Goal: Book appointment/travel/reservation

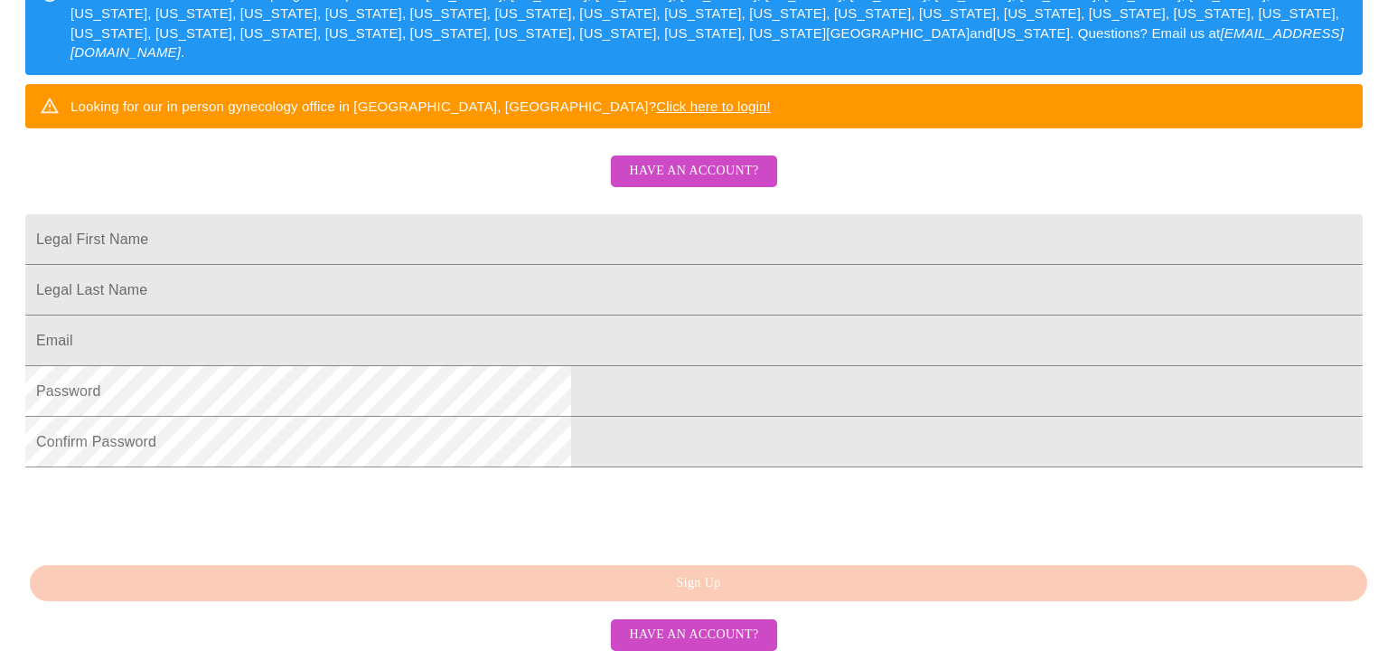
scroll to position [466, 0]
click at [441, 214] on input "Legal First Name" at bounding box center [694, 239] width 1338 height 51
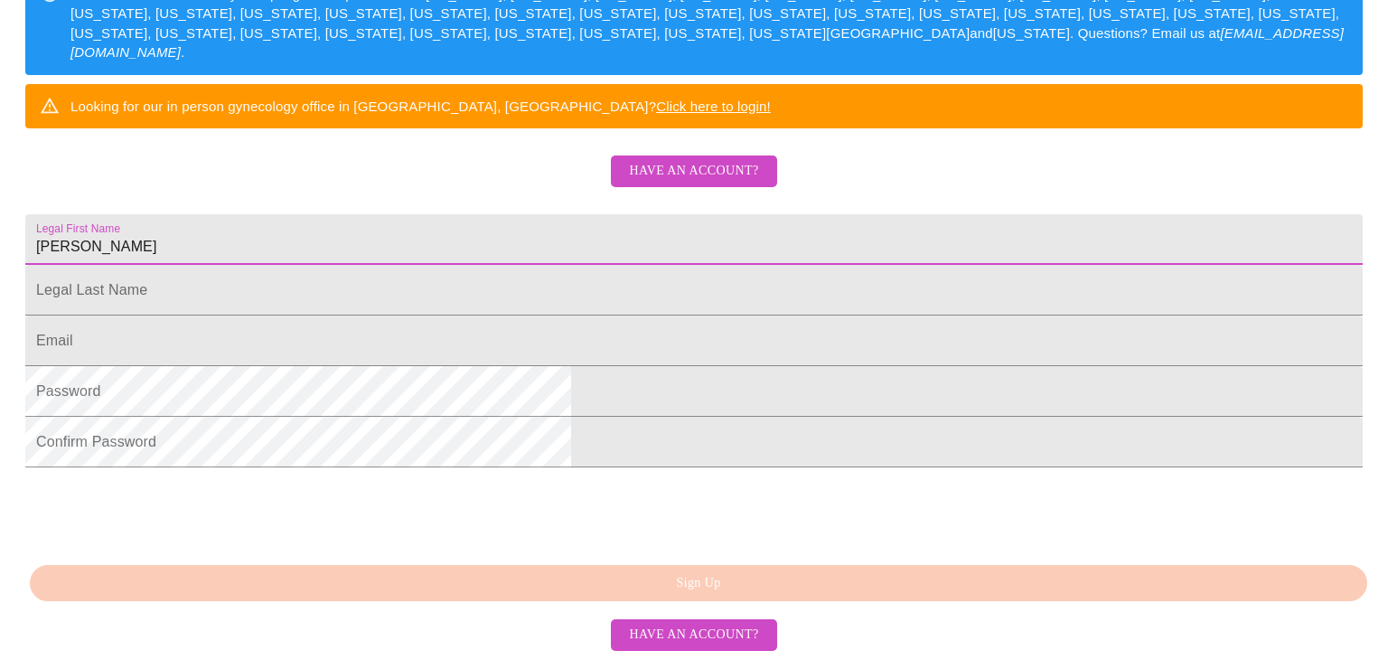
type input "[PERSON_NAME]"
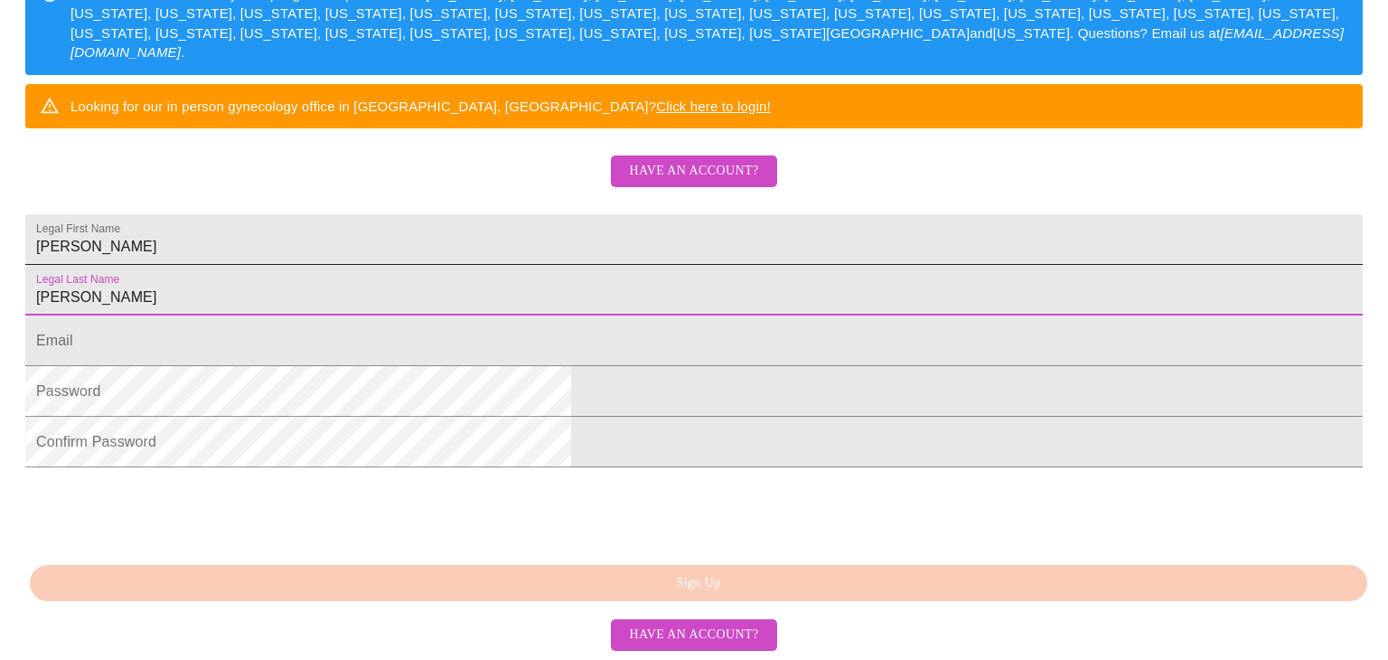
type input "[PERSON_NAME]"
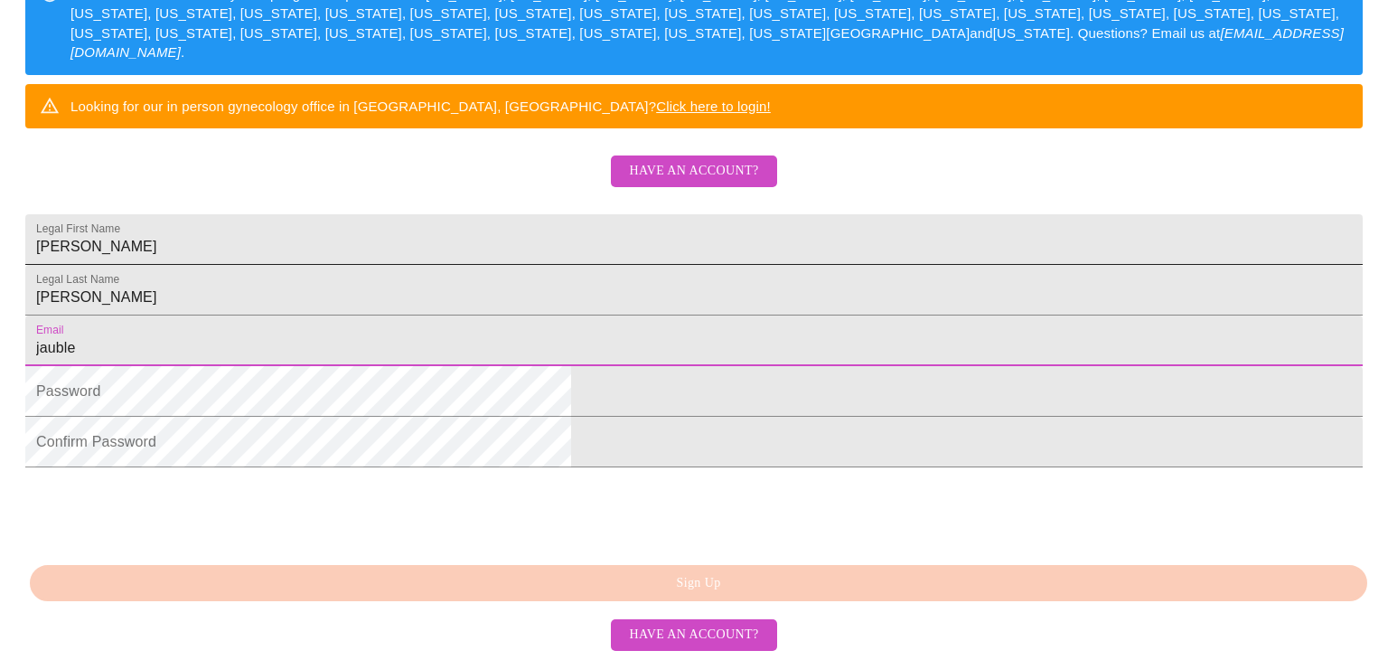
type input "[EMAIL_ADDRESS][DOMAIN_NAME]"
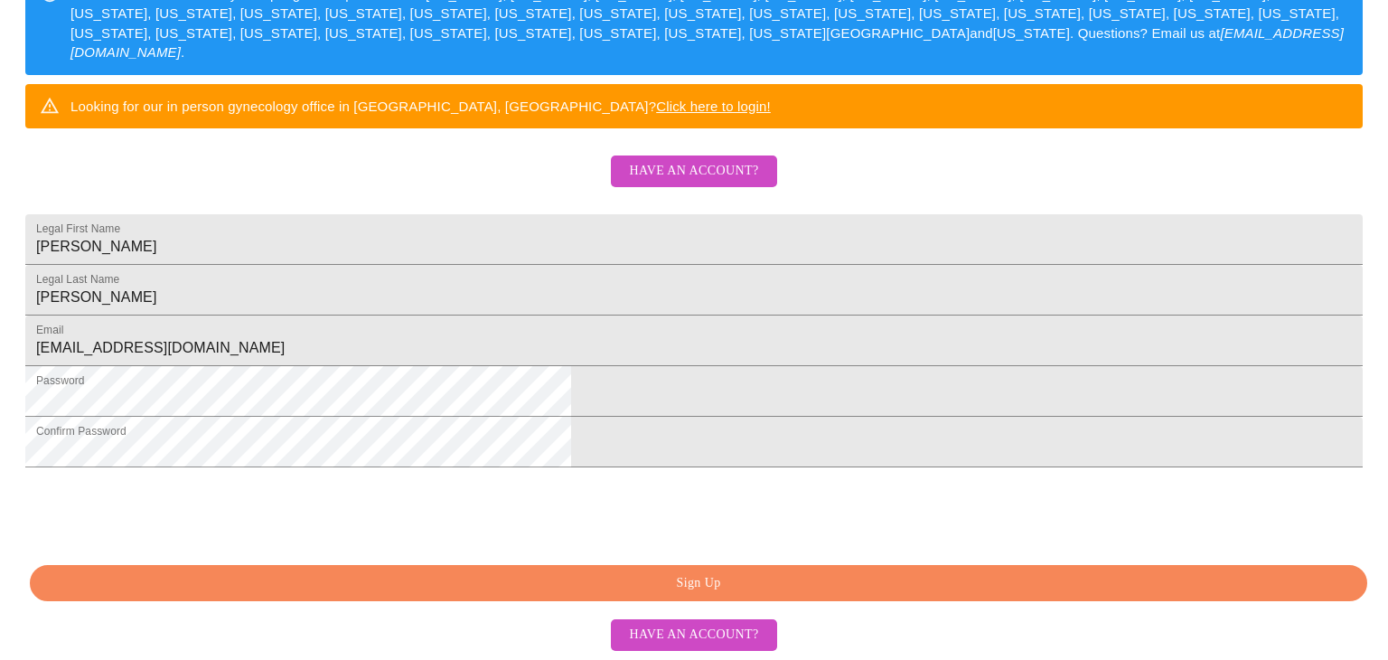
click at [730, 573] on span "Sign Up" at bounding box center [699, 583] width 1296 height 23
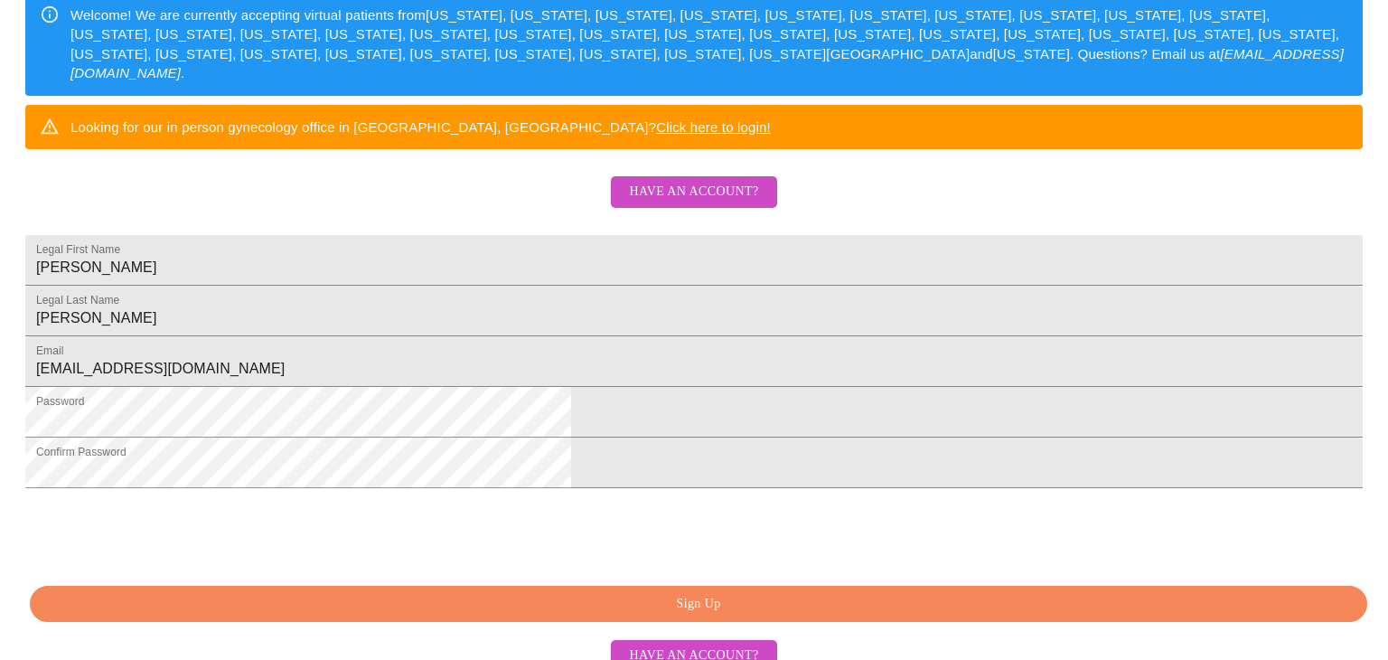
click at [639, 203] on span "Have an account?" at bounding box center [693, 192] width 129 height 23
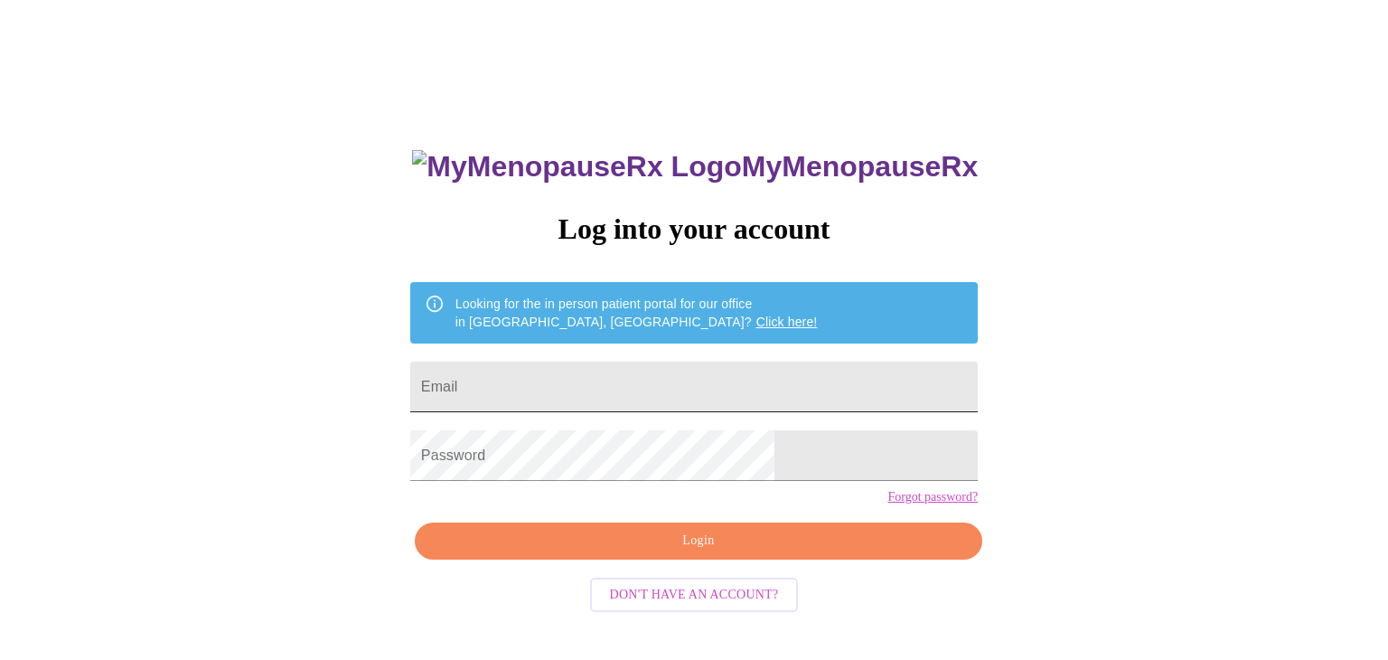
click at [539, 381] on input "Email" at bounding box center [694, 387] width 568 height 51
type input "[EMAIL_ADDRESS][DOMAIN_NAME]"
click at [587, 552] on span "Login" at bounding box center [699, 541] width 526 height 23
click at [615, 552] on span "Login" at bounding box center [699, 541] width 526 height 23
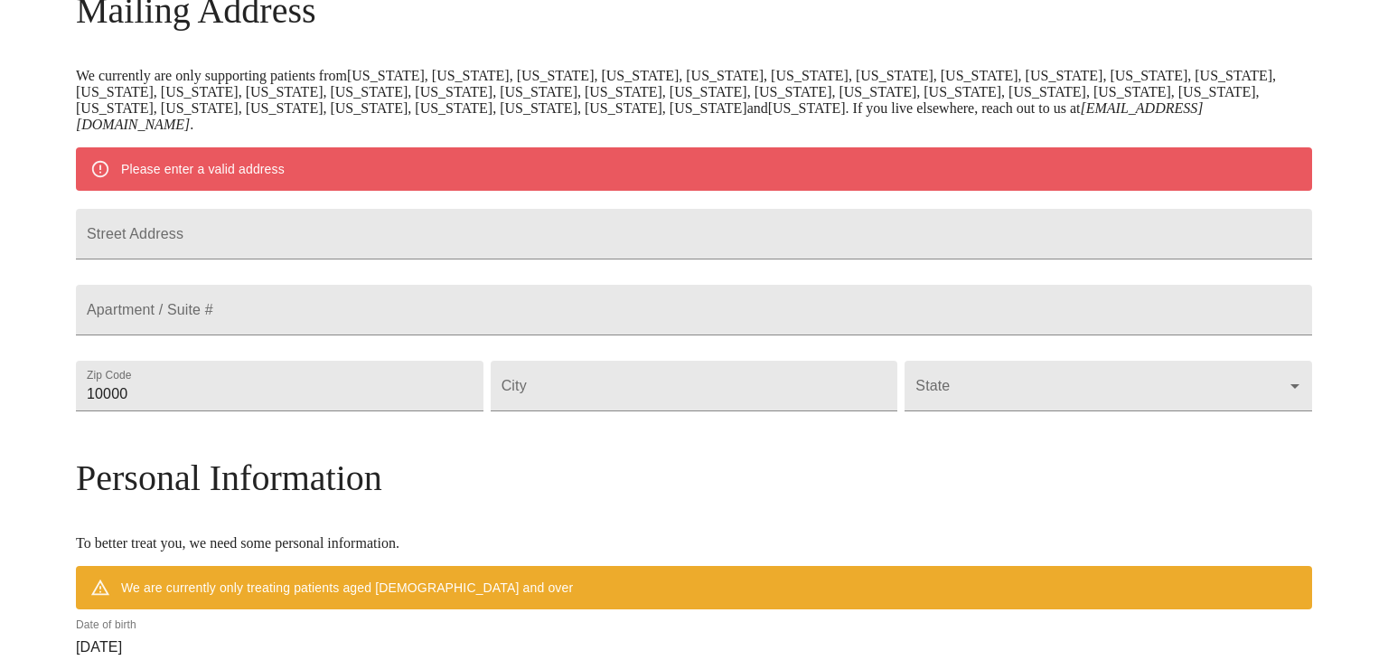
scroll to position [310, 0]
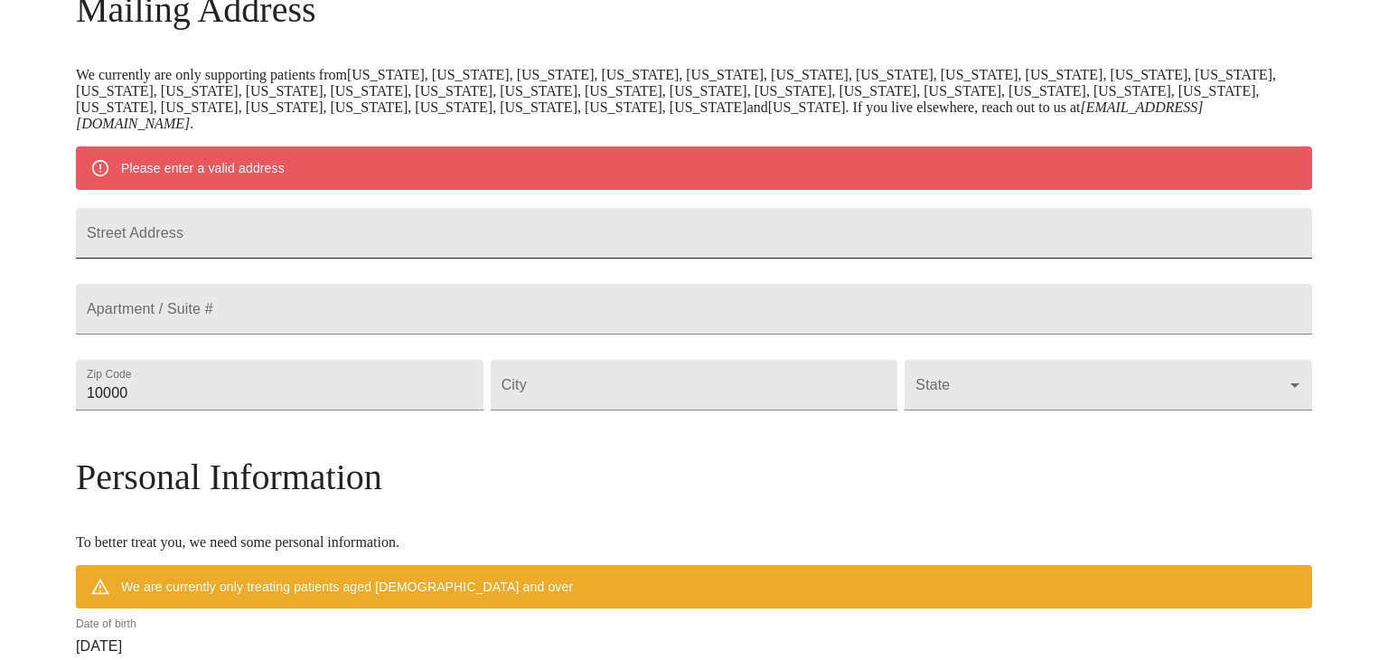
click at [250, 246] on input "Street Address" at bounding box center [694, 233] width 1236 height 51
type input "[STREET_ADDRESS][PERSON_NAME]"
click at [296, 410] on input "10000" at bounding box center [280, 385] width 408 height 51
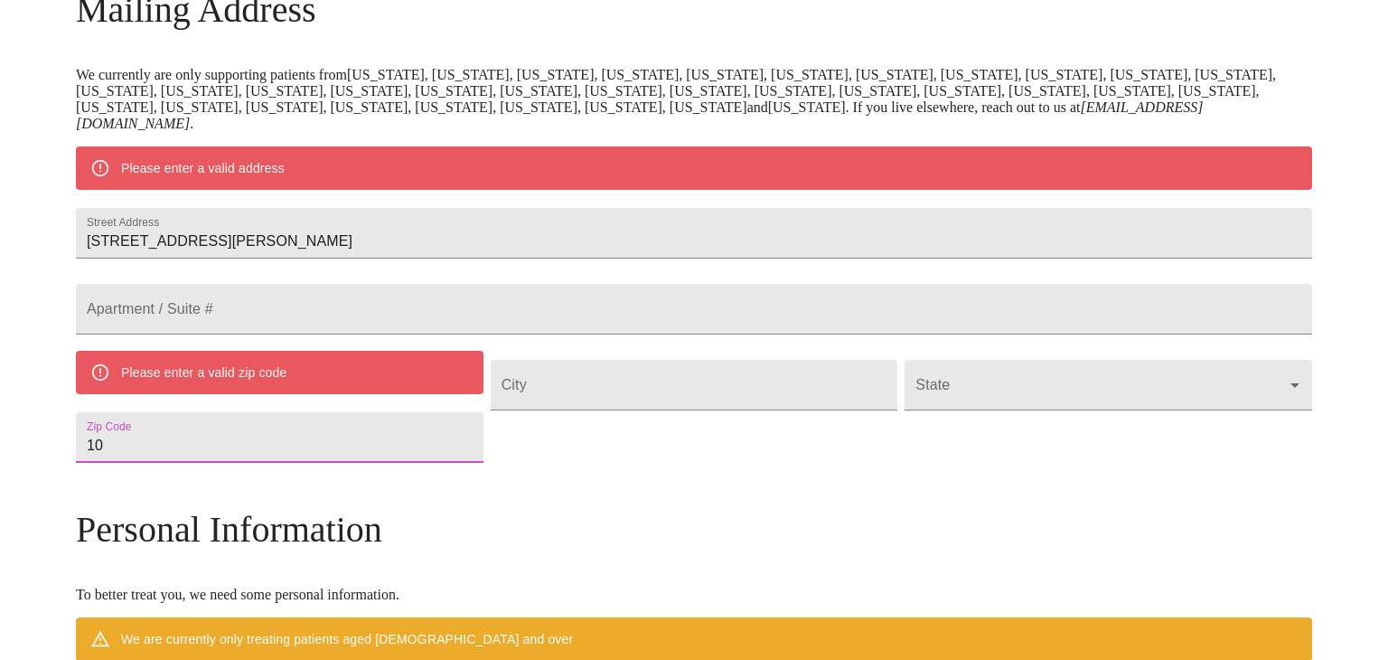
type input "1"
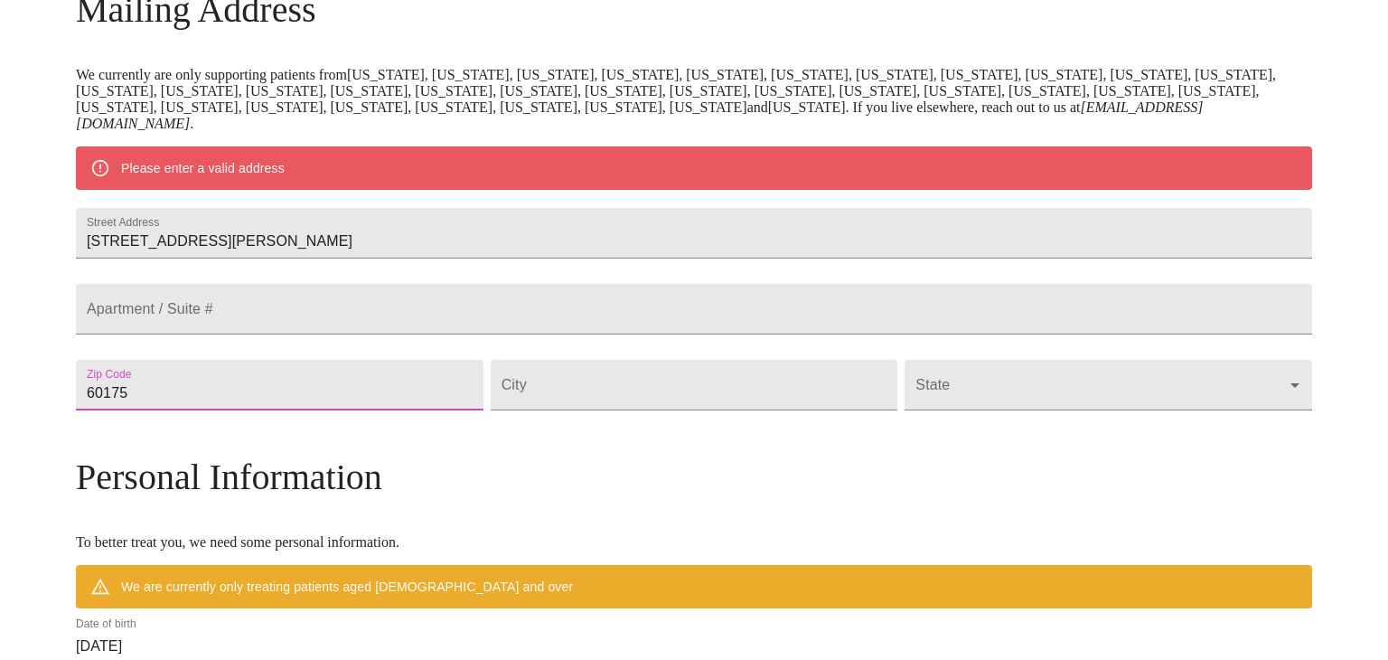
type input "60175"
click at [605, 410] on input "Street Address" at bounding box center [695, 385] width 408 height 51
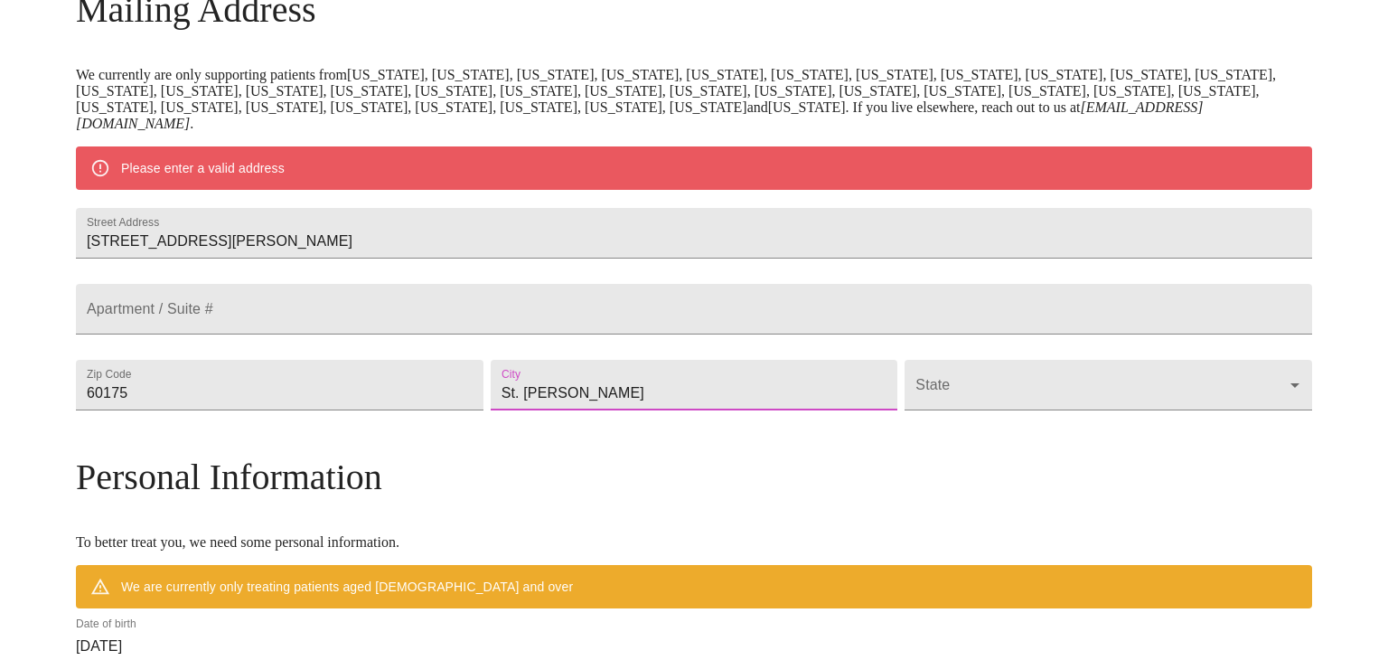
type input "St. [PERSON_NAME]"
click at [922, 451] on body "MyMenopauseRx Welcome to MyMenopauseRx Since it's your first time here, you'll …" at bounding box center [694, 409] width 1374 height 1425
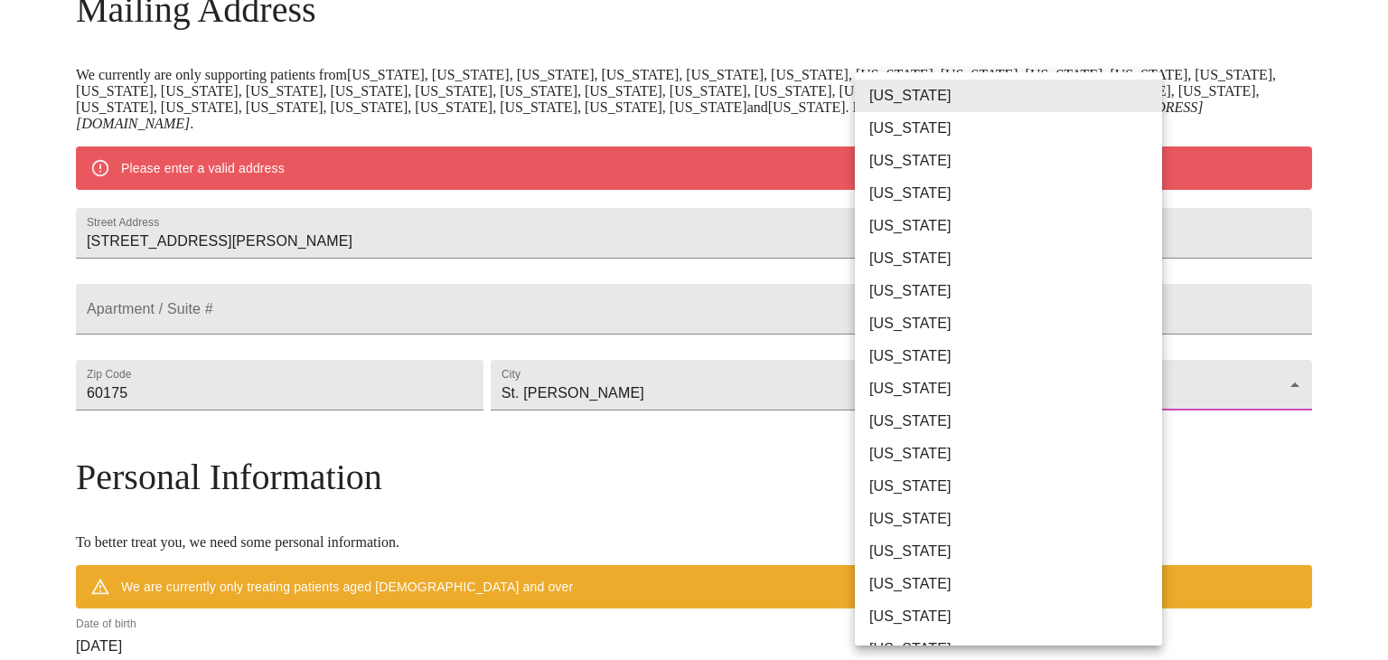
click at [885, 491] on li "[US_STATE]" at bounding box center [1008, 486] width 307 height 33
type input "[US_STATE]"
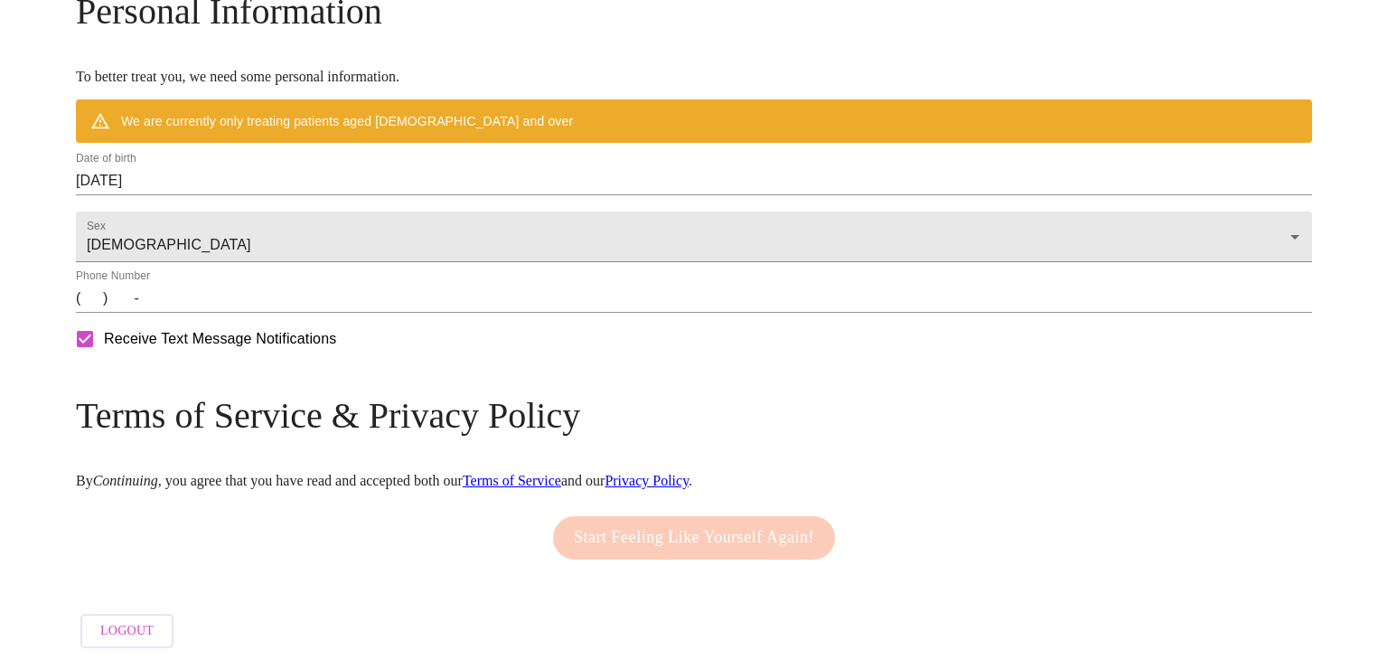
scroll to position [783, 0]
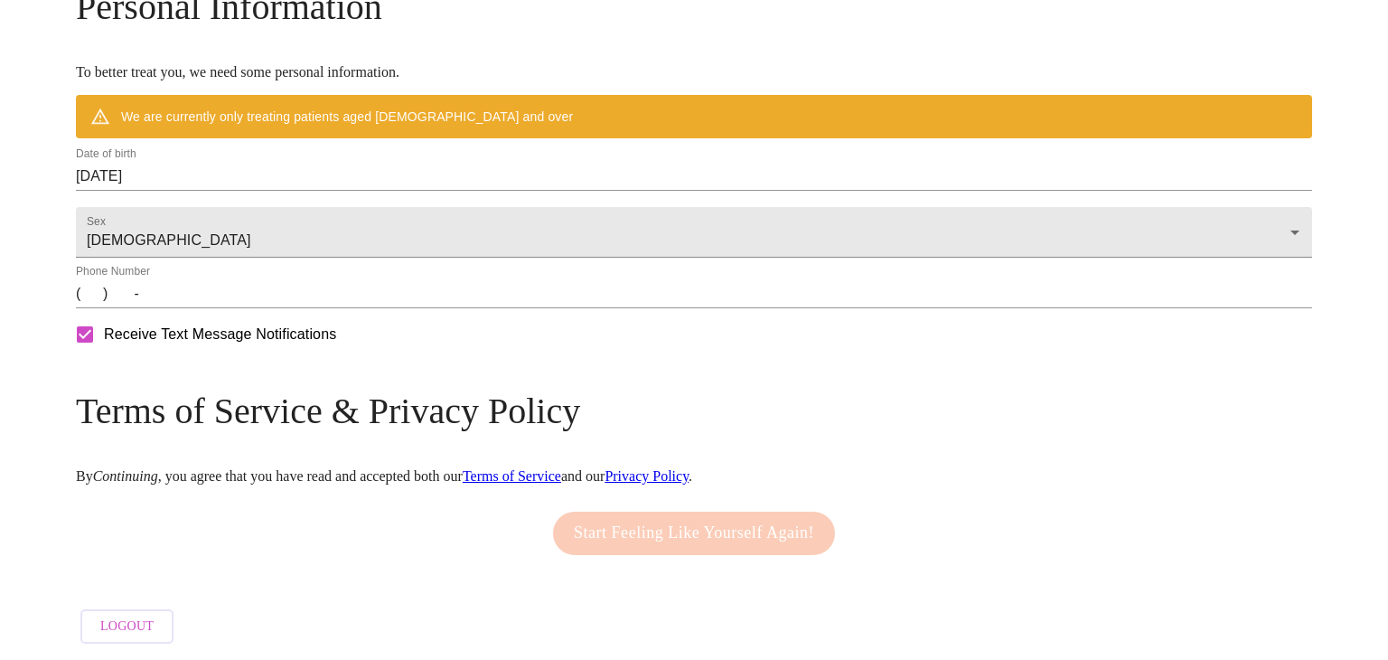
click at [246, 305] on input "(   )    -" at bounding box center [694, 293] width 1236 height 29
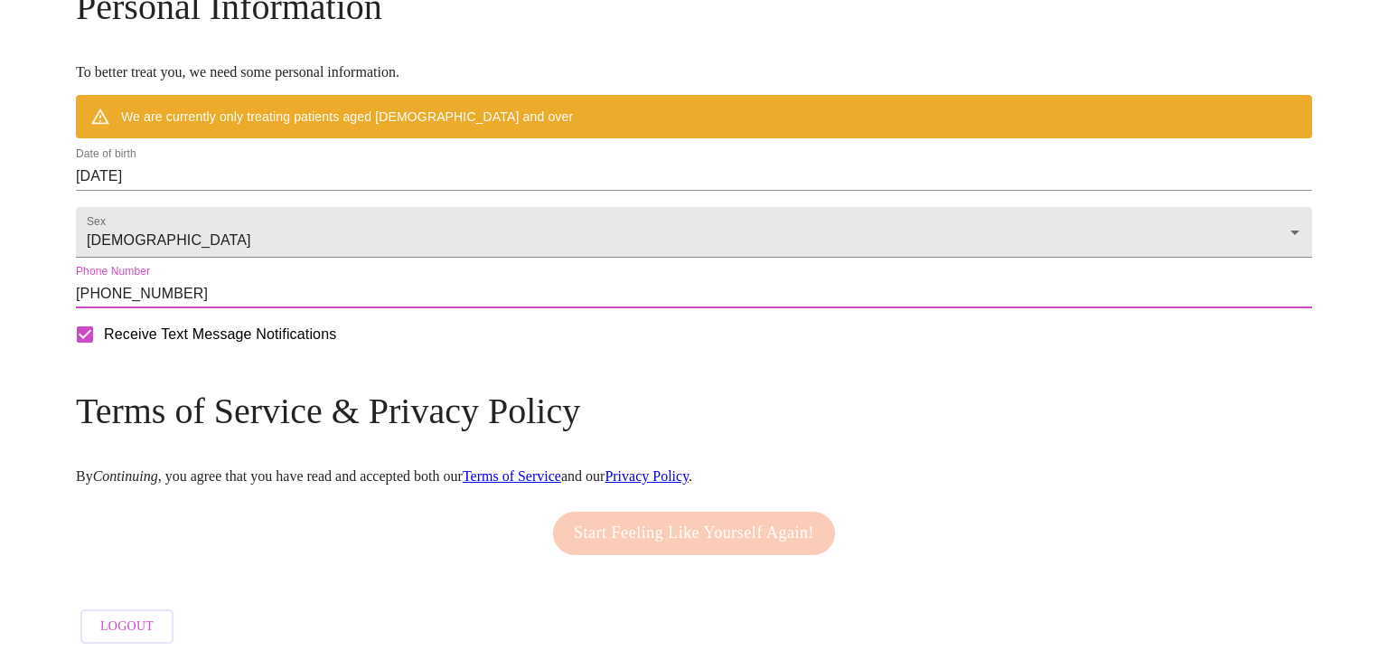
type input "[PHONE_NUMBER]"
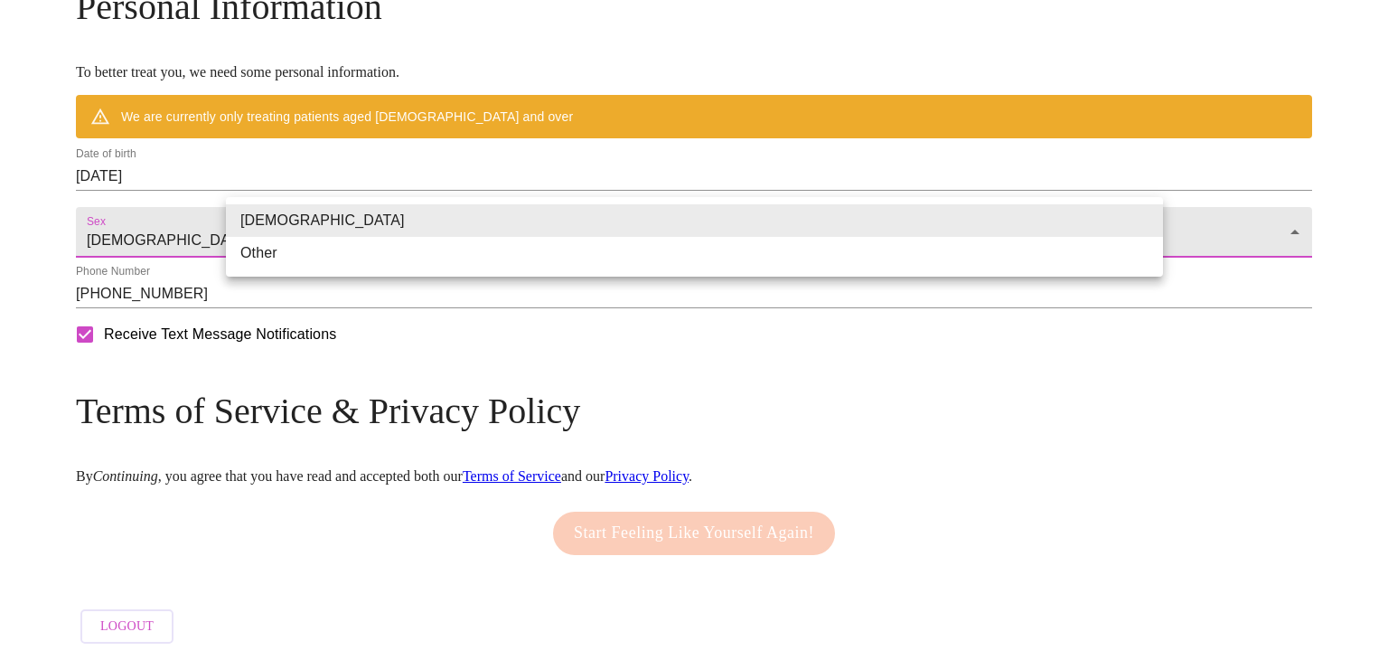
click at [322, 221] on li "[DEMOGRAPHIC_DATA]" at bounding box center [694, 220] width 937 height 33
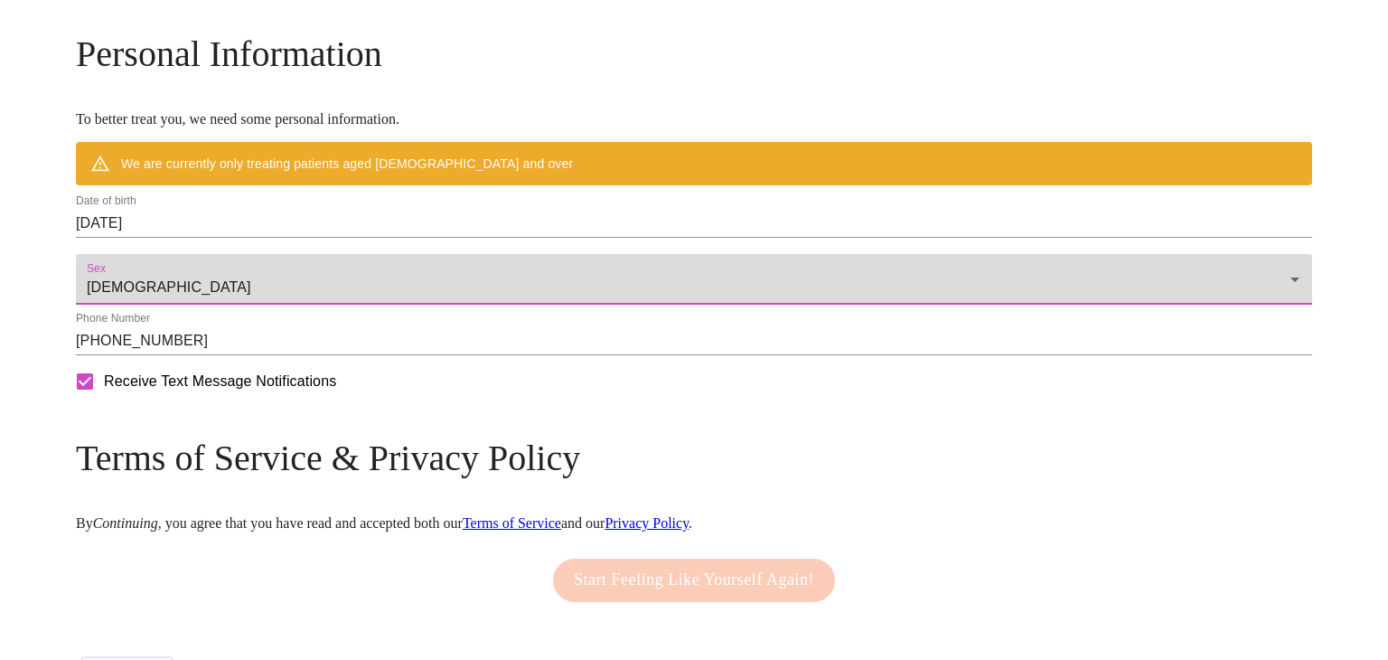
scroll to position [681, 0]
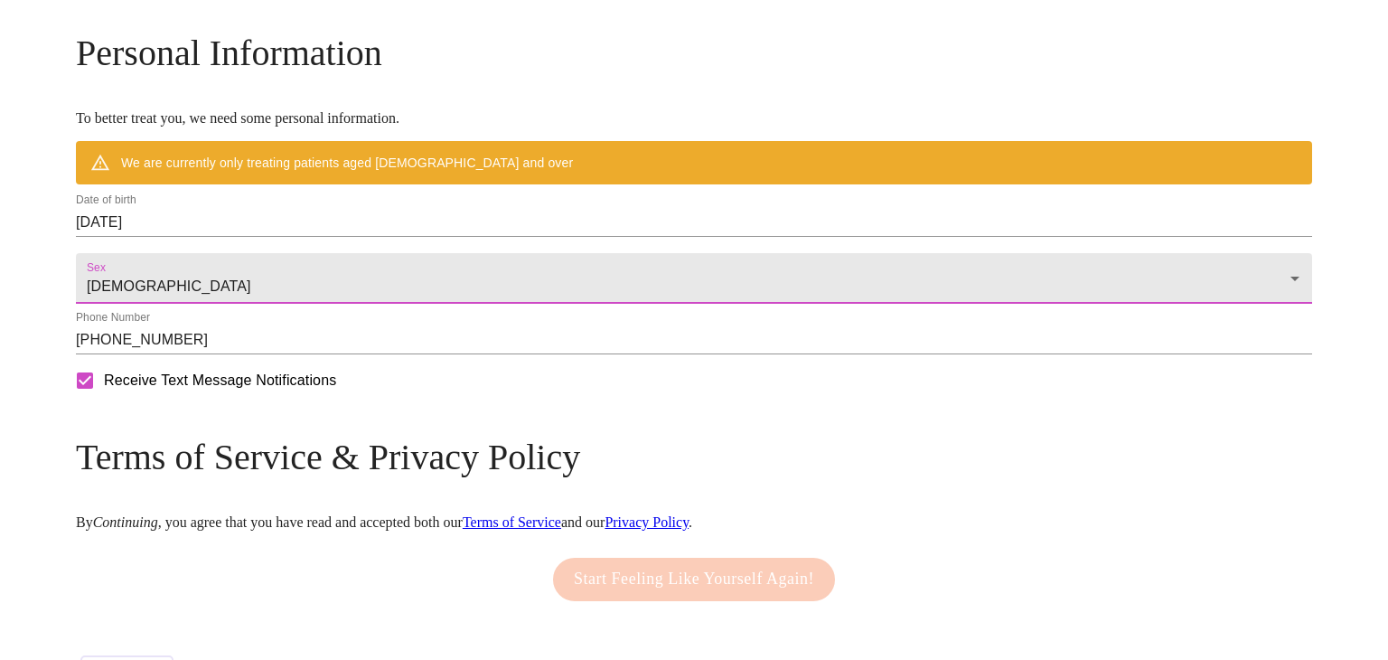
click at [322, 237] on input "[DATE]" at bounding box center [694, 222] width 1236 height 29
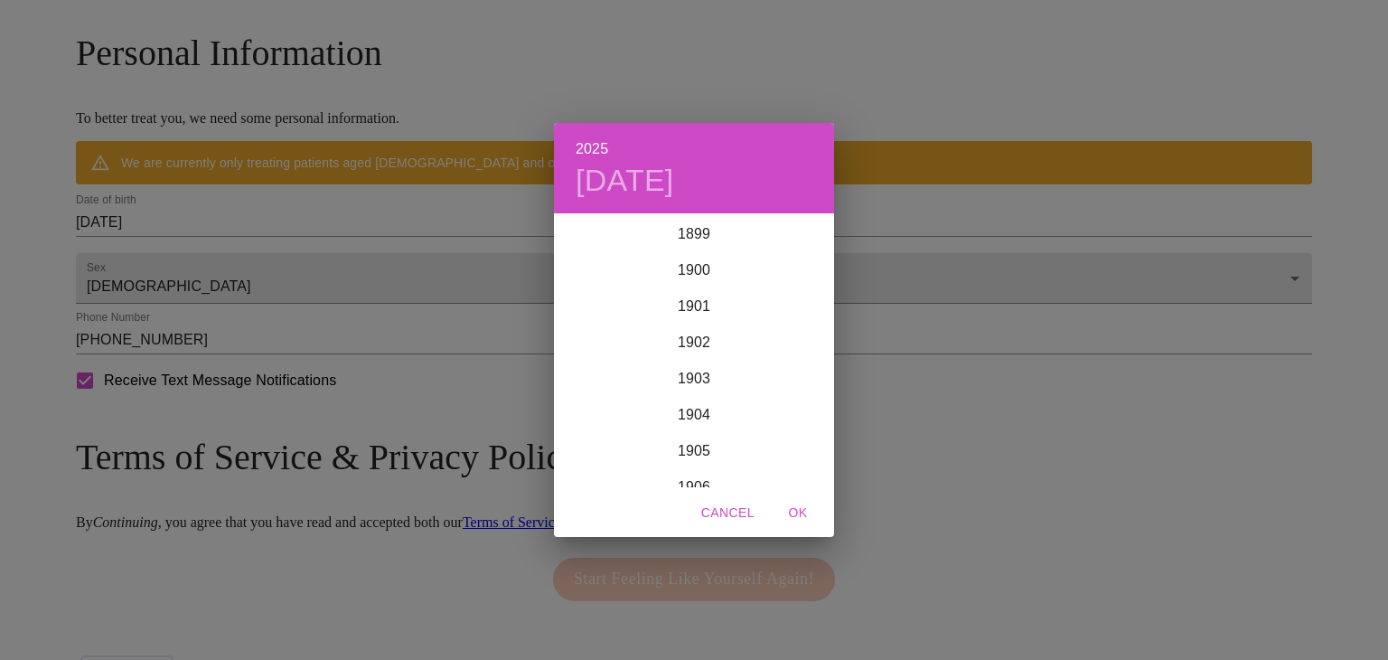
scroll to position [4446, 0]
click at [676, 427] on div "1899 1900 1901 1902 1903 1904 1905 1906 1907 1908 1909 1910 1911 1912 1913 1914…" at bounding box center [694, 351] width 280 height 271
click at [689, 399] on div "1970" at bounding box center [694, 397] width 280 height 36
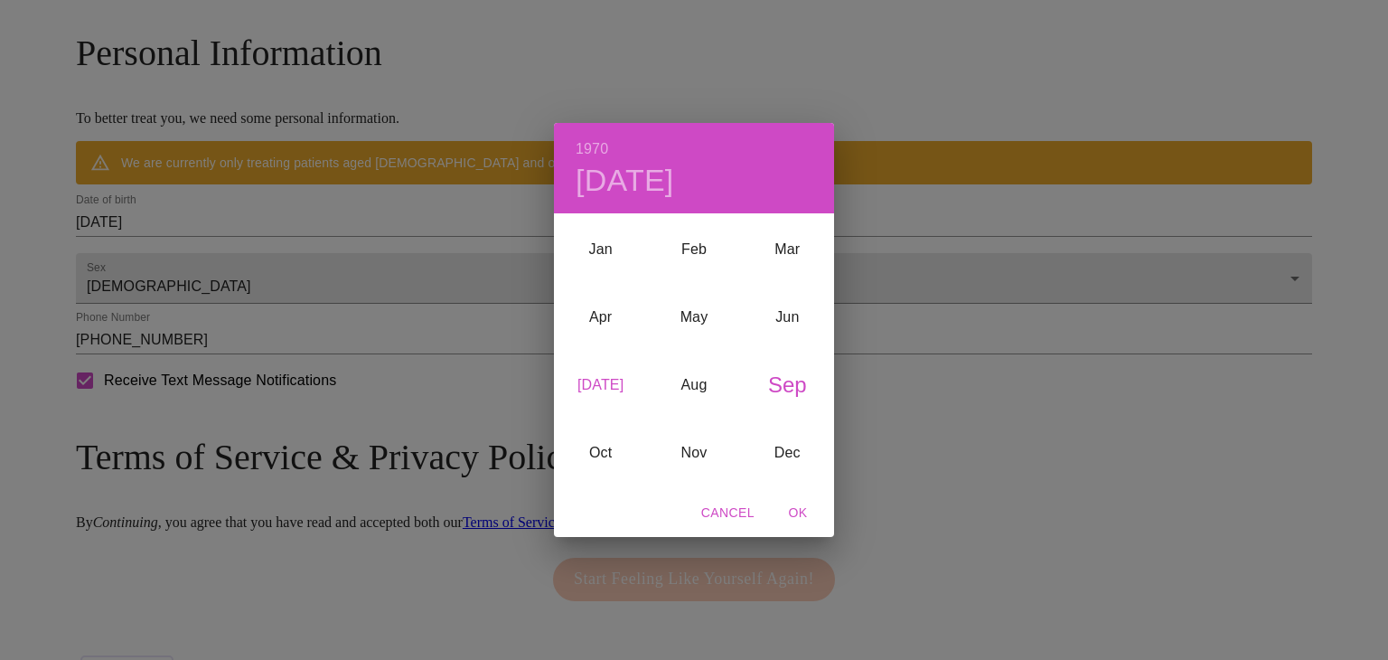
click at [593, 384] on div "[DATE]" at bounding box center [600, 386] width 93 height 68
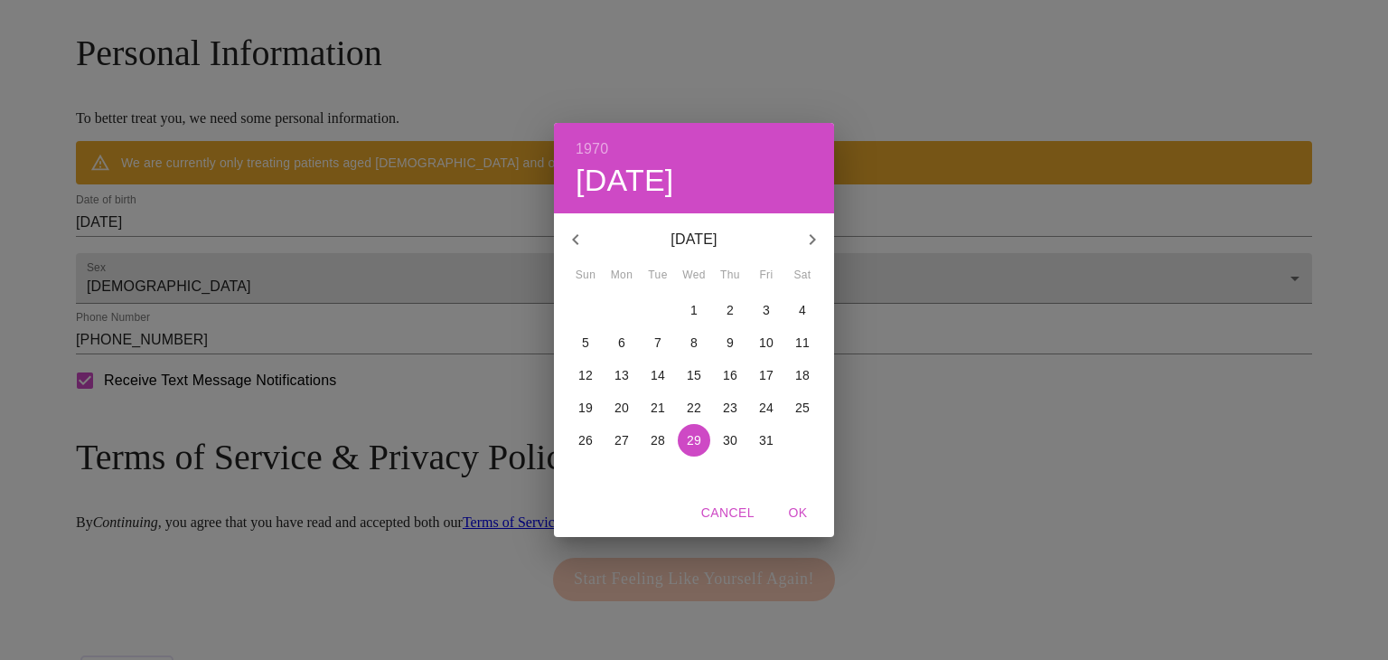
click at [766, 339] on p "10" at bounding box center [766, 342] width 14 height 18
click at [795, 512] on span "OK" at bounding box center [797, 513] width 43 height 23
type input "[DATE]"
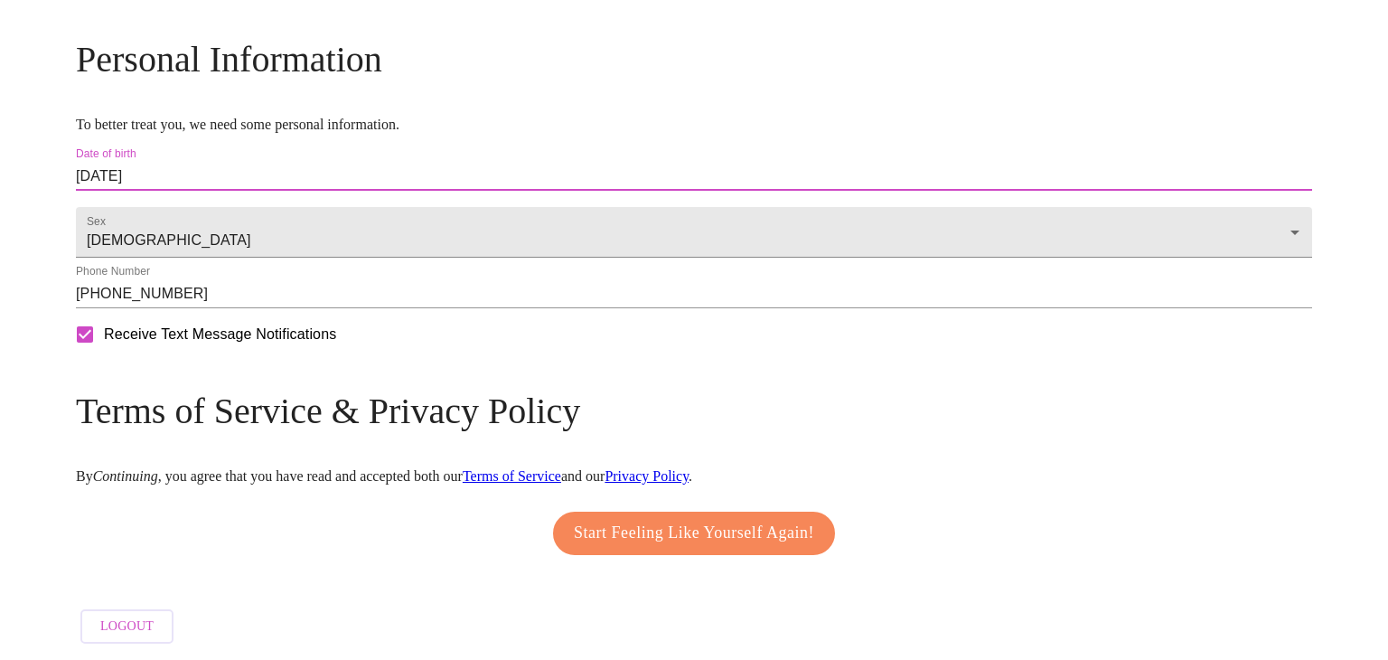
click at [596, 548] on span "Start Feeling Like Yourself Again!" at bounding box center [694, 533] width 240 height 29
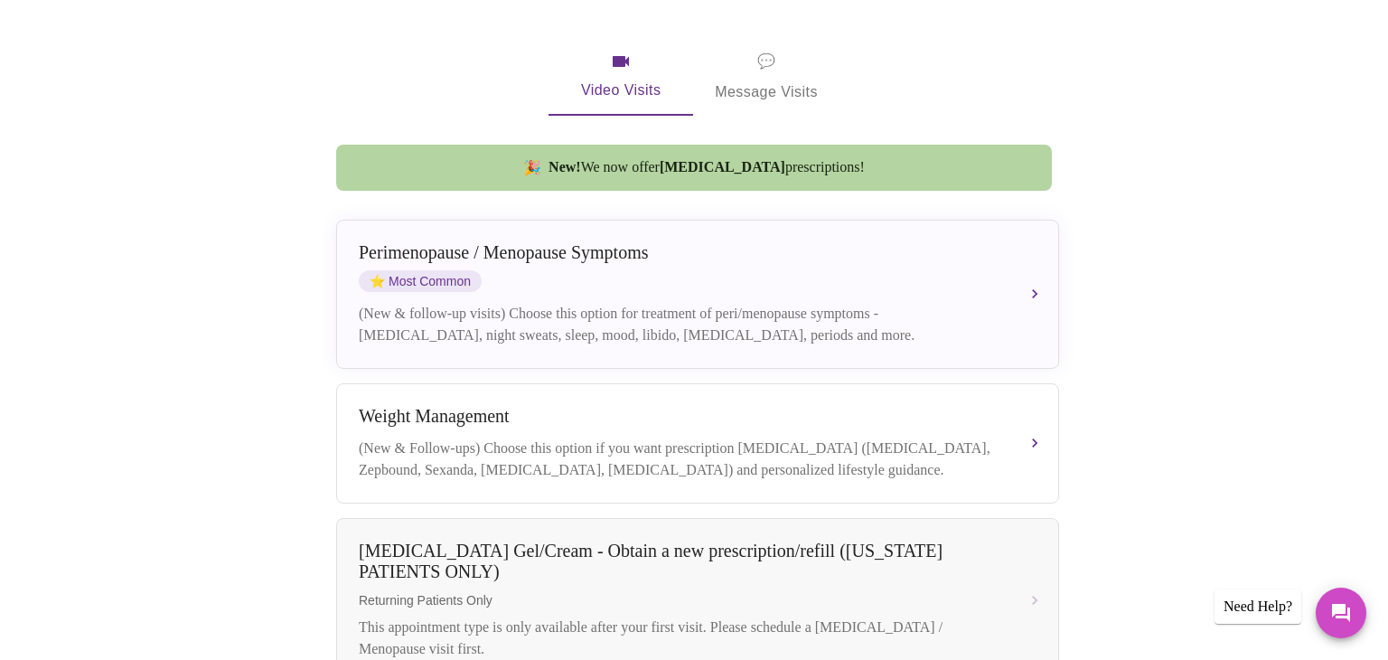
scroll to position [335, 0]
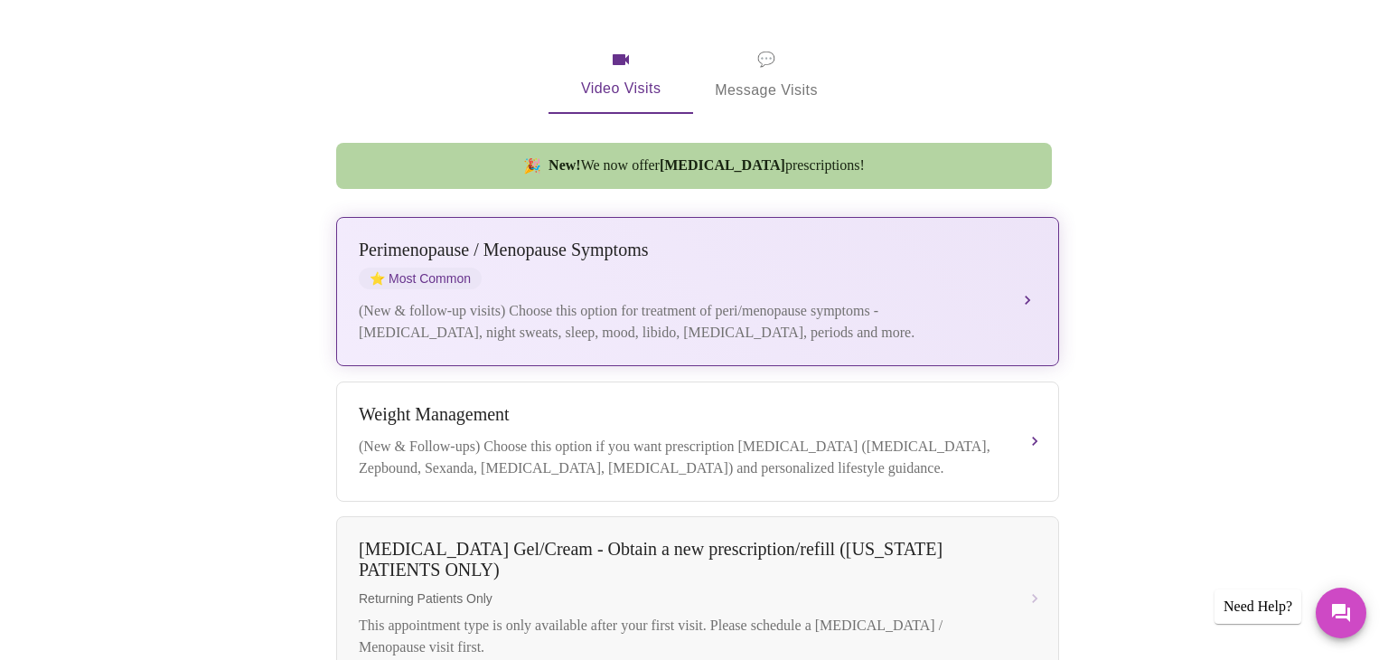
click at [505, 239] on div "Perimenopause / Menopause Symptoms" at bounding box center [680, 249] width 642 height 21
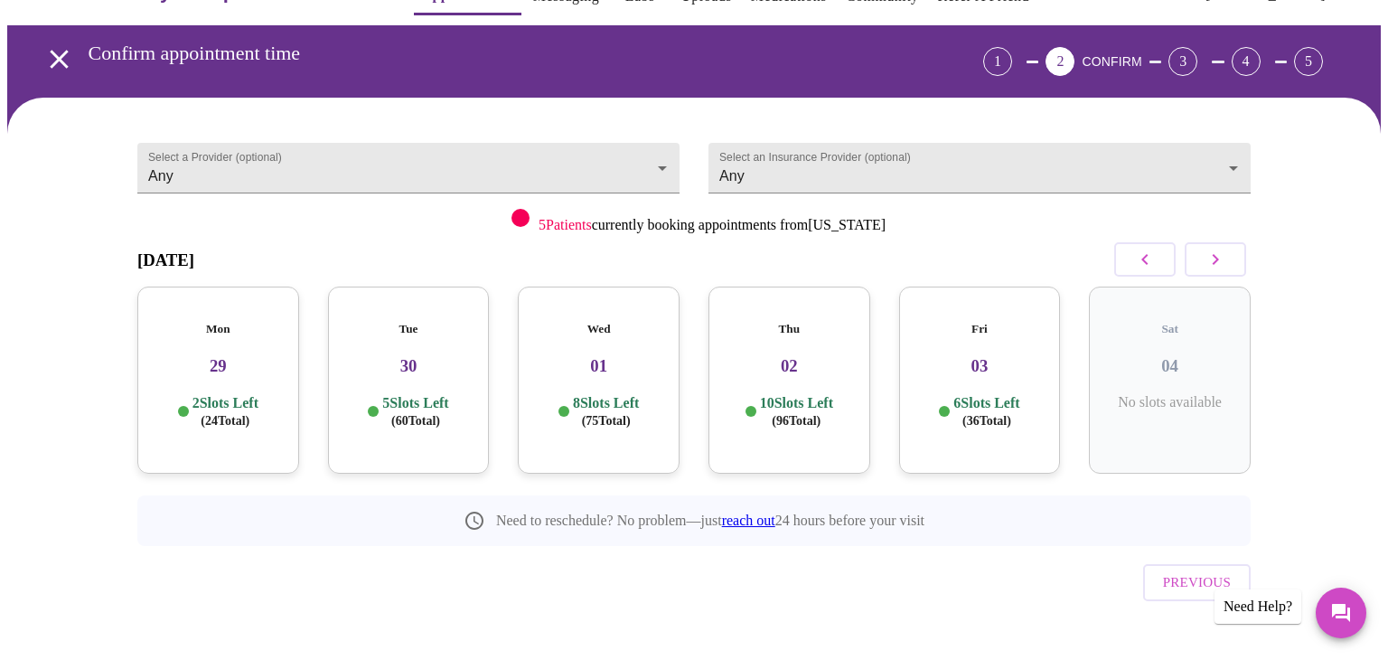
click at [51, 58] on icon "open drawer" at bounding box center [59, 59] width 32 height 32
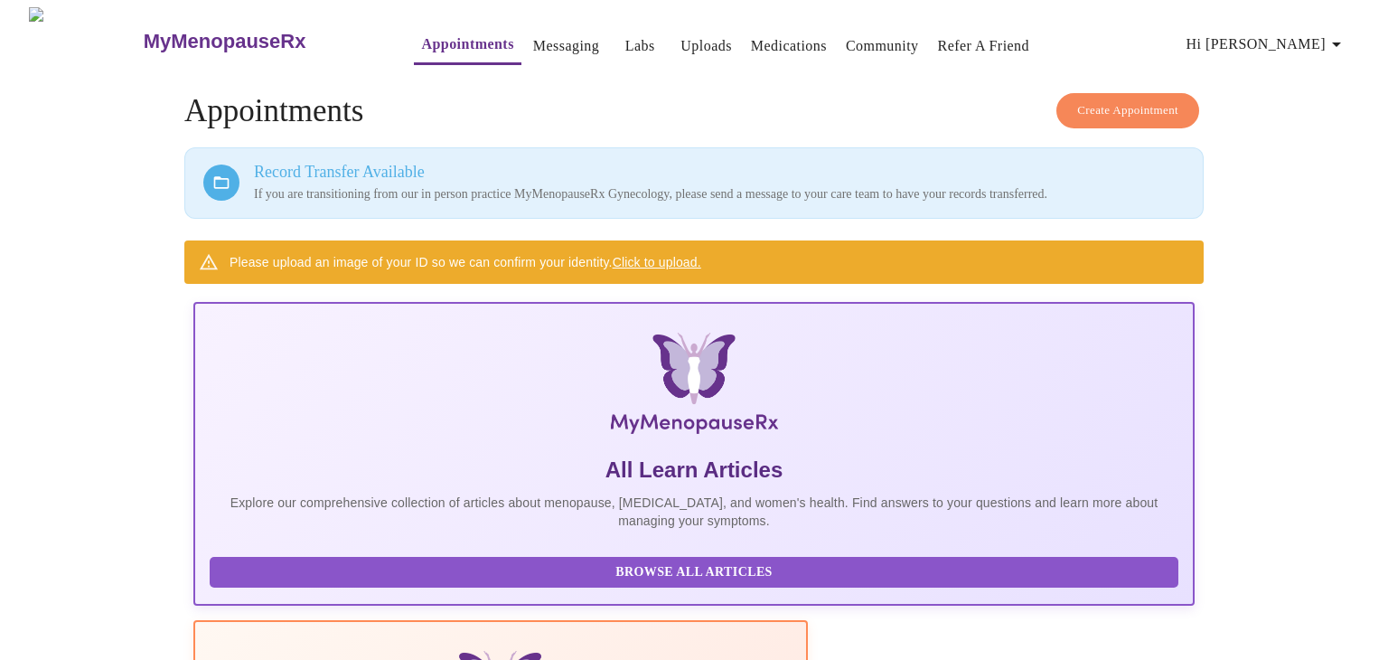
click at [1108, 100] on span "Create Appointment" at bounding box center [1127, 110] width 101 height 21
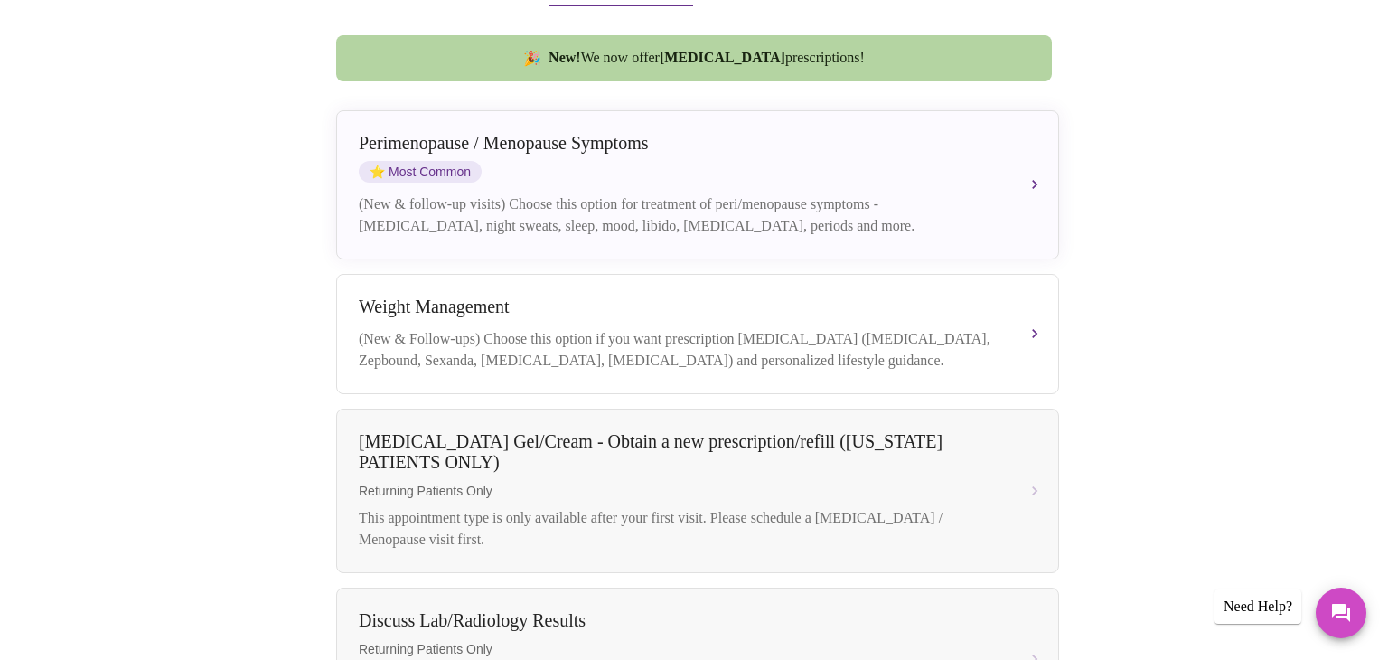
scroll to position [448, 0]
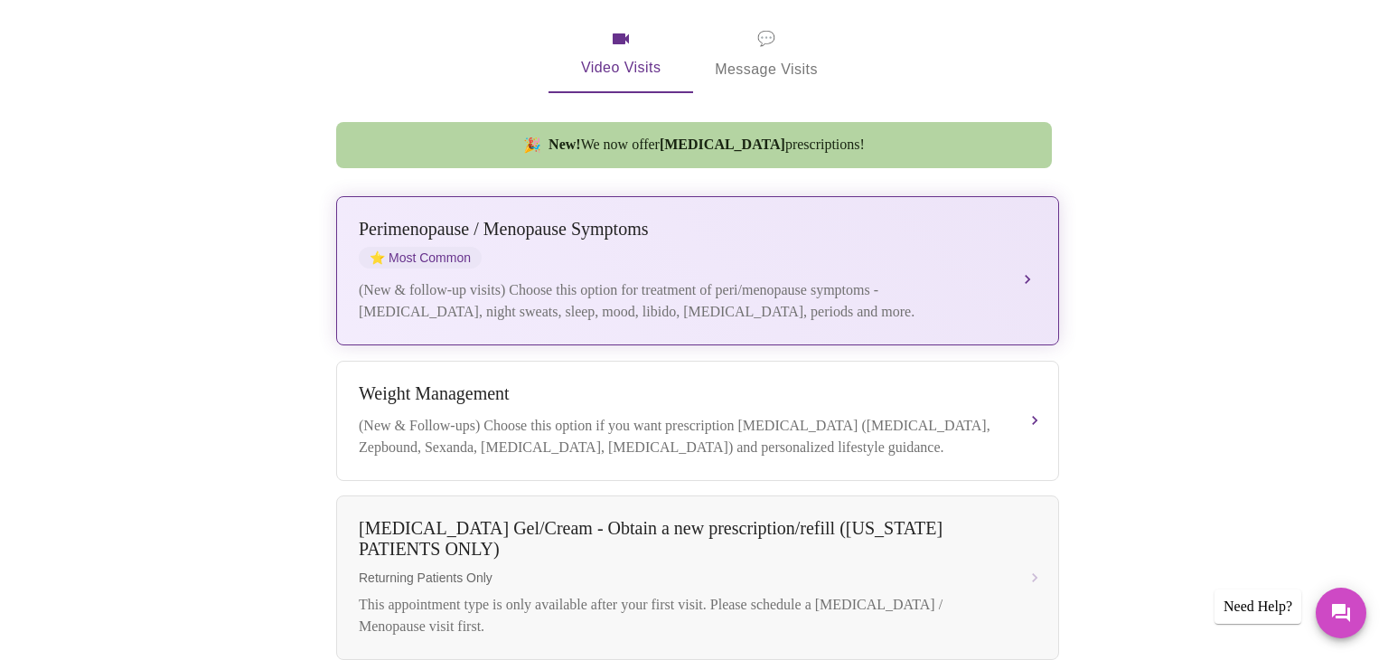
click at [575, 228] on div "[MEDICAL_DATA] / Menopause Symptoms ⭐ Most Common" at bounding box center [680, 244] width 642 height 50
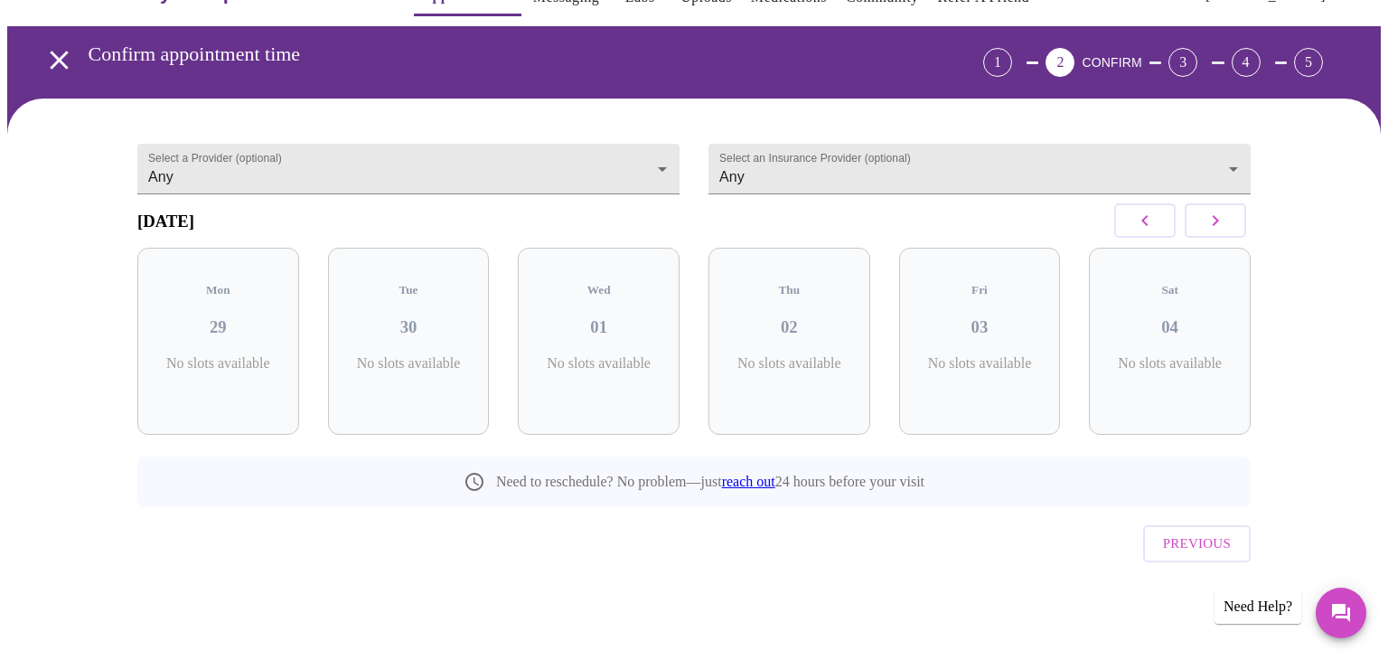
scroll to position [18, 0]
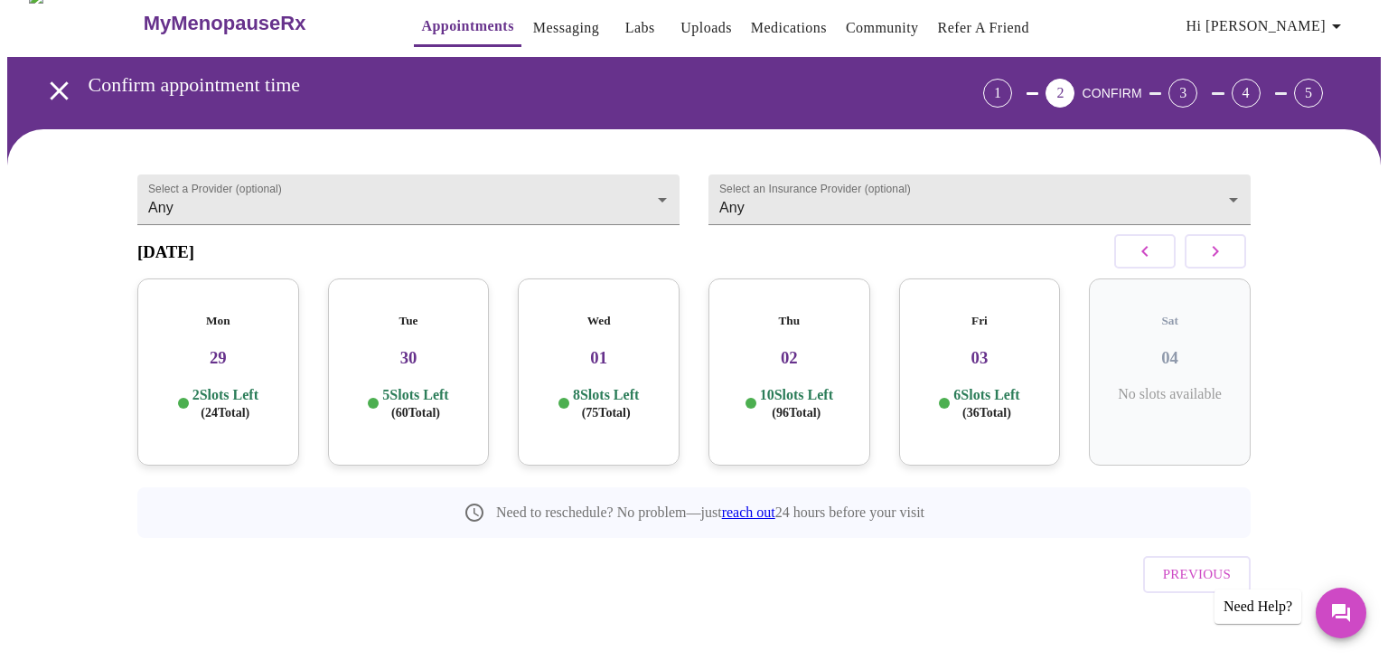
click at [209, 386] on p "2 Slots Left ( 24 Total)" at bounding box center [226, 403] width 66 height 35
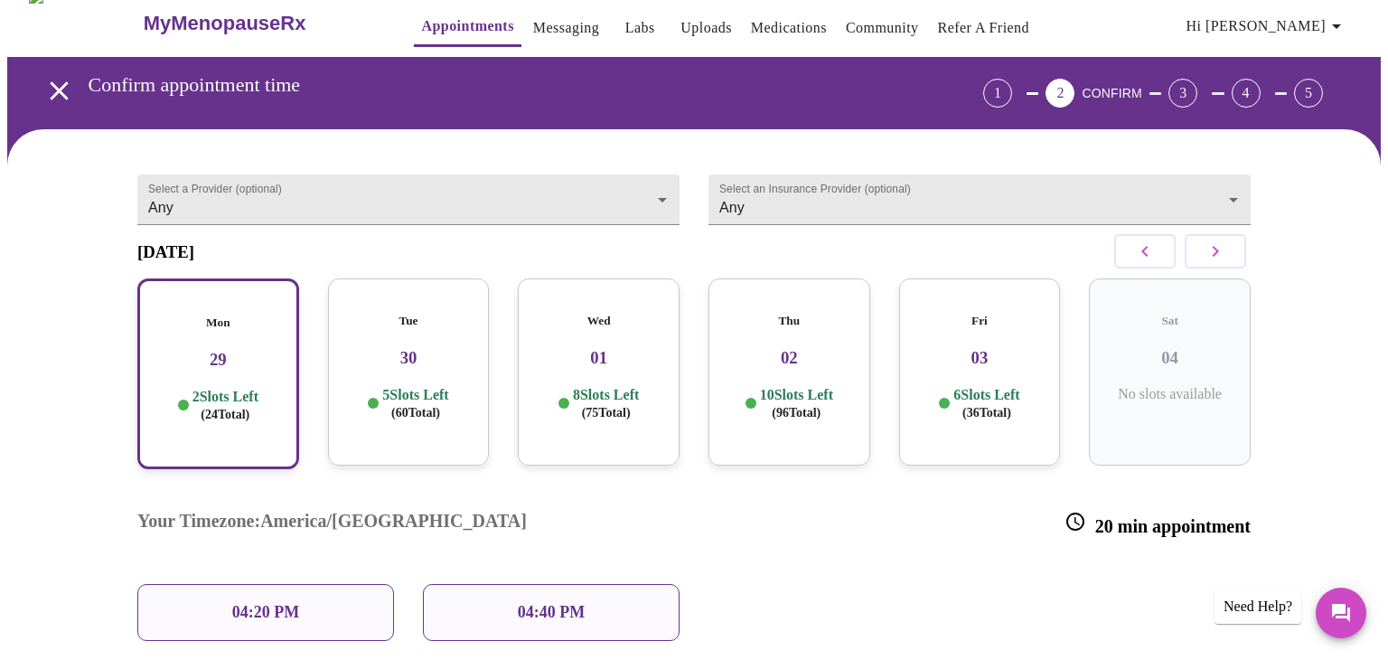
click at [531, 584] on div "04:40 PM" at bounding box center [551, 612] width 257 height 57
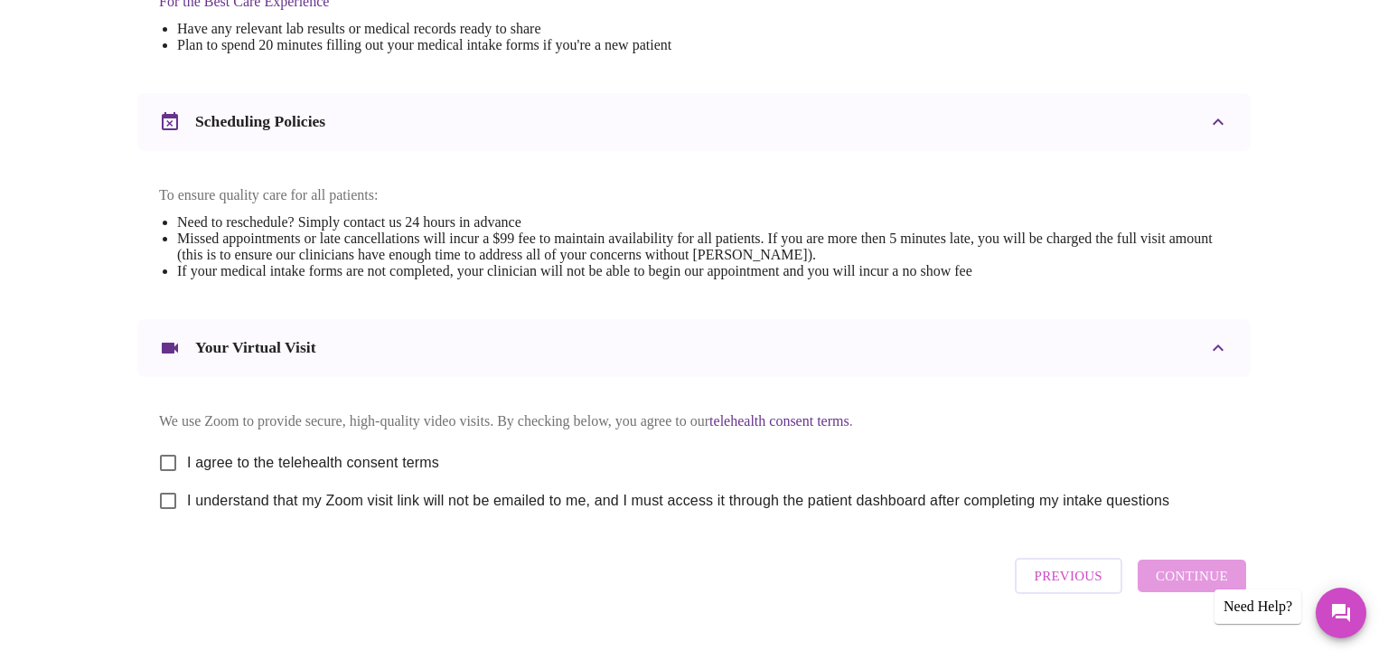
scroll to position [650, 0]
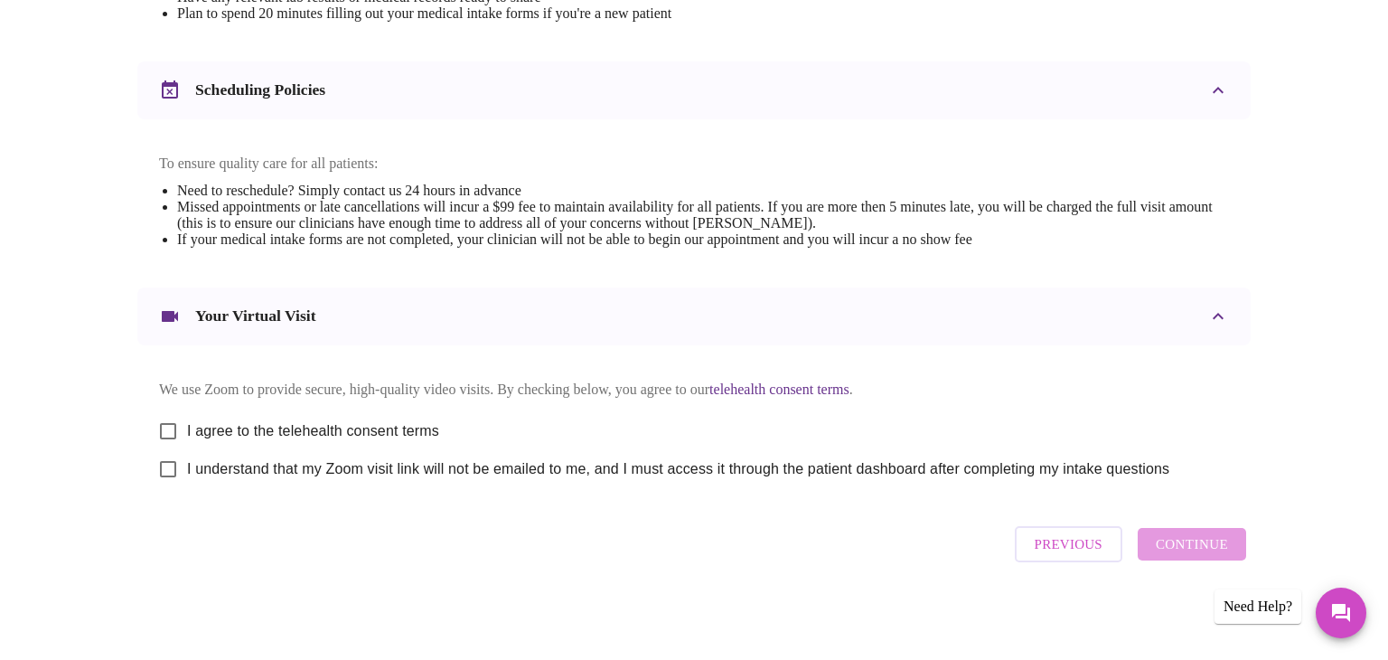
click at [171, 424] on input "I agree to the telehealth consent terms" at bounding box center [168, 431] width 38 height 38
checkbox input "true"
click at [170, 472] on input "I understand that my Zoom visit link will not be emailed to me, and I must acce…" at bounding box center [168, 469] width 38 height 38
checkbox input "true"
click at [1162, 546] on span "Continue" at bounding box center [1192, 543] width 72 height 23
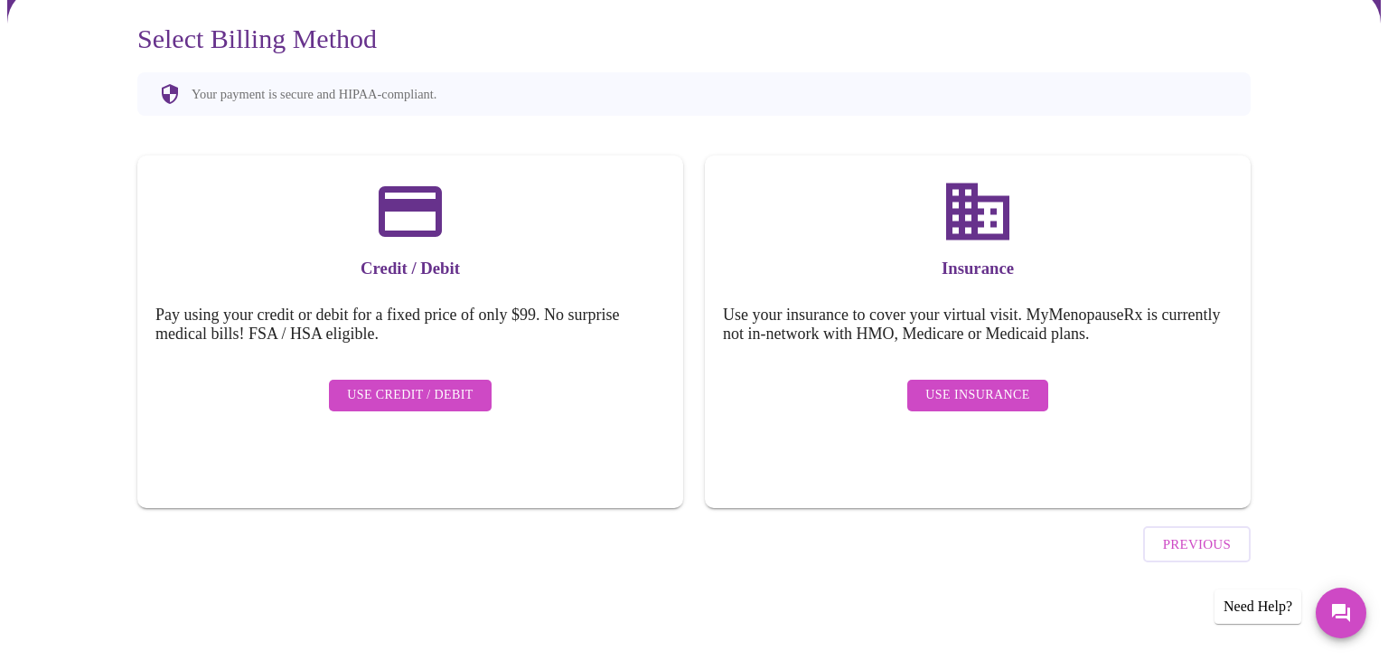
scroll to position [108, 0]
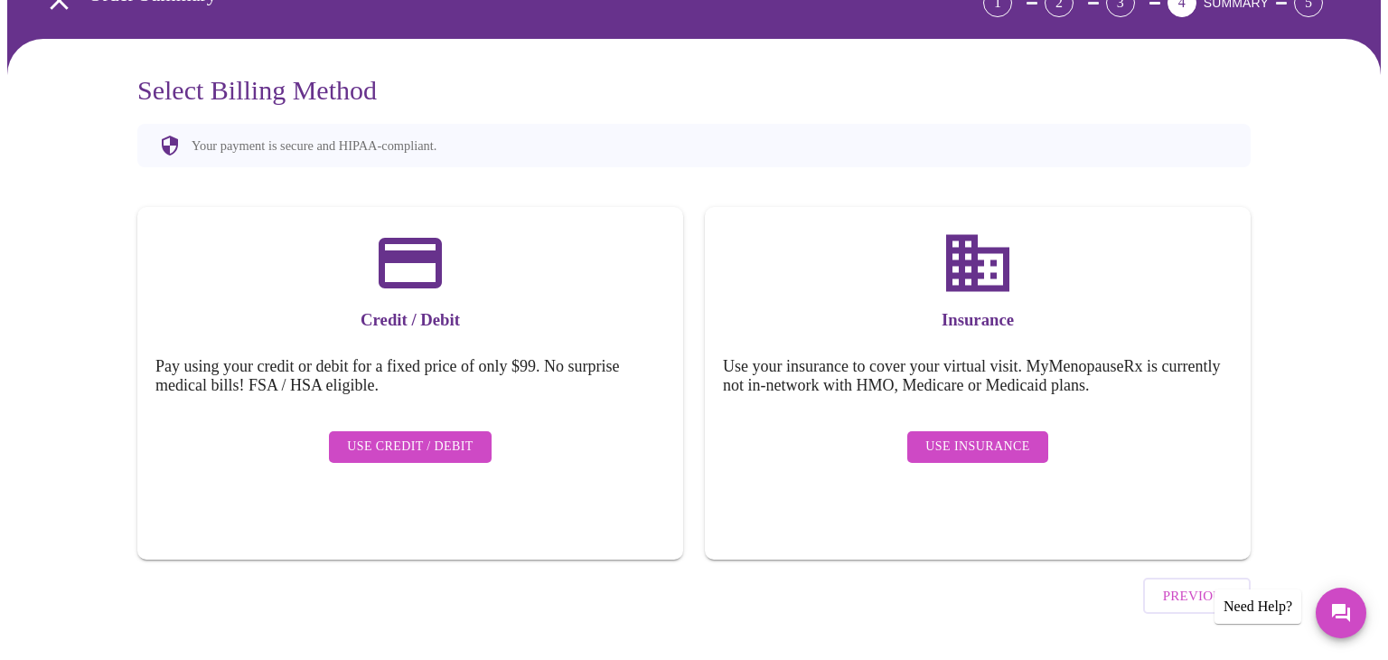
click at [965, 436] on span "Use Insurance" at bounding box center [977, 447] width 104 height 23
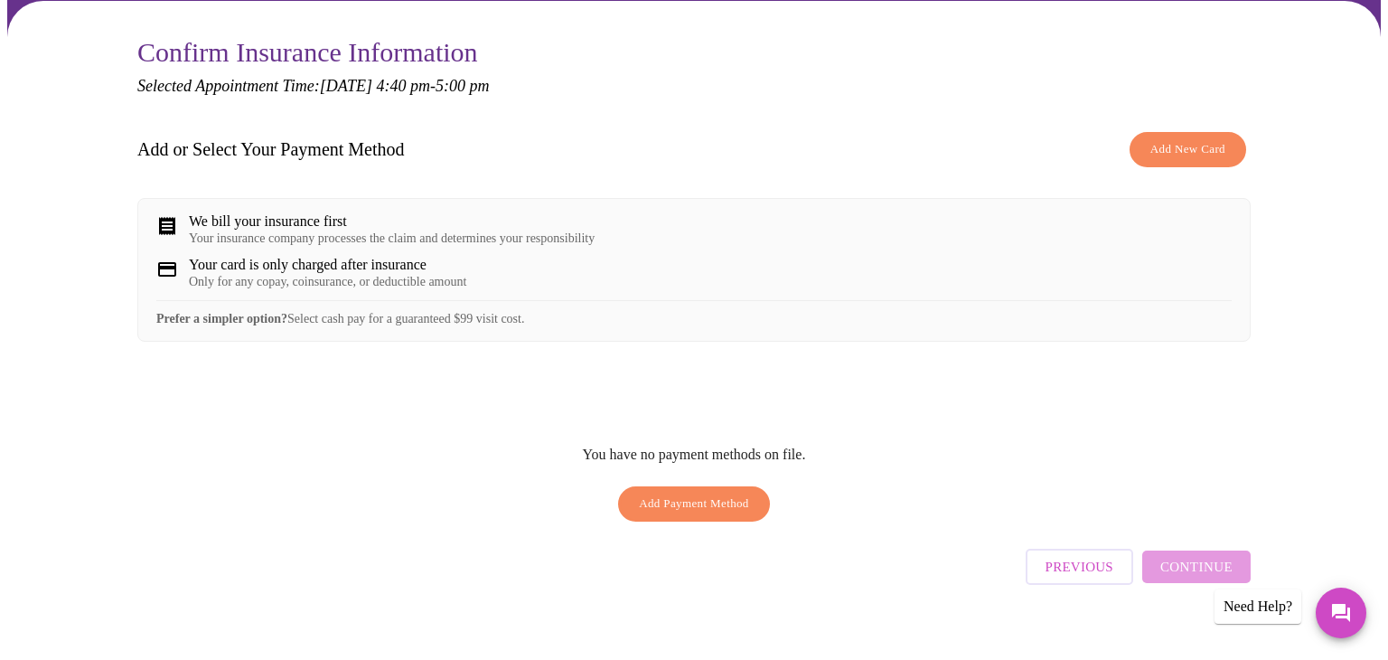
scroll to position [172, 0]
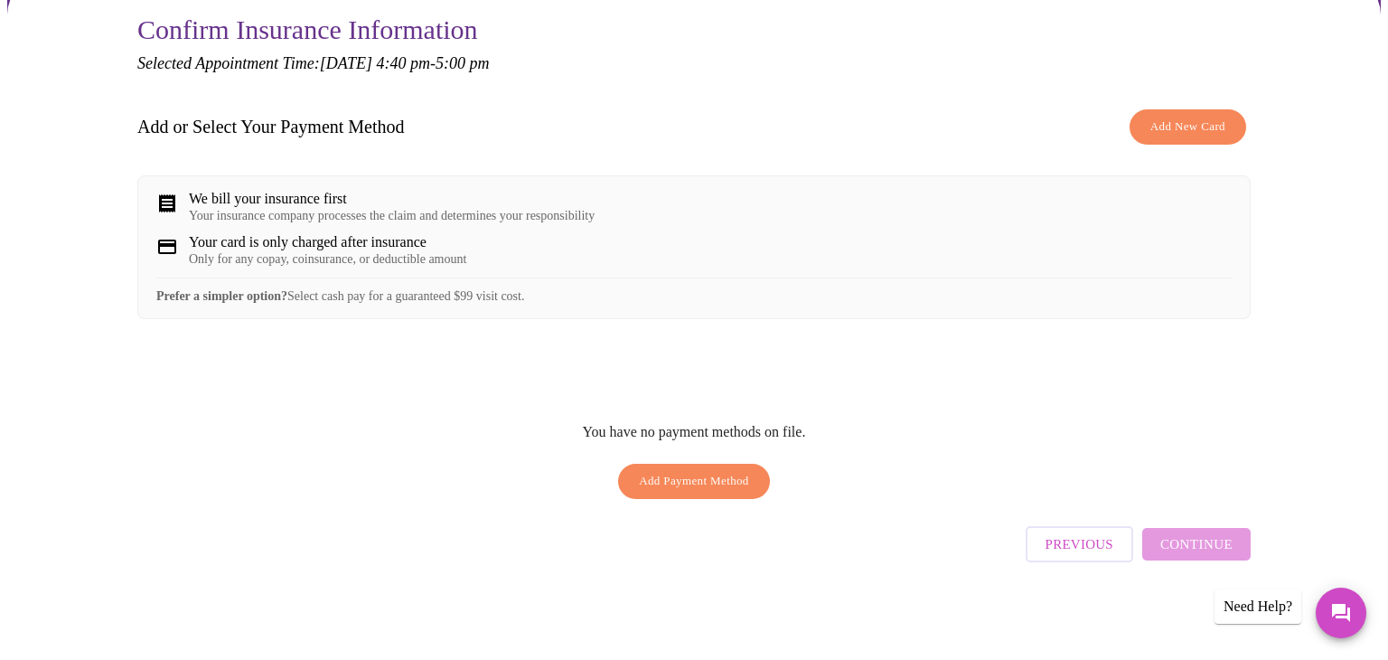
click at [1197, 549] on div "Previous Continue" at bounding box center [1138, 539] width 225 height 63
click at [1197, 117] on span "Add New Card" at bounding box center [1187, 127] width 75 height 21
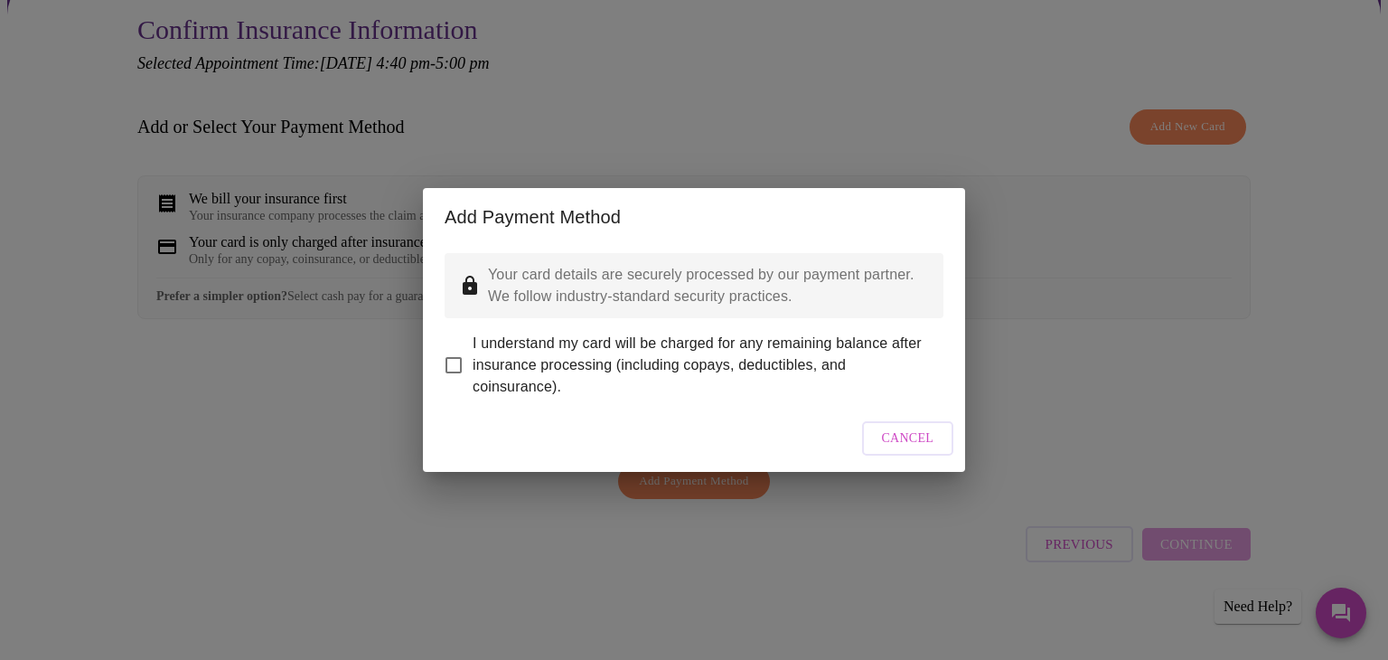
click at [443, 367] on input "I understand my card will be charged for any remaining balance after insurance …" at bounding box center [454, 365] width 38 height 38
checkbox input "true"
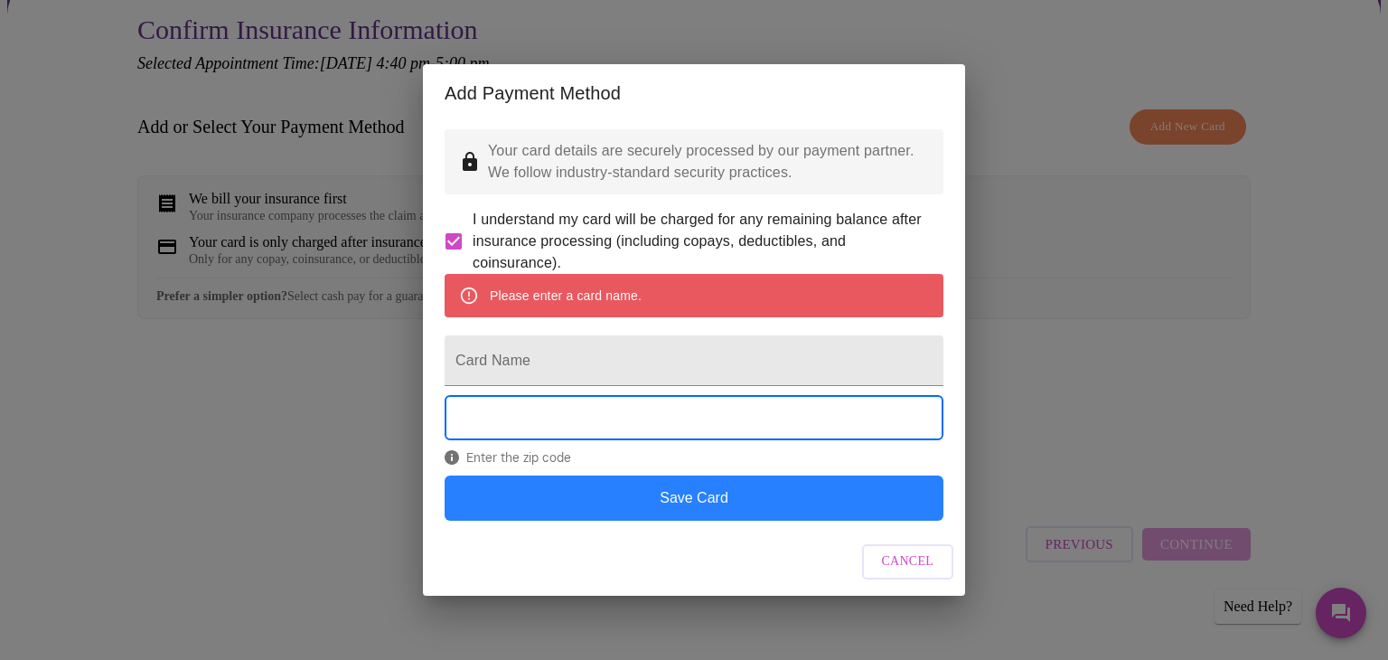
click at [597, 521] on button "Save Card" at bounding box center [694, 497] width 499 height 45
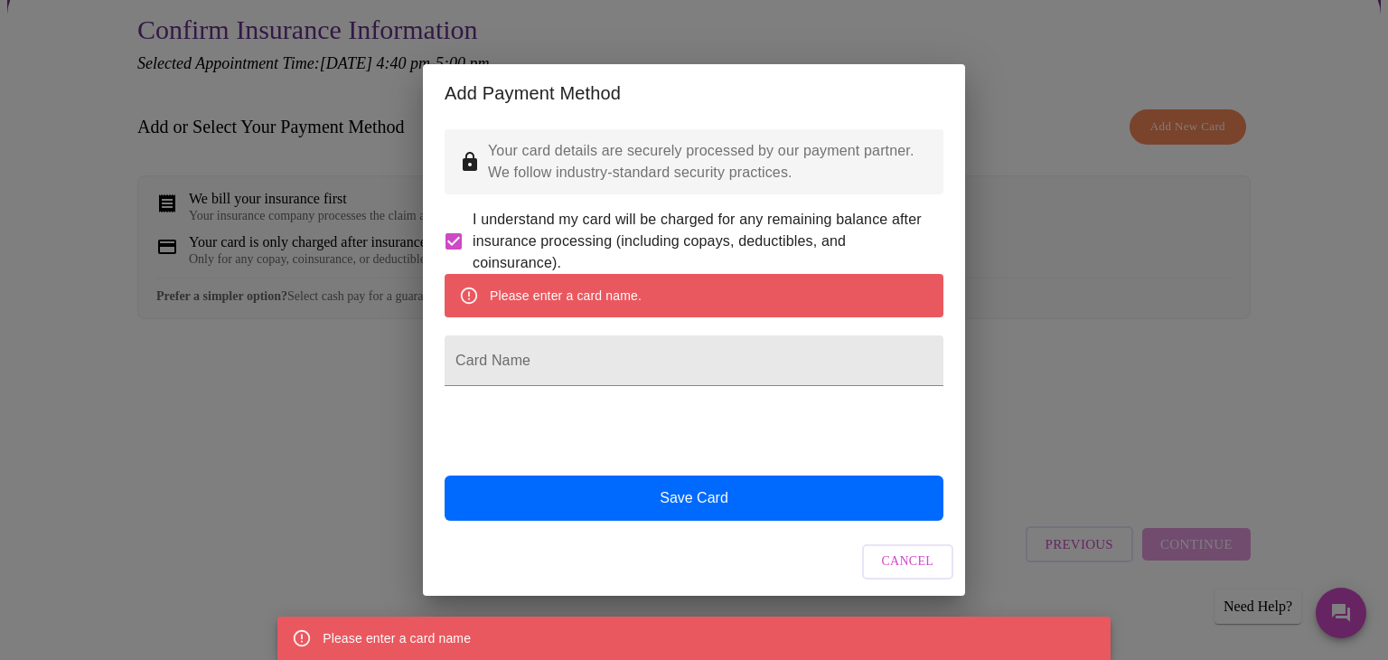
scroll to position [0, 0]
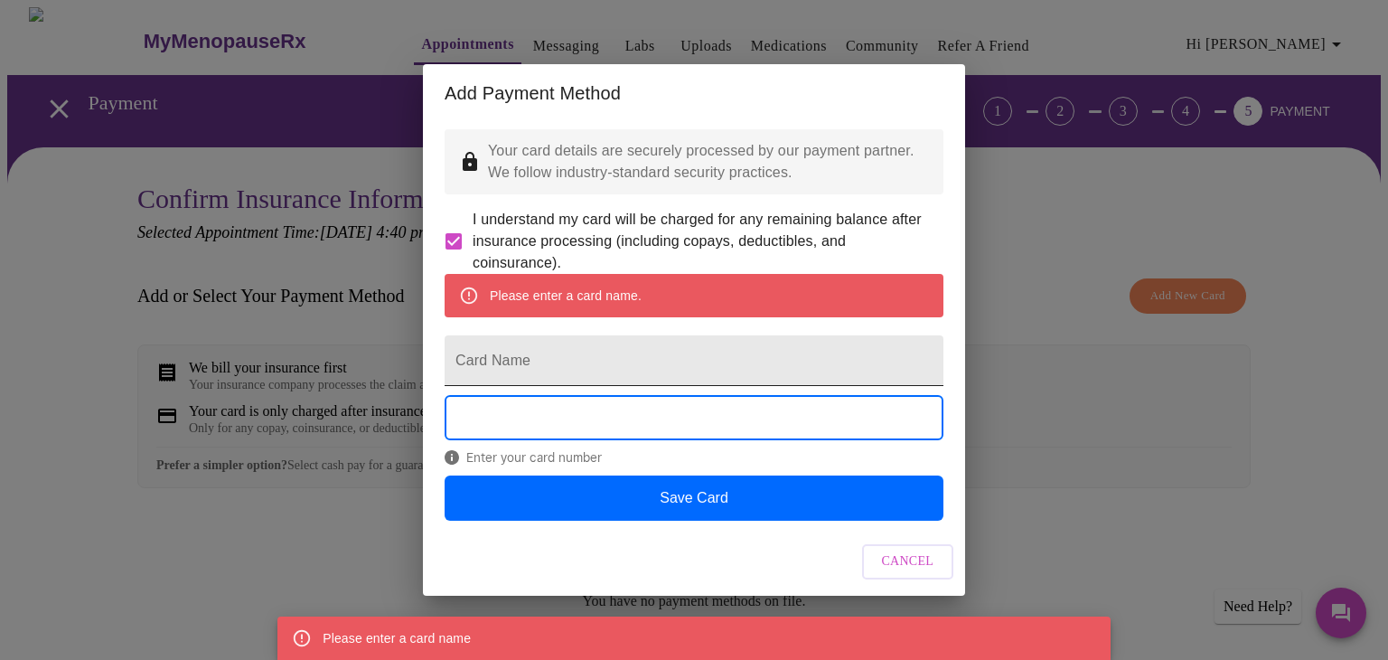
click at [480, 364] on input "Card Name" at bounding box center [694, 360] width 499 height 51
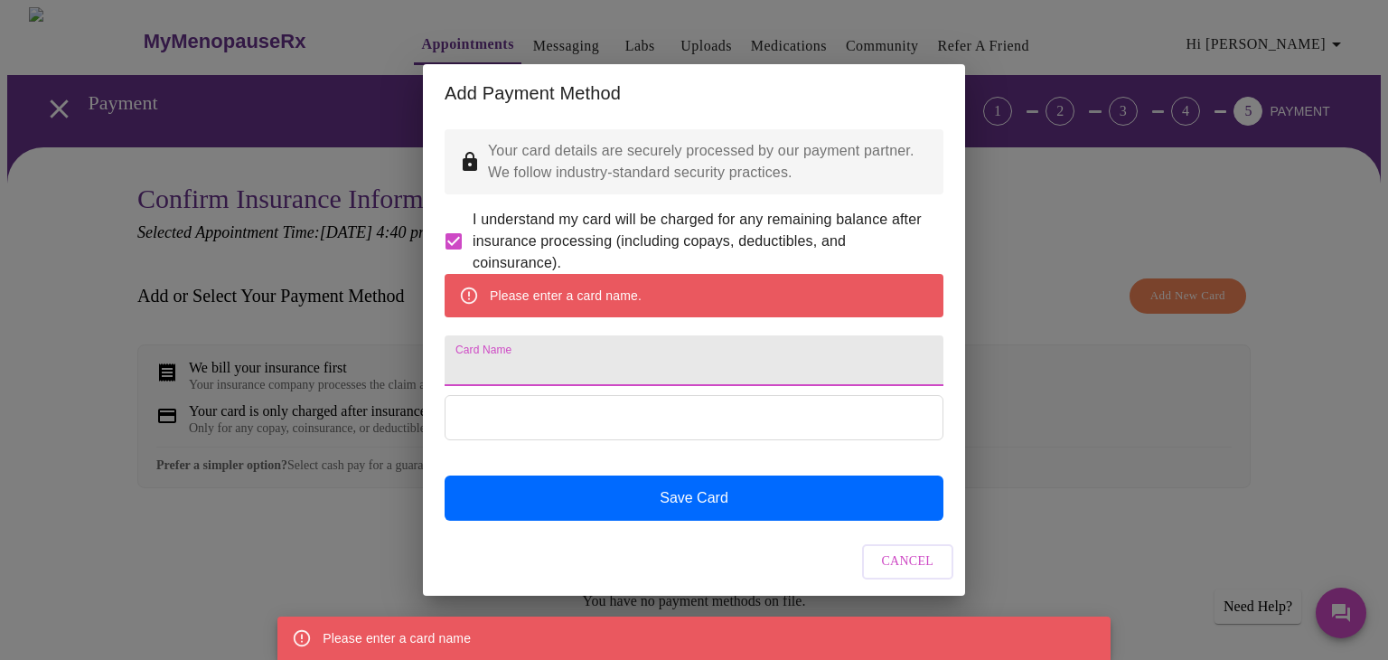
type input "j"
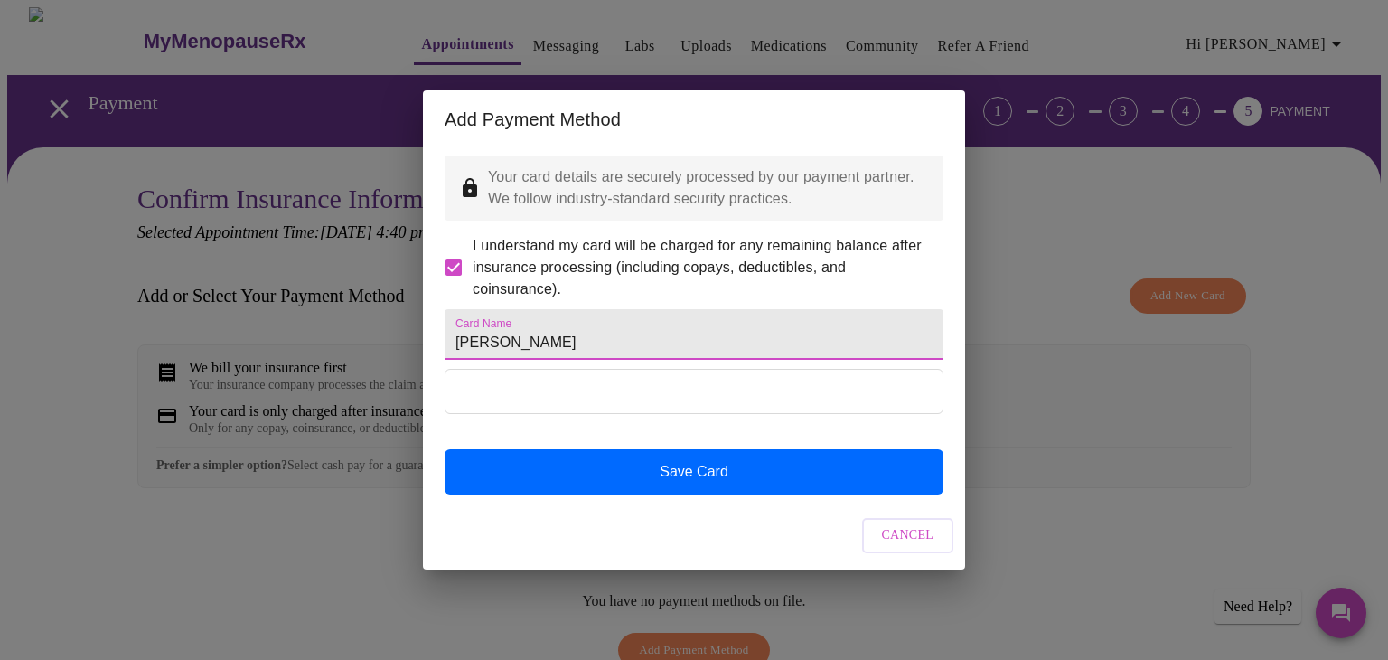
type input "[PERSON_NAME]"
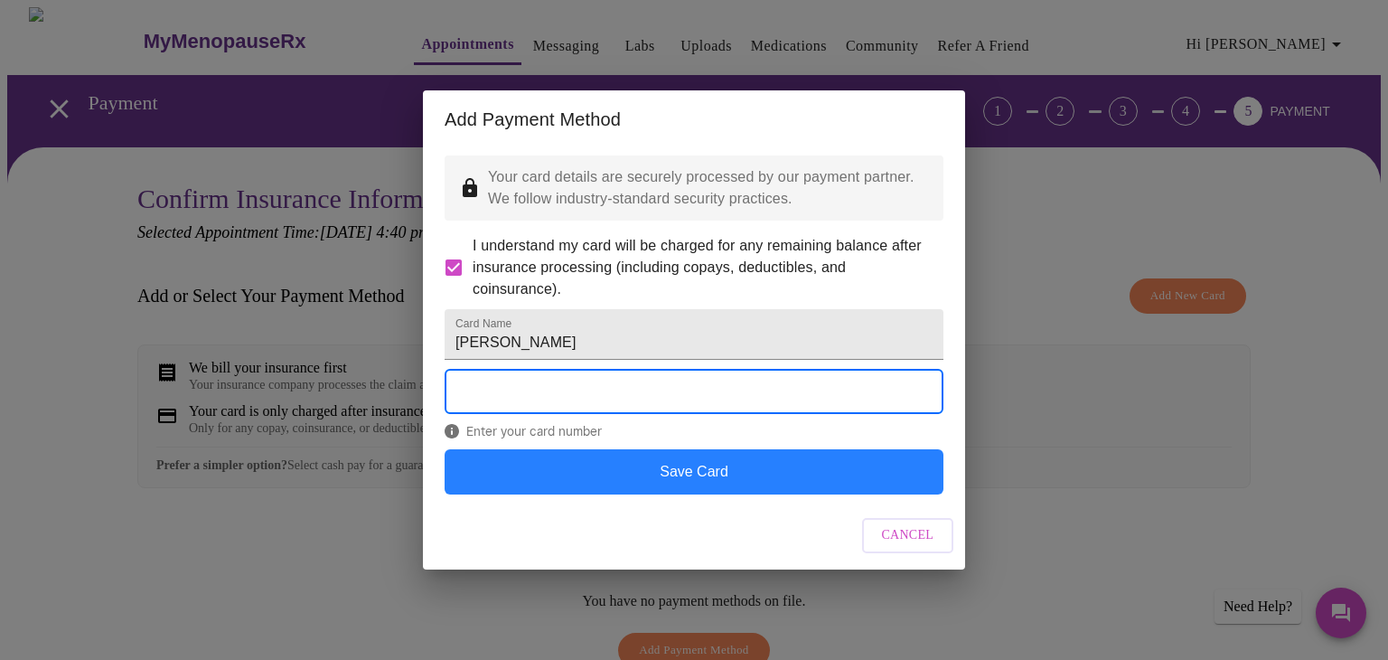
click at [676, 494] on button "Save Card" at bounding box center [694, 471] width 499 height 45
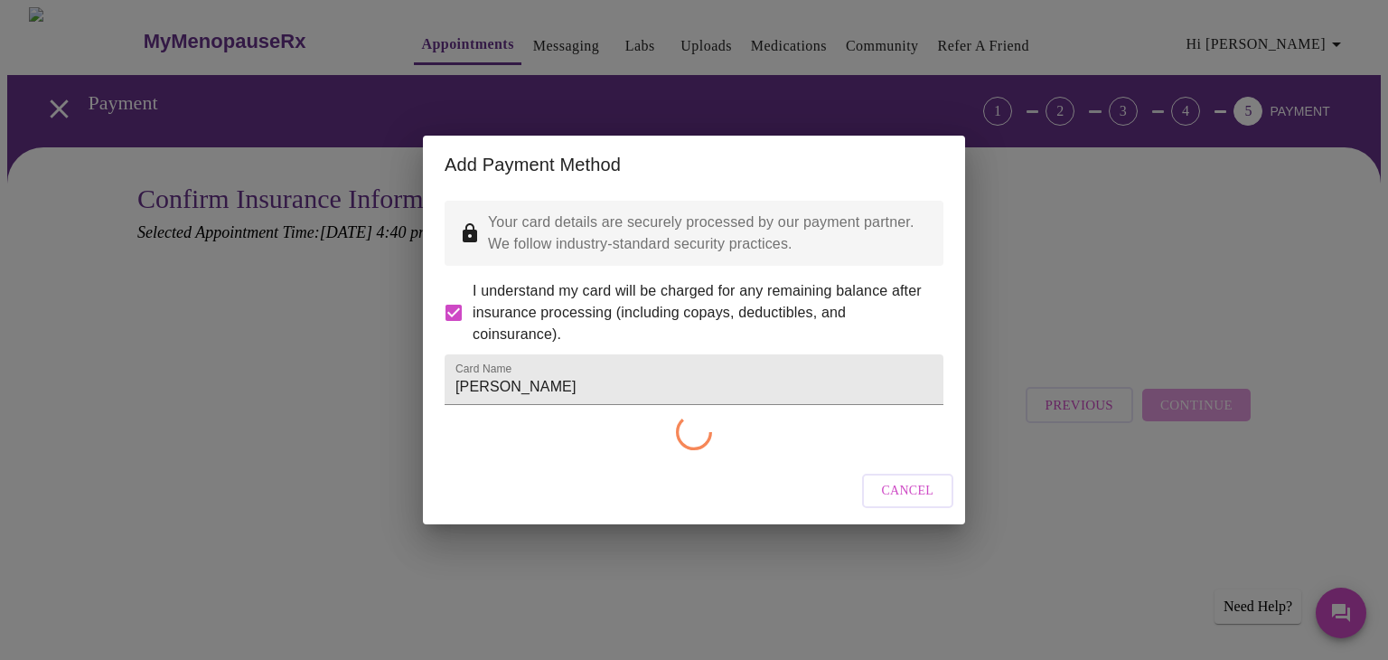
checkbox input "false"
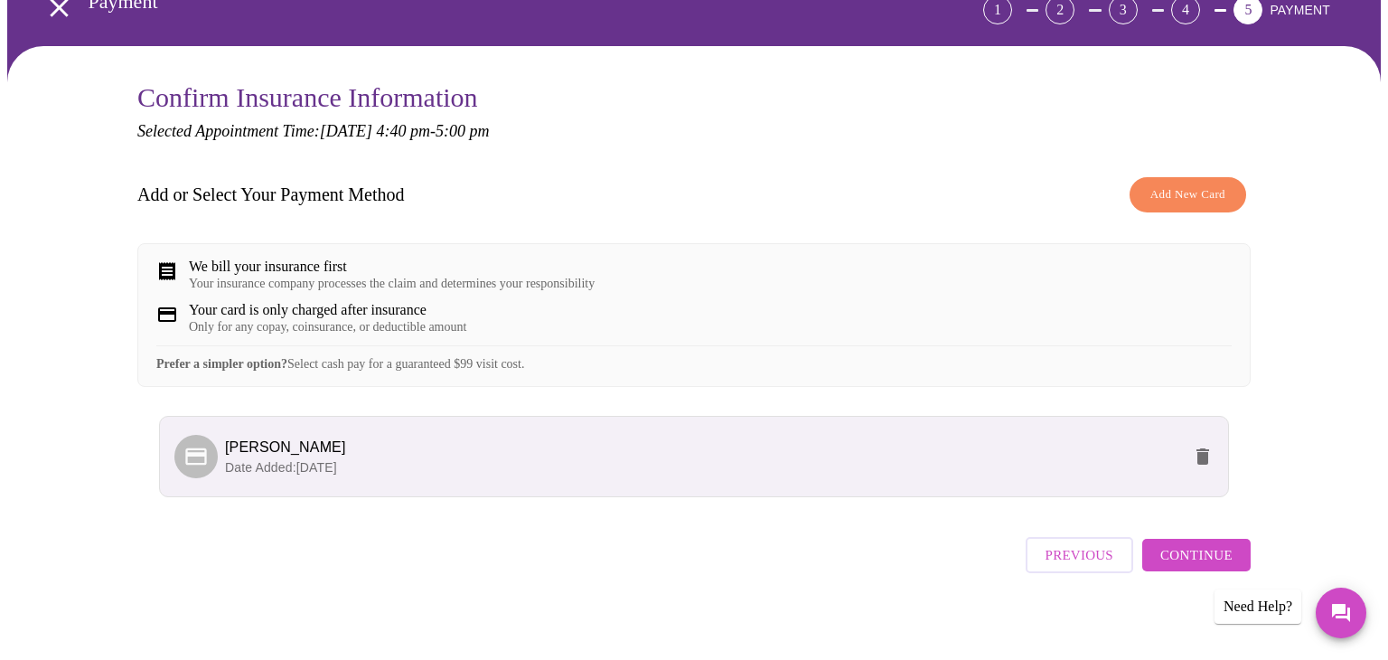
scroll to position [125, 0]
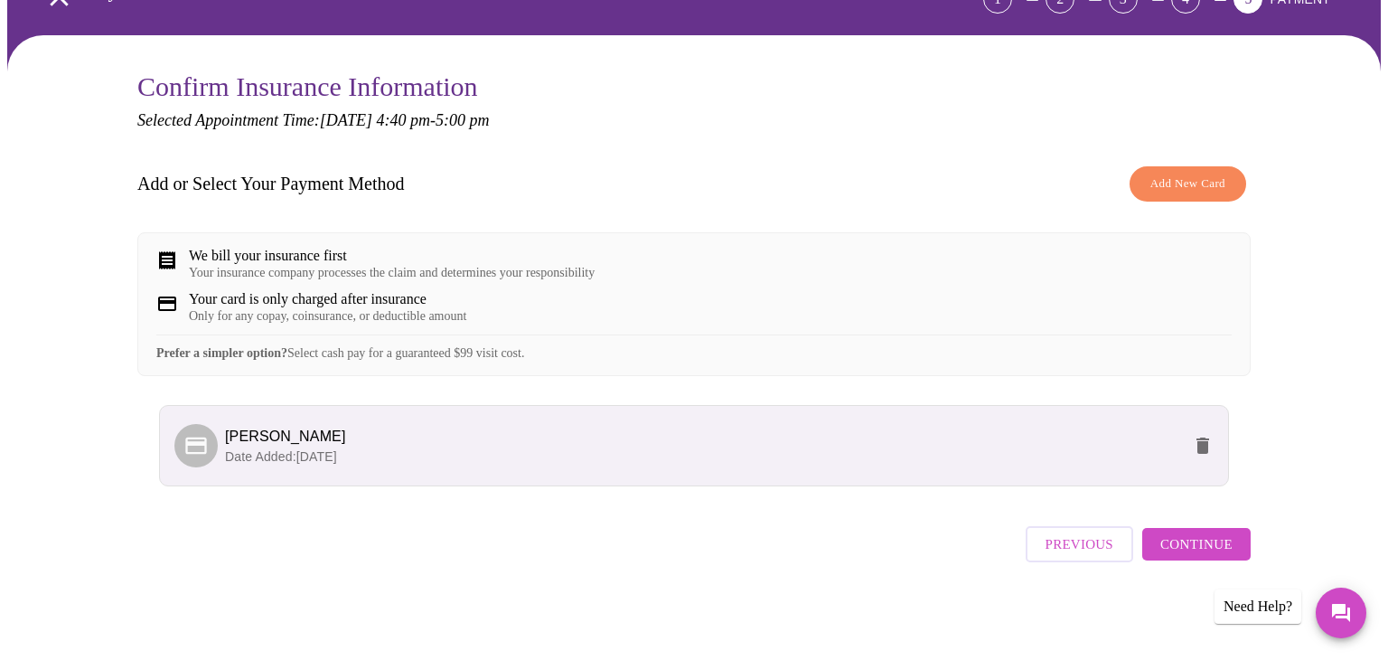
click at [1169, 556] on span "Continue" at bounding box center [1196, 543] width 72 height 23
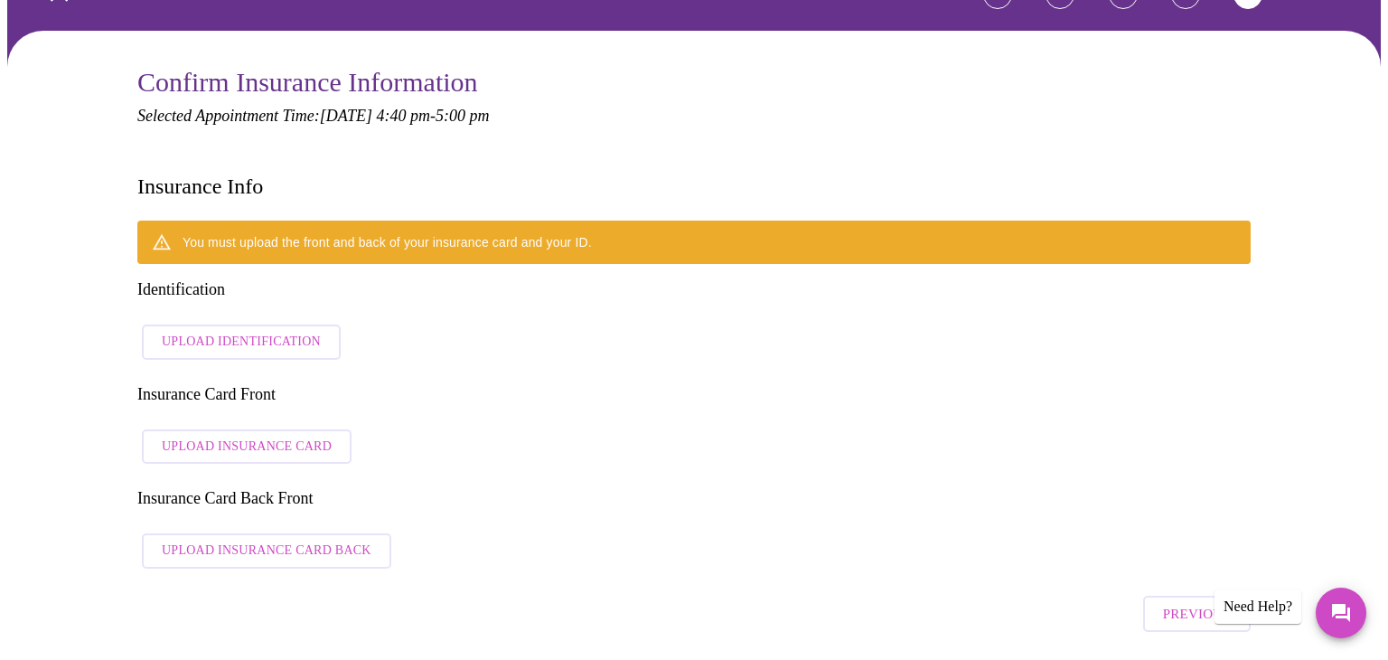
scroll to position [108, 0]
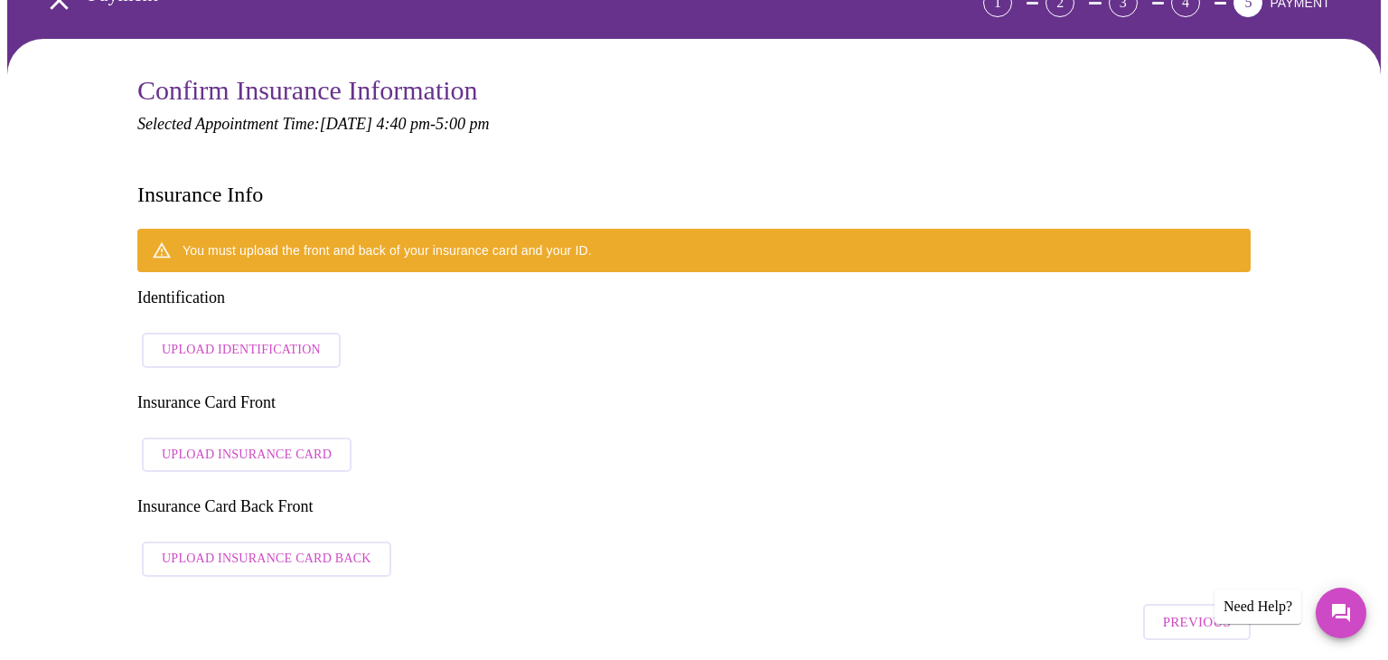
click at [255, 339] on span "Upload Identification" at bounding box center [241, 350] width 159 height 23
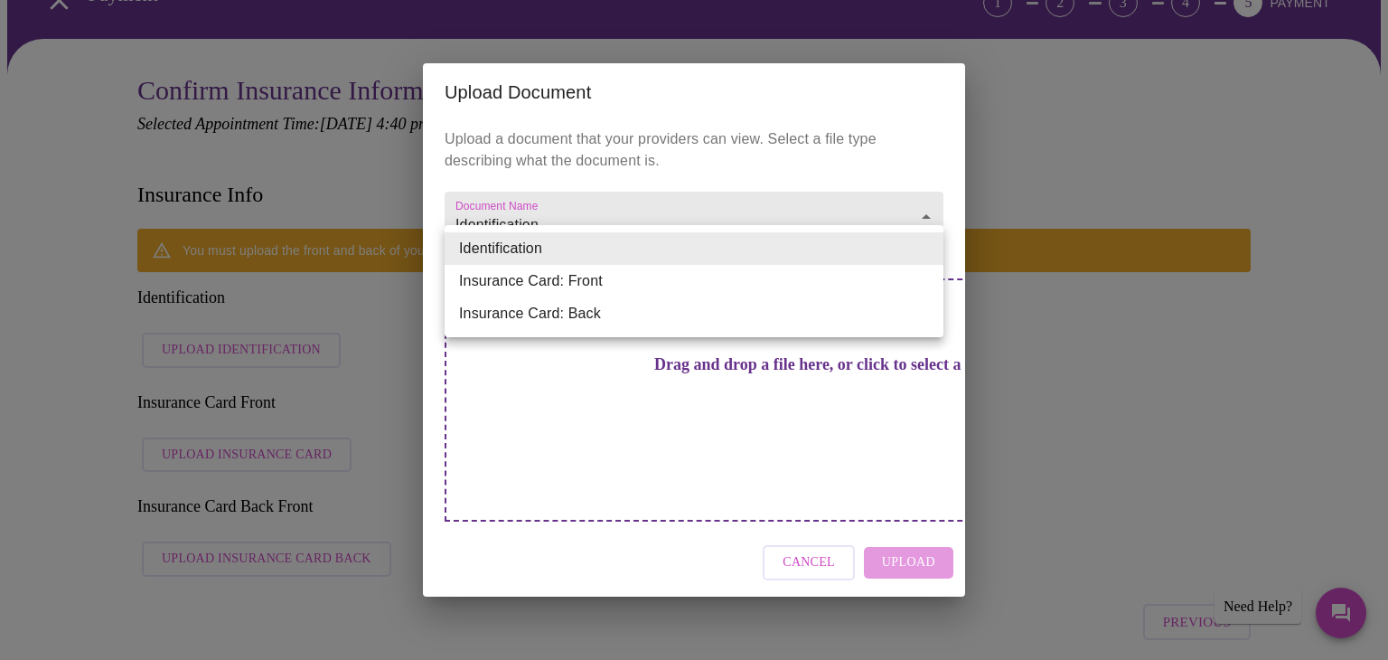
click at [574, 253] on li "Identification" at bounding box center [694, 248] width 499 height 33
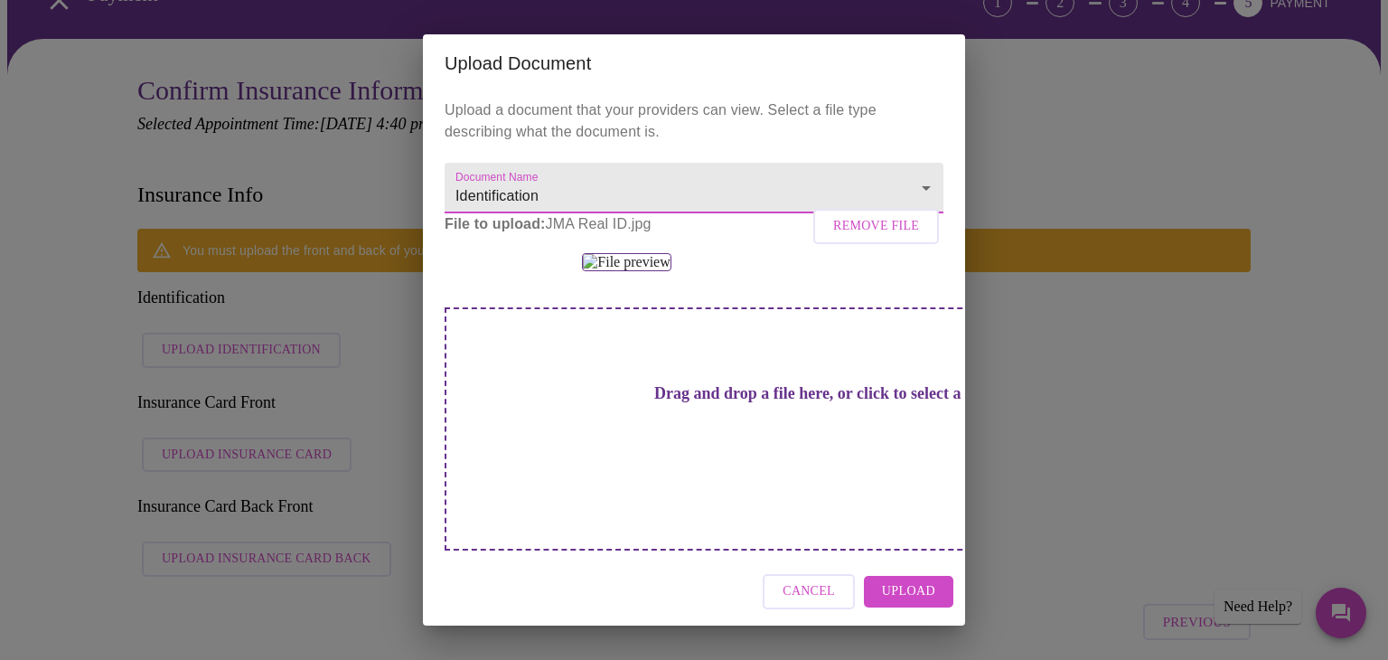
click at [906, 600] on span "Upload" at bounding box center [908, 591] width 53 height 23
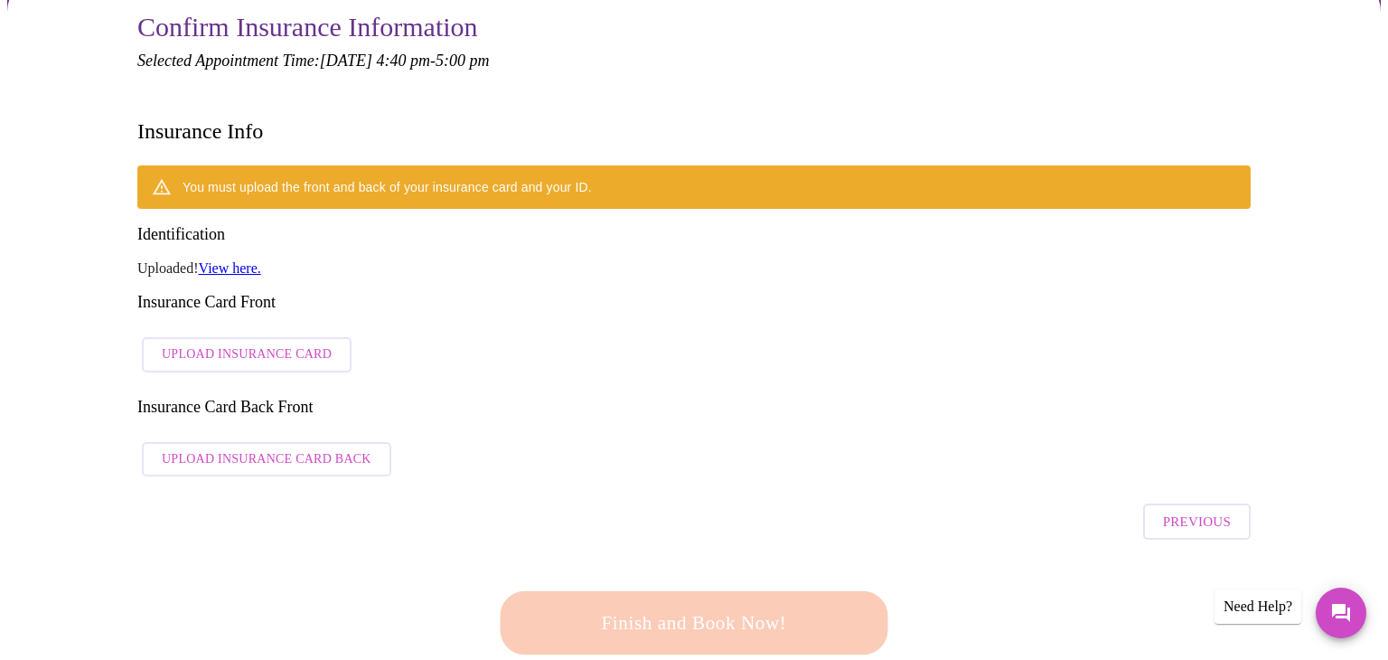
scroll to position [174, 0]
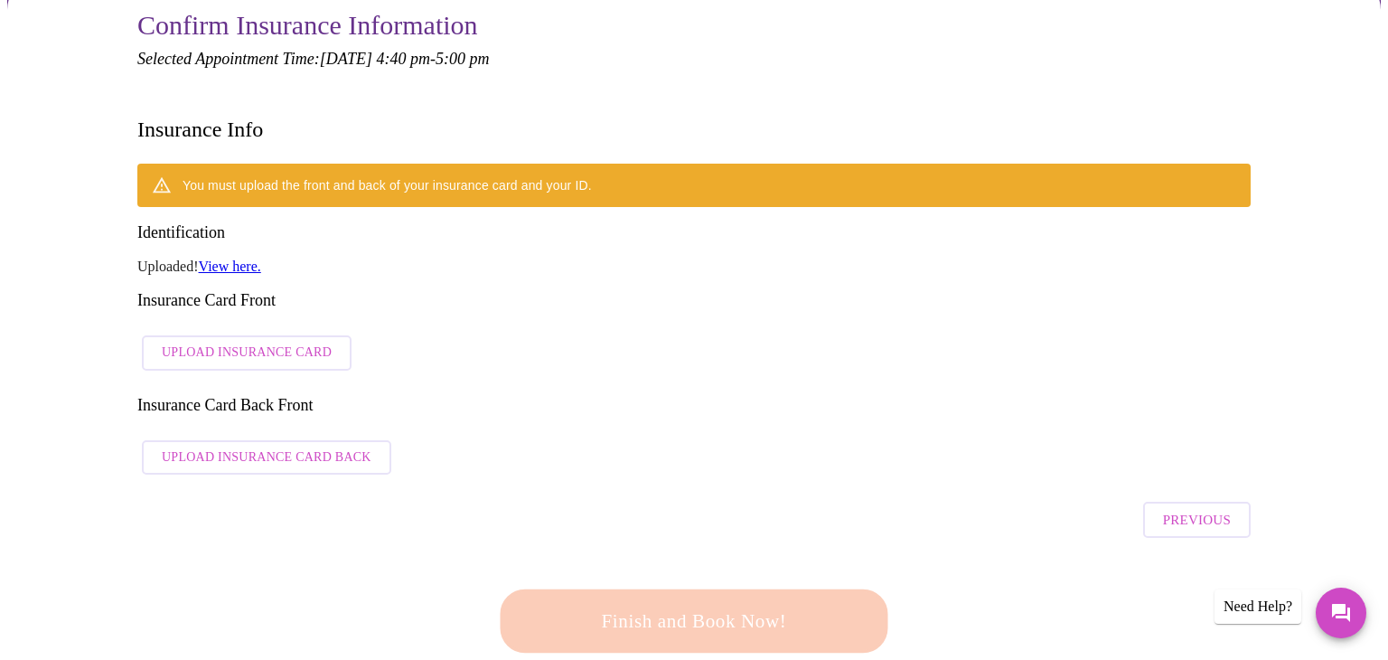
click at [193, 342] on span "Upload Insurance Card" at bounding box center [247, 353] width 170 height 23
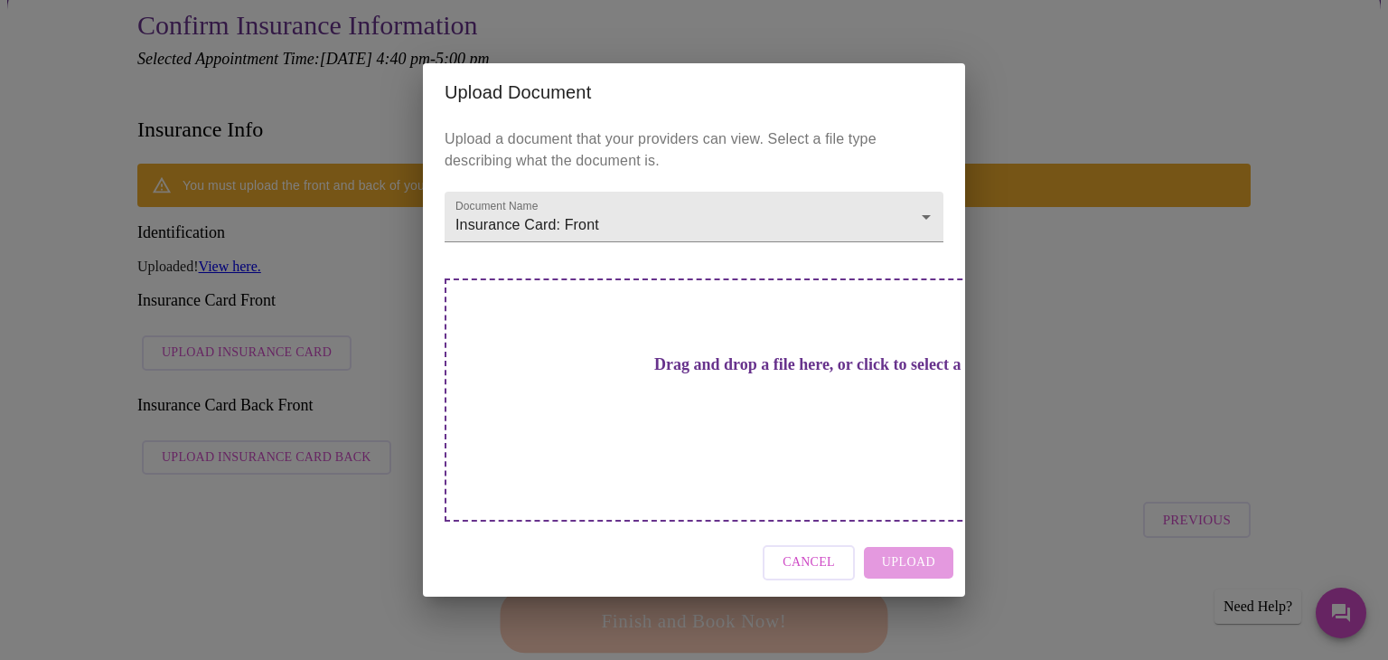
click at [752, 419] on div "Drag and drop a file here, or click to select a file" at bounding box center [821, 399] width 752 height 243
click at [644, 374] on h3 "Drag and drop a file here, or click to select a file" at bounding box center [820, 364] width 499 height 19
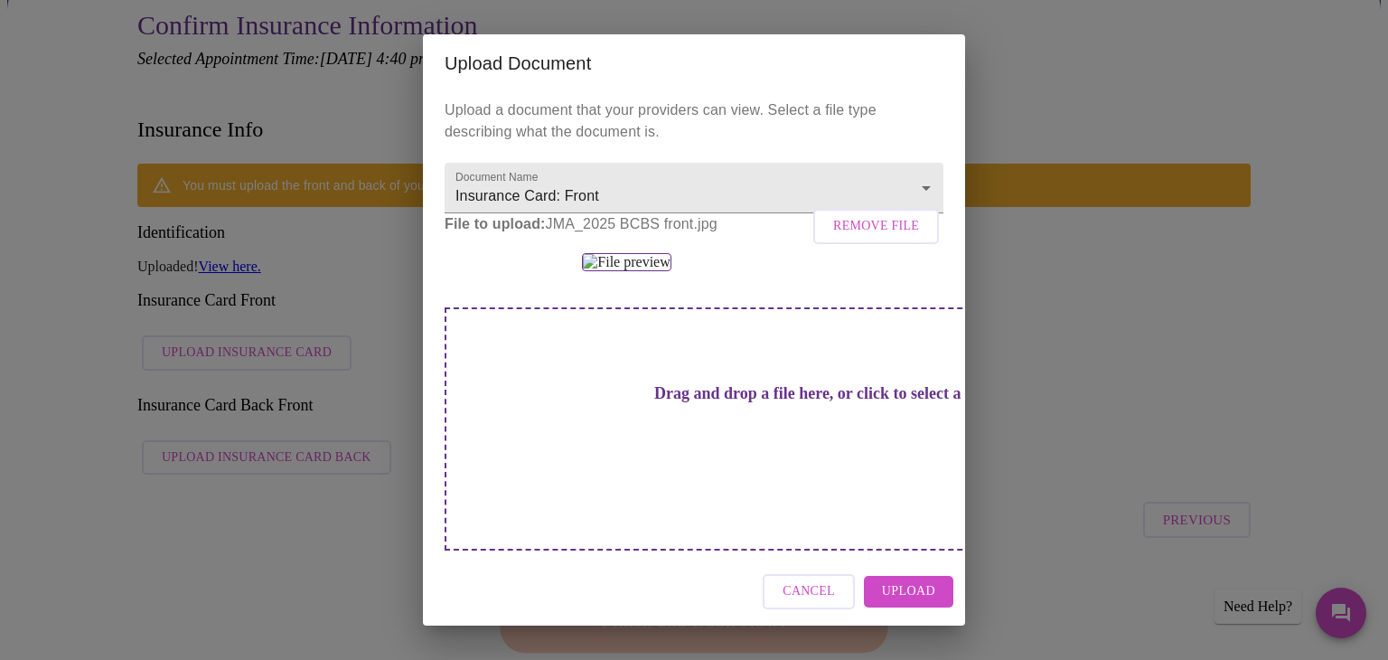
click at [906, 603] on span "Upload" at bounding box center [908, 591] width 53 height 23
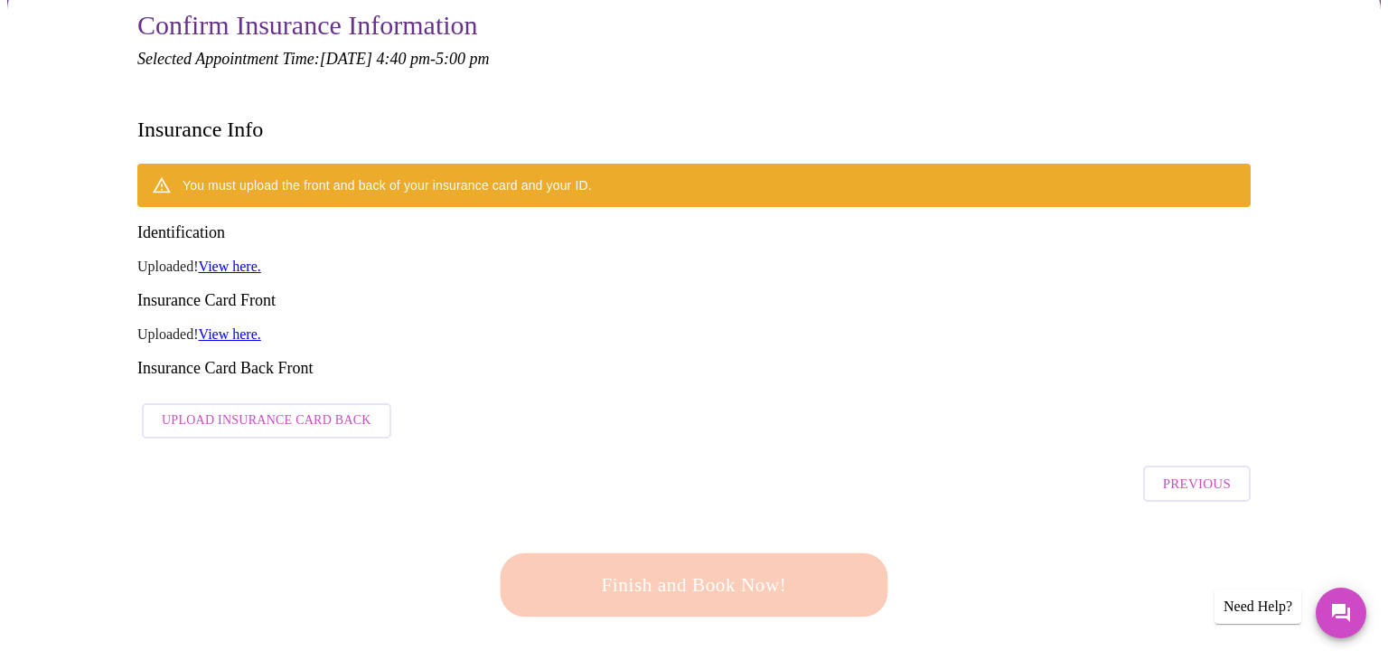
click at [185, 409] on span "Upload Insurance Card Back" at bounding box center [267, 420] width 210 height 23
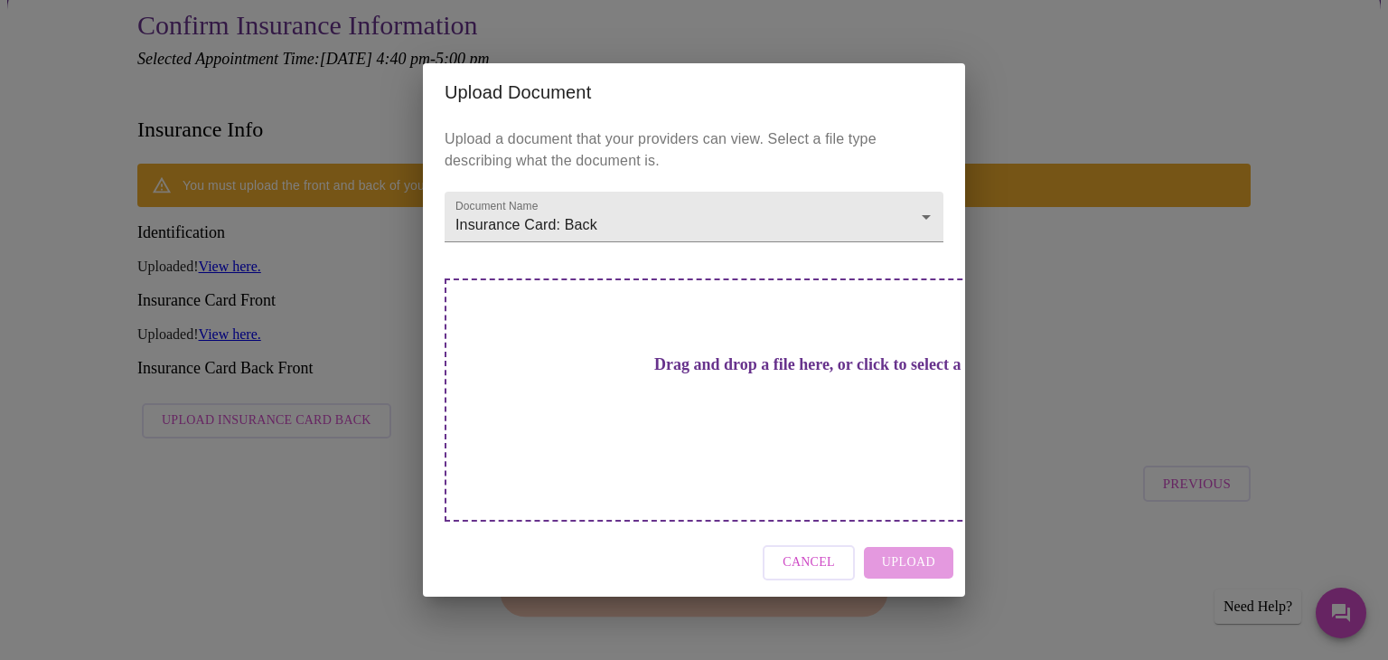
click at [642, 418] on div "Drag and drop a file here, or click to select a file" at bounding box center [821, 399] width 752 height 243
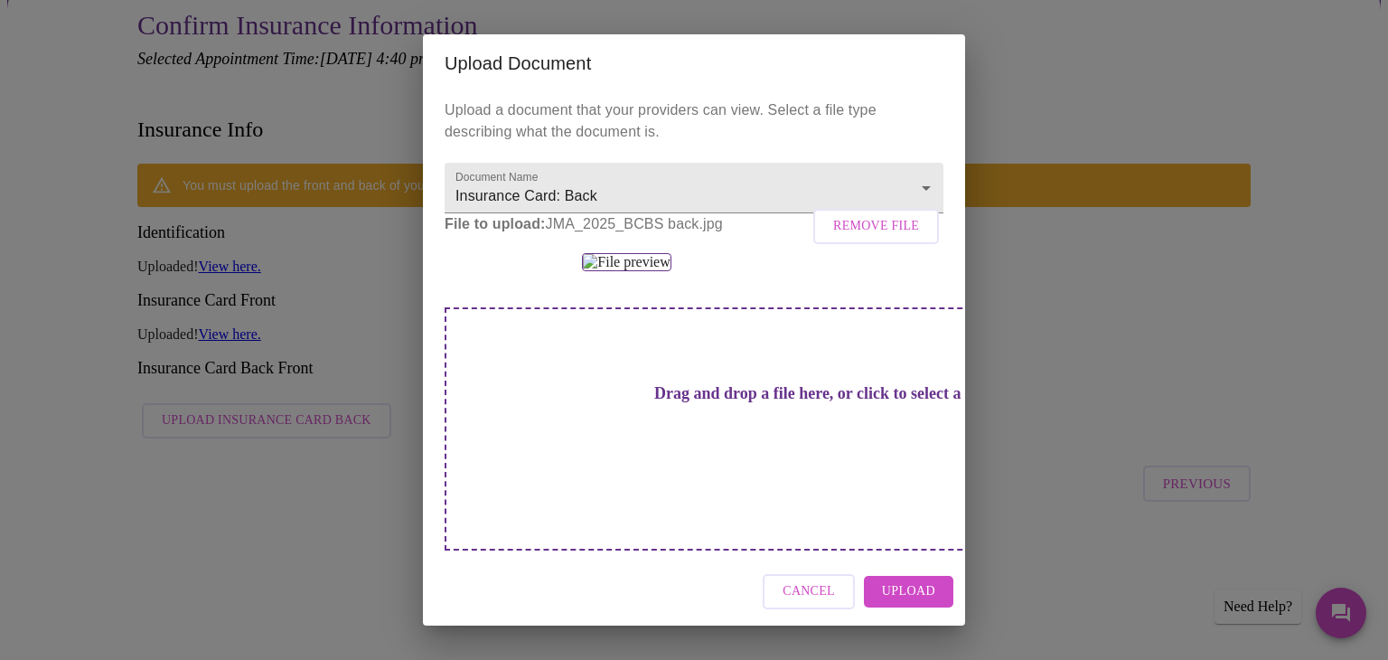
click at [895, 603] on span "Upload" at bounding box center [908, 591] width 53 height 23
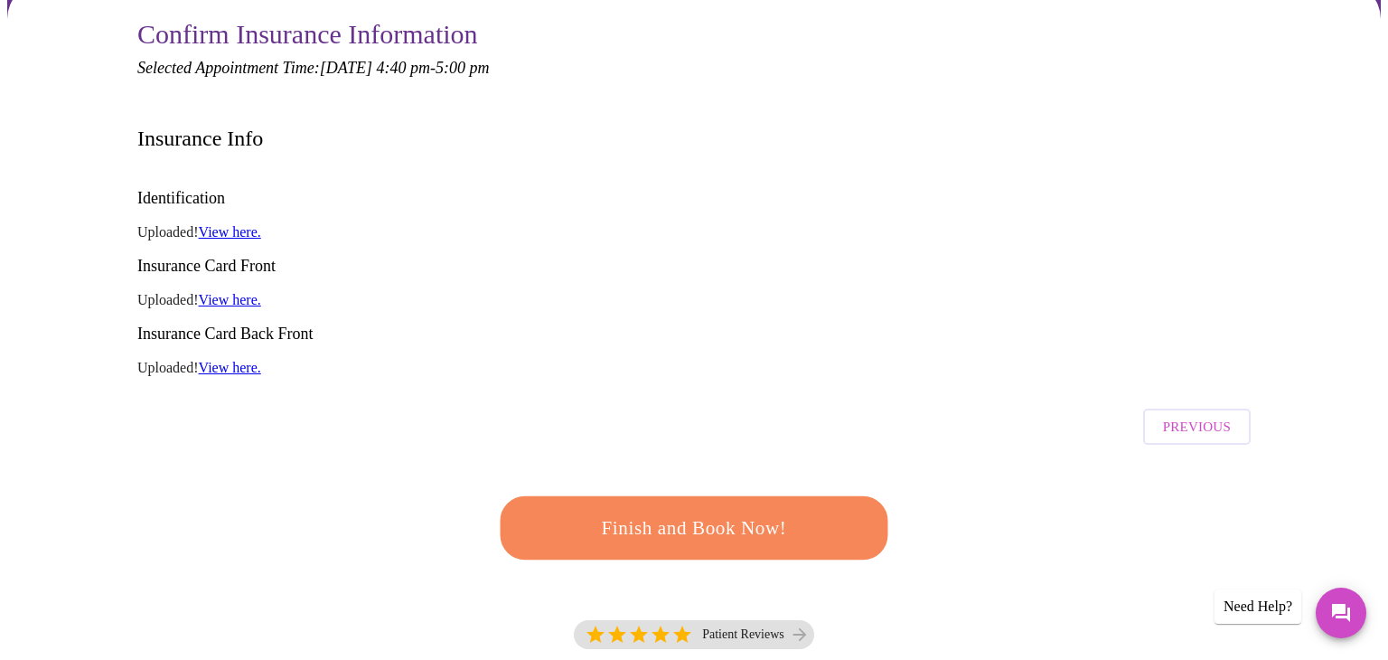
scroll to position [163, 0]
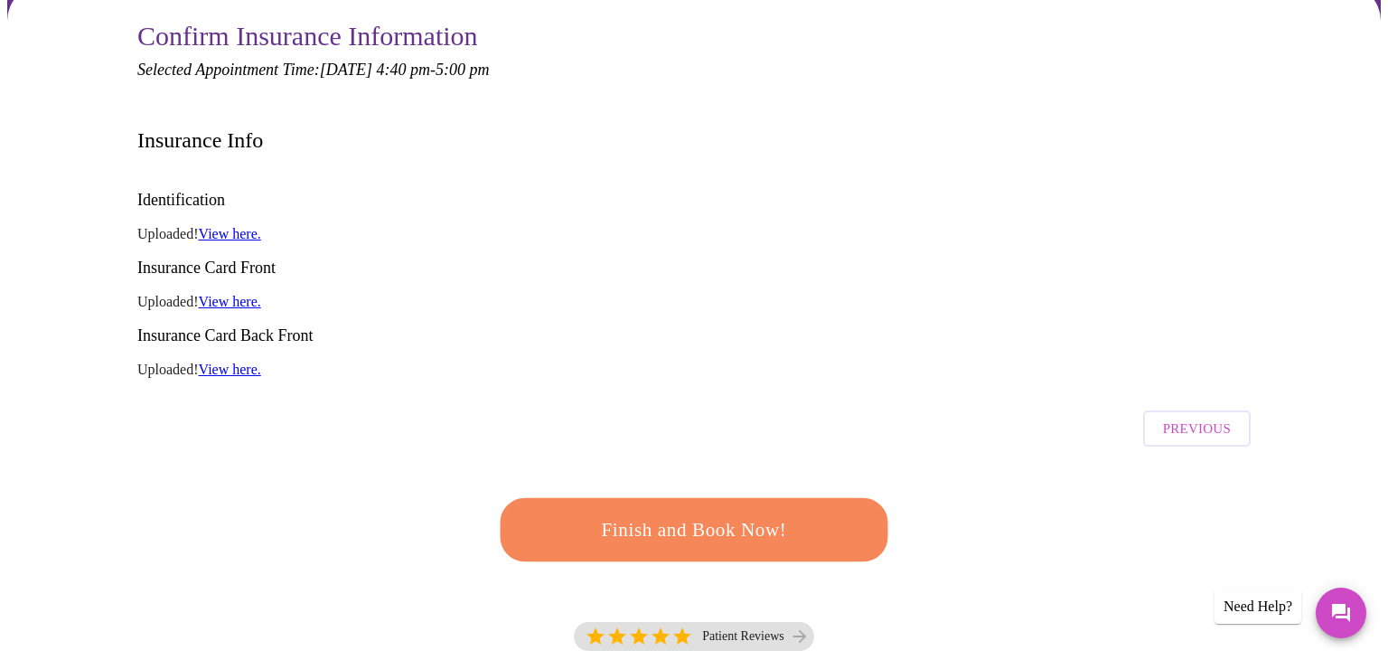
click at [626, 512] on span "Finish and Book Now!" at bounding box center [693, 528] width 335 height 33
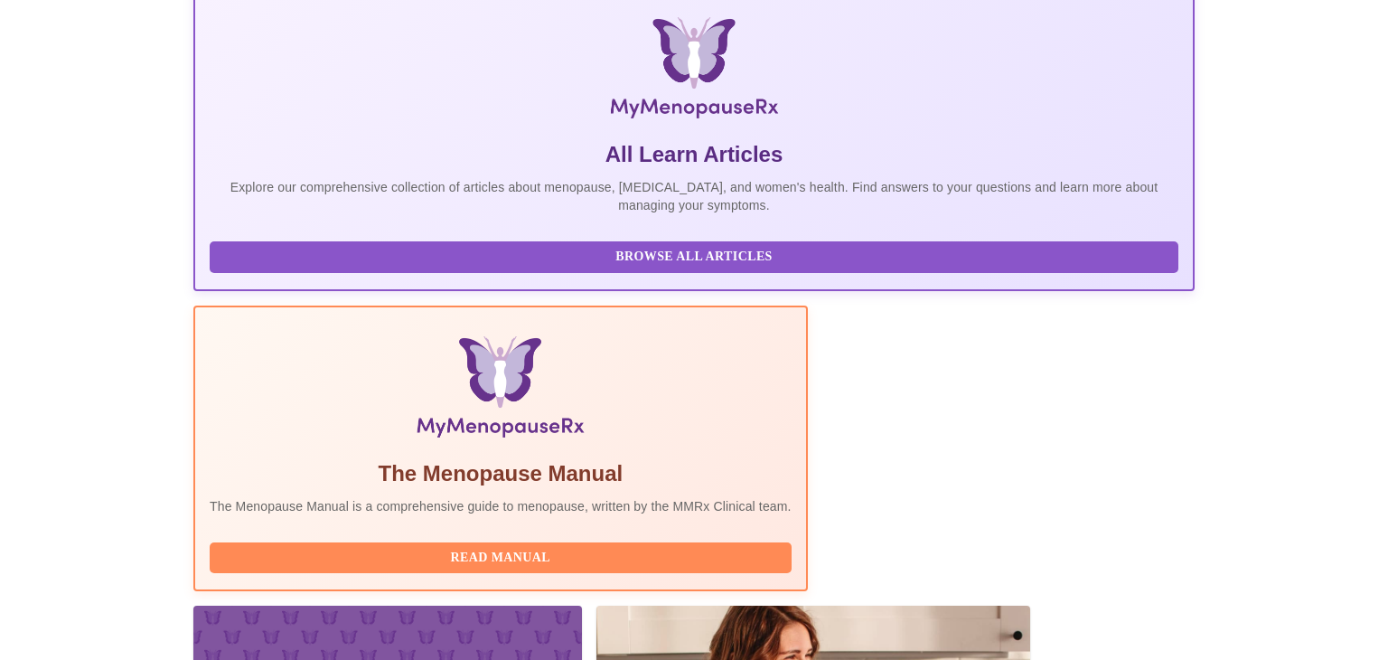
scroll to position [419, 0]
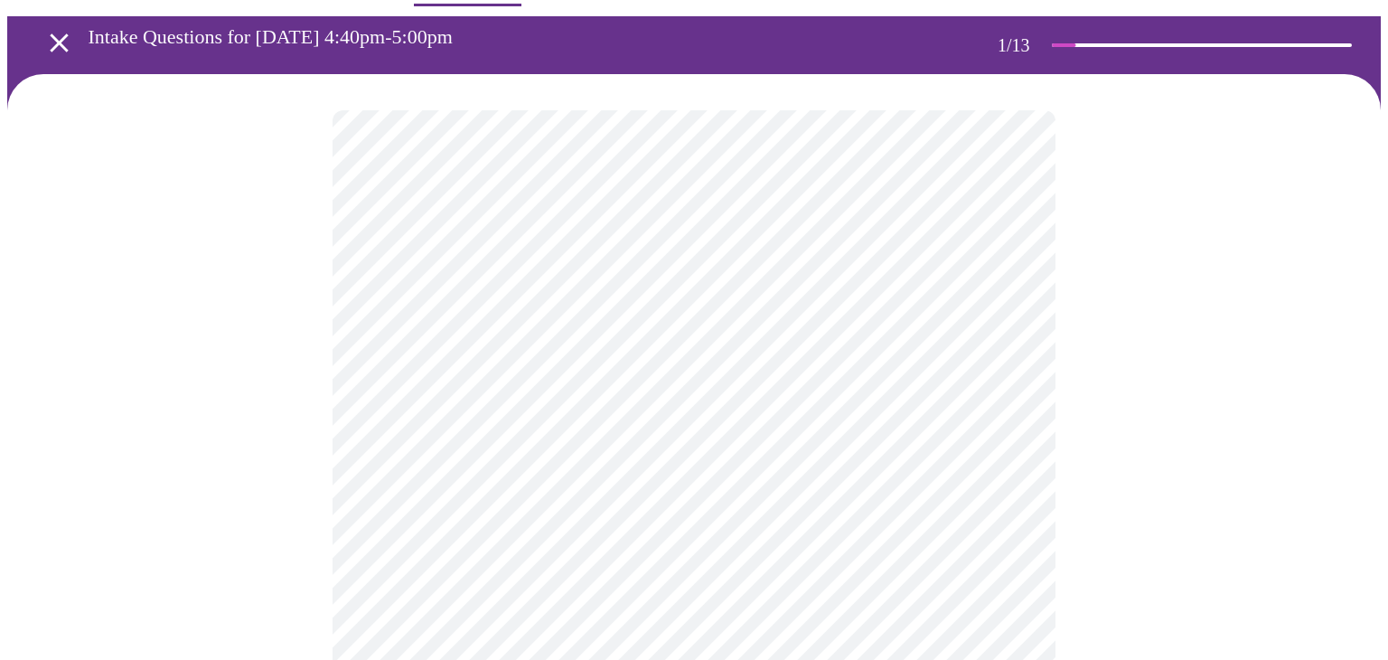
scroll to position [61, 0]
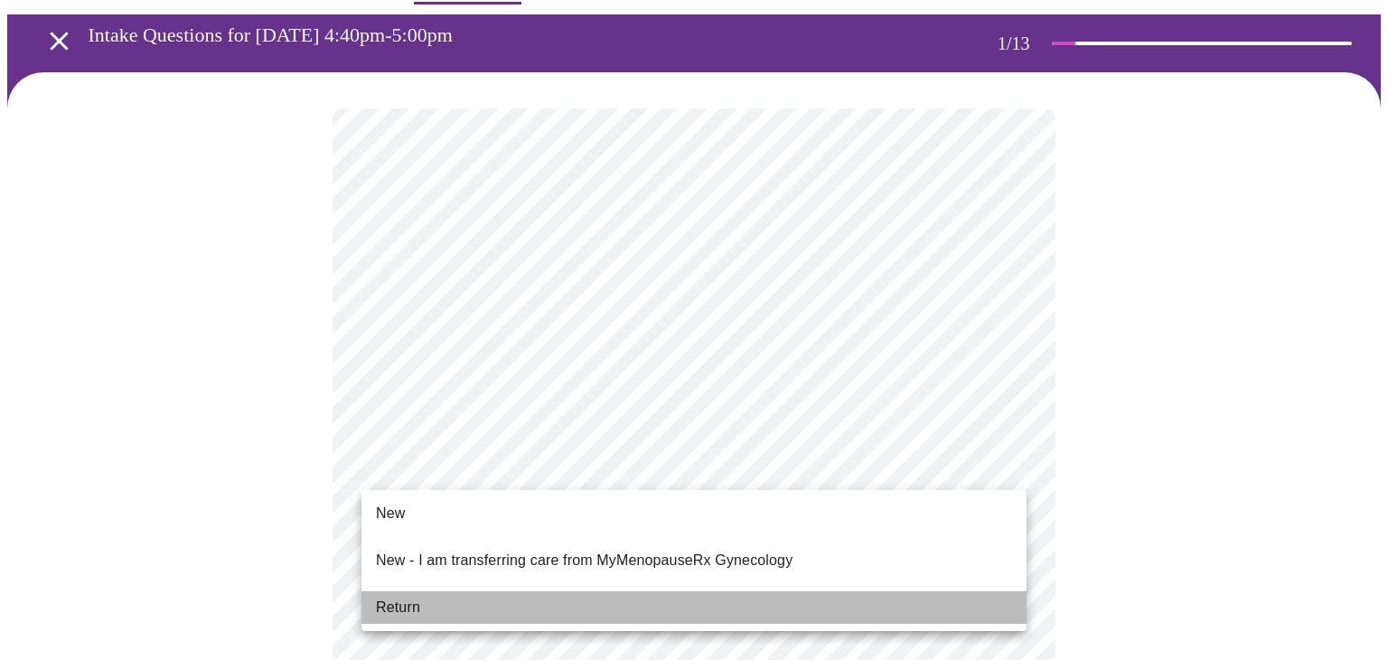
click at [384, 596] on span "Return" at bounding box center [398, 607] width 44 height 22
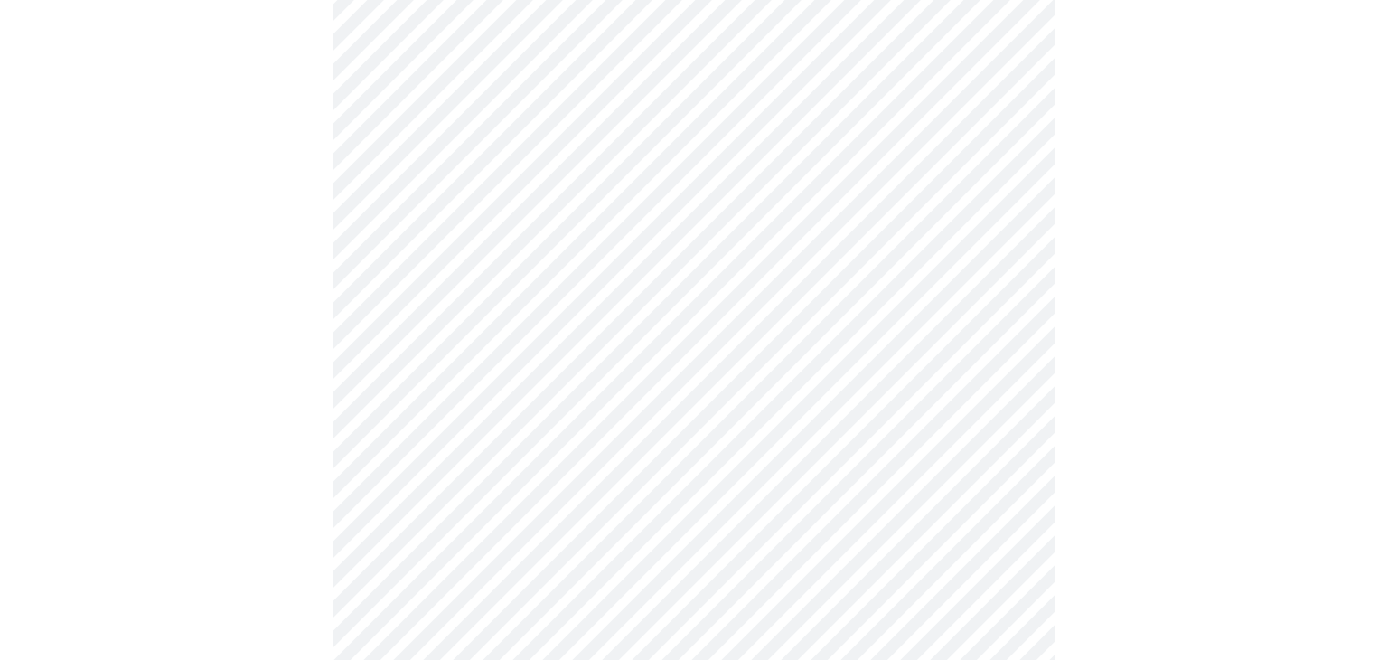
scroll to position [964, 0]
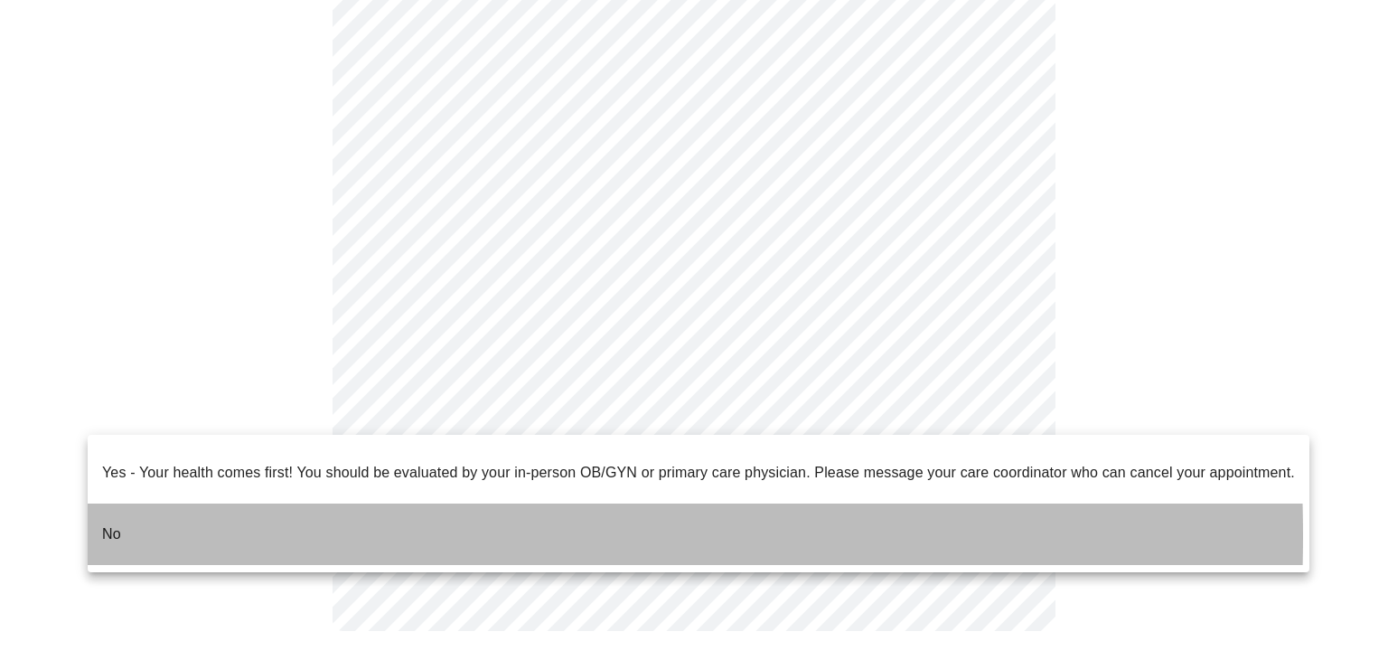
click at [108, 521] on span "No" at bounding box center [111, 534] width 19 height 51
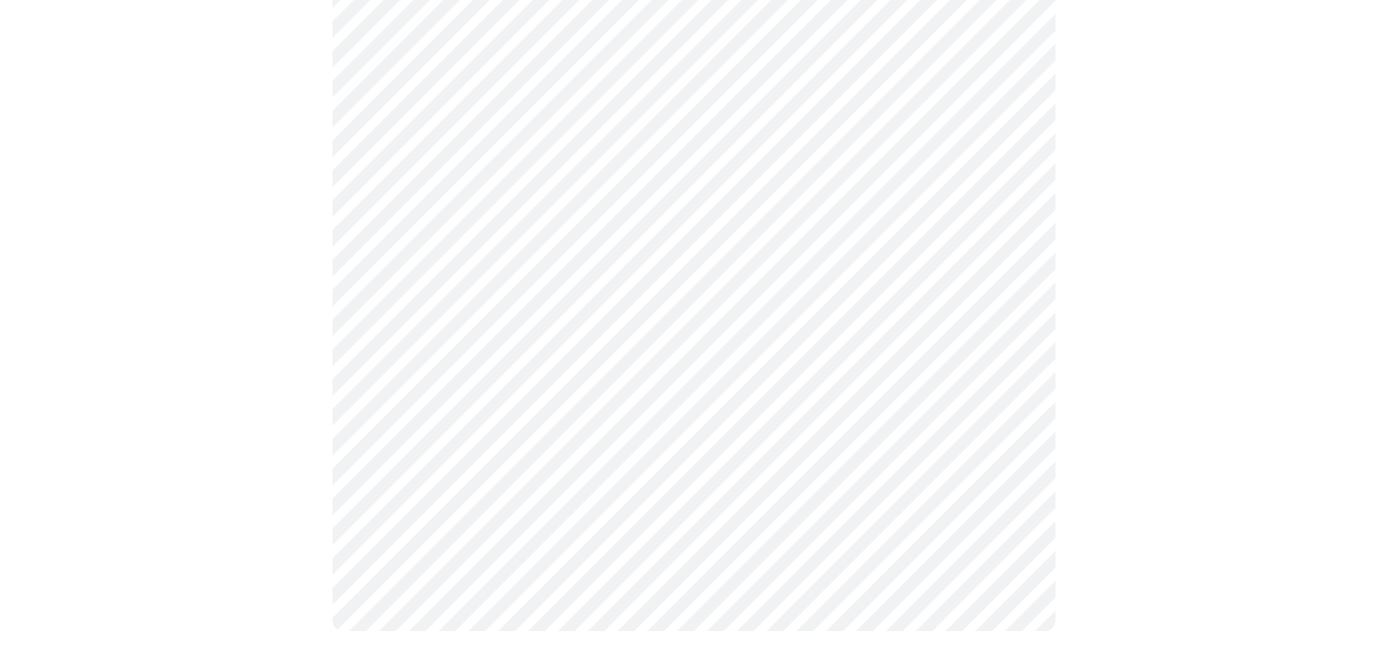
scroll to position [0, 0]
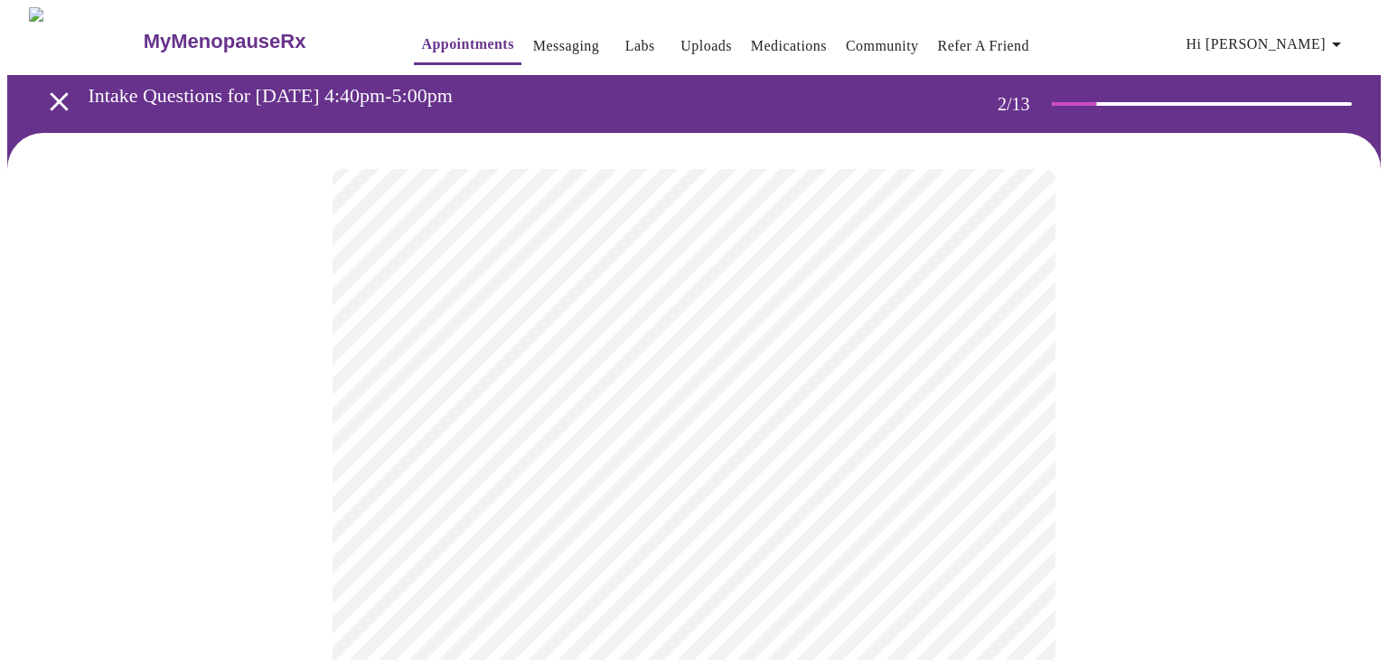
click at [1015, 371] on body "MyMenopauseRx Appointments Messaging Labs Uploads Medications Community Refer a…" at bounding box center [694, 549] width 1374 height 1085
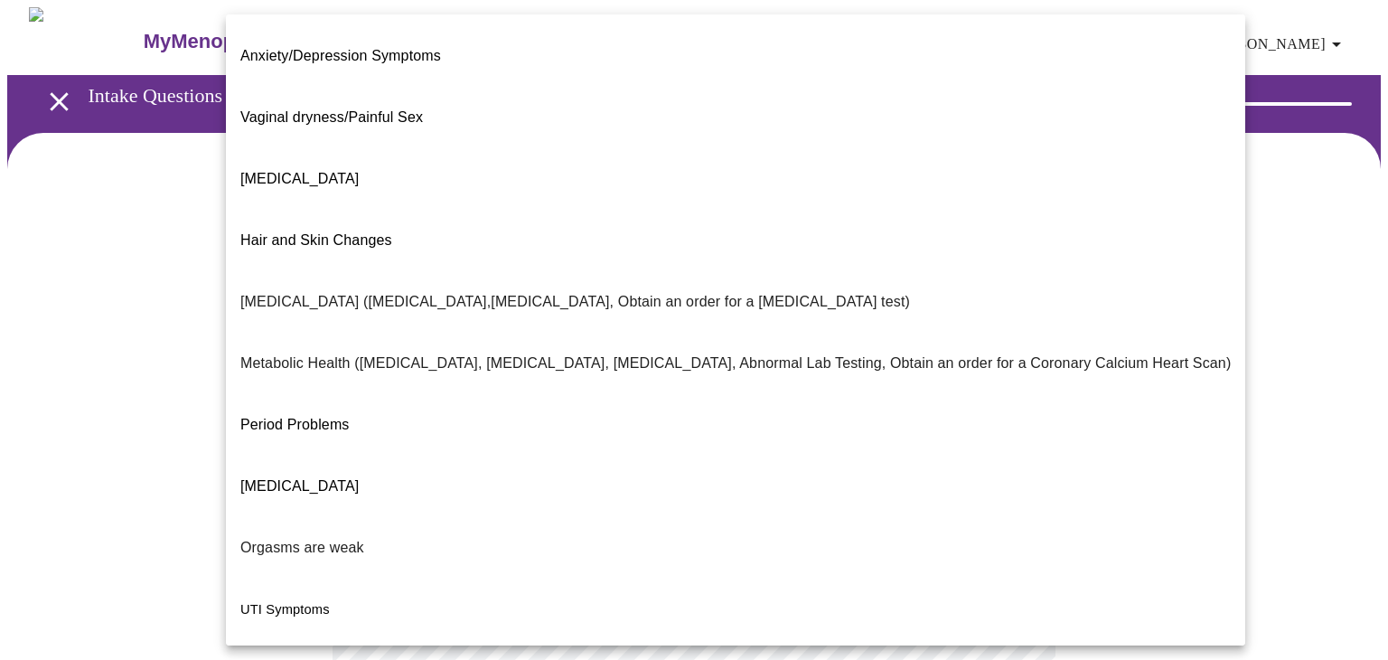
scroll to position [285, 0]
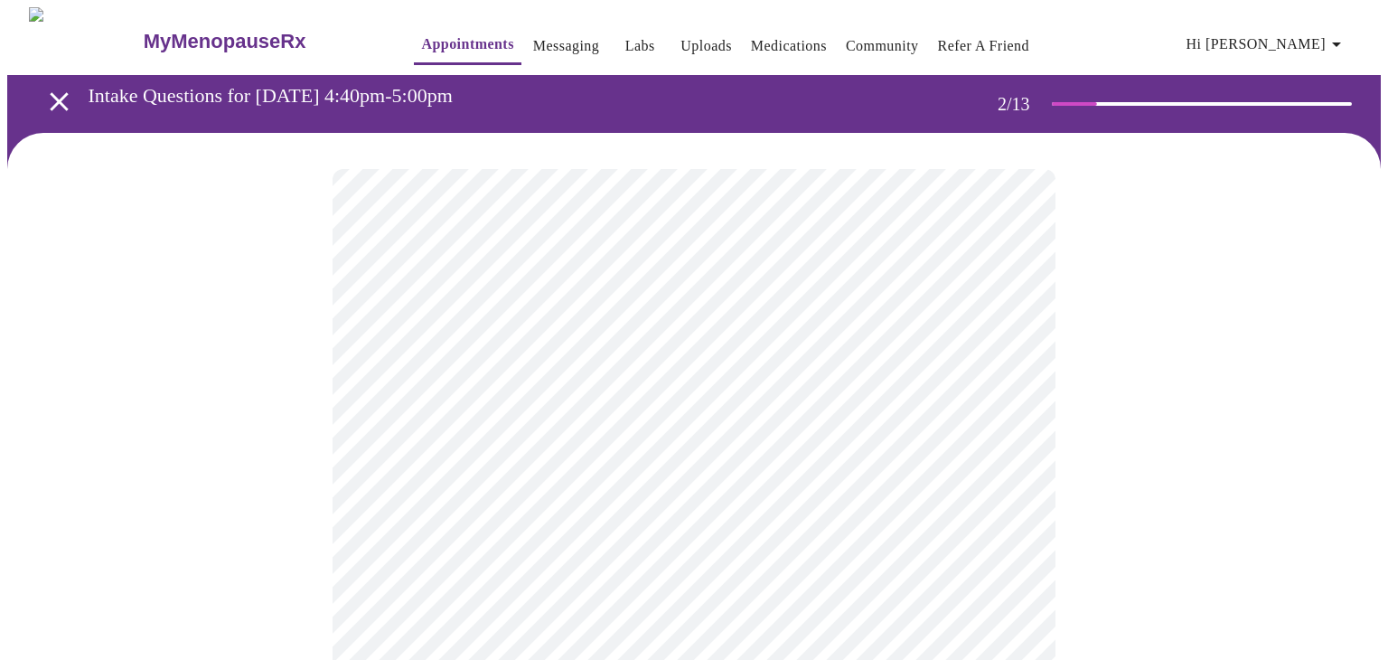
click at [388, 571] on body "MyMenopauseRx Appointments Messaging Labs Uploads Medications Community Refer a…" at bounding box center [694, 544] width 1374 height 1075
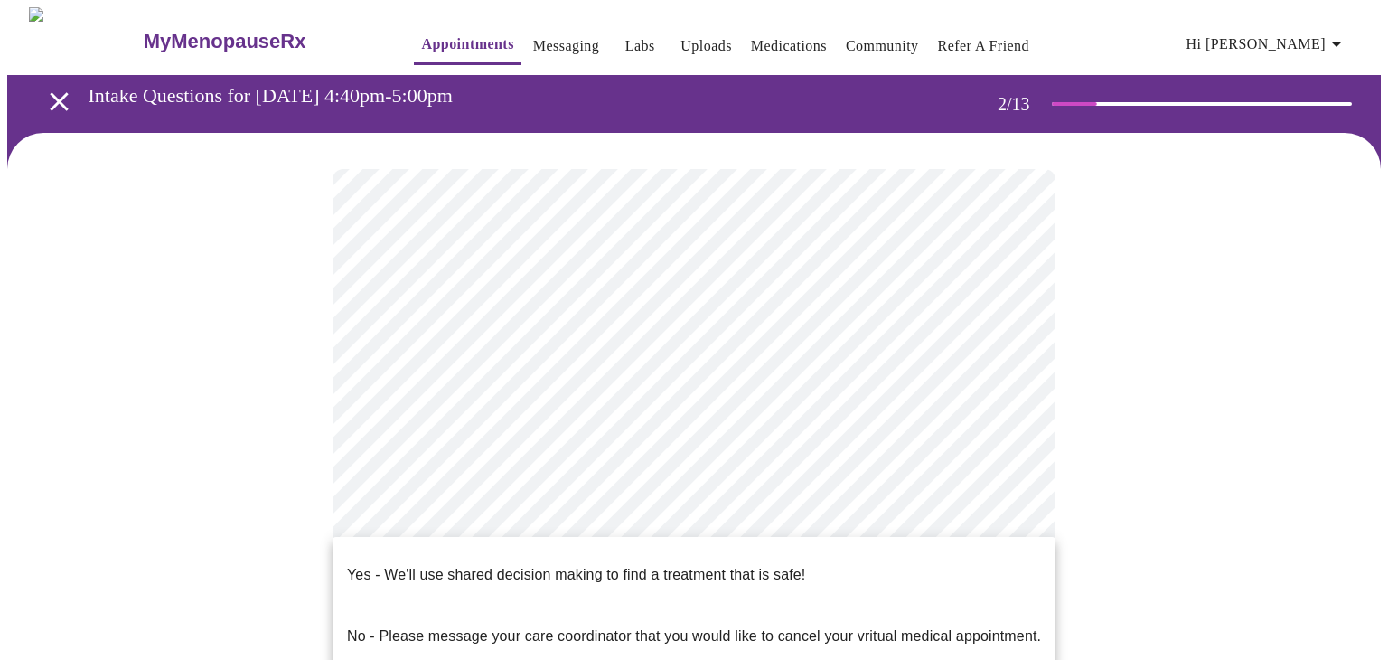
click at [380, 564] on p "Yes - We'll use shared decision making to find a treatment that is safe!" at bounding box center [576, 575] width 458 height 22
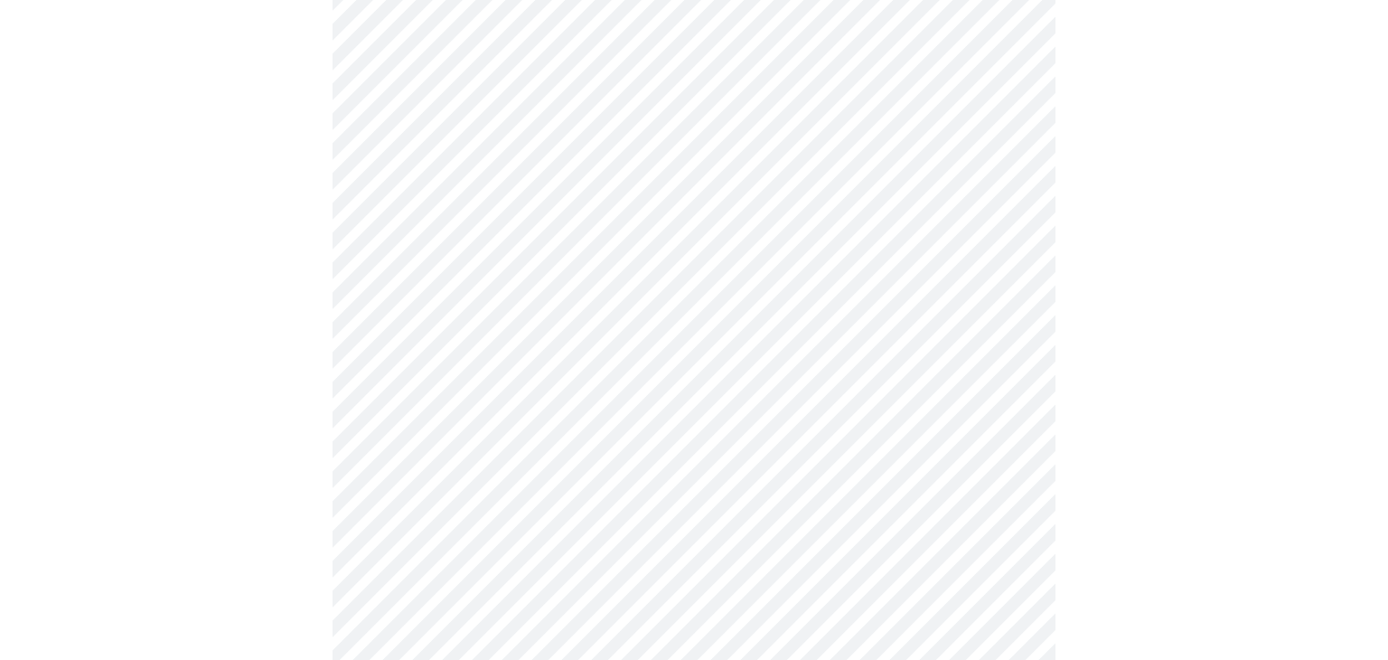
scroll to position [0, 0]
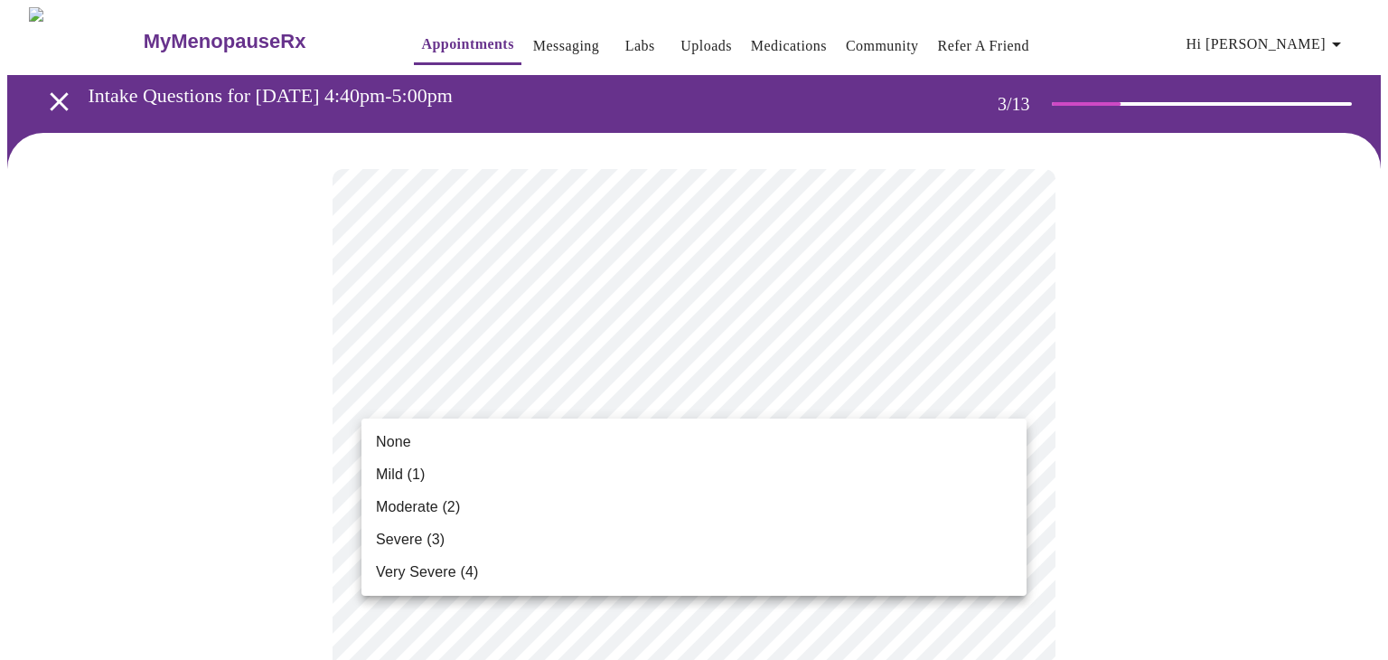
click at [398, 453] on li "None" at bounding box center [694, 442] width 665 height 33
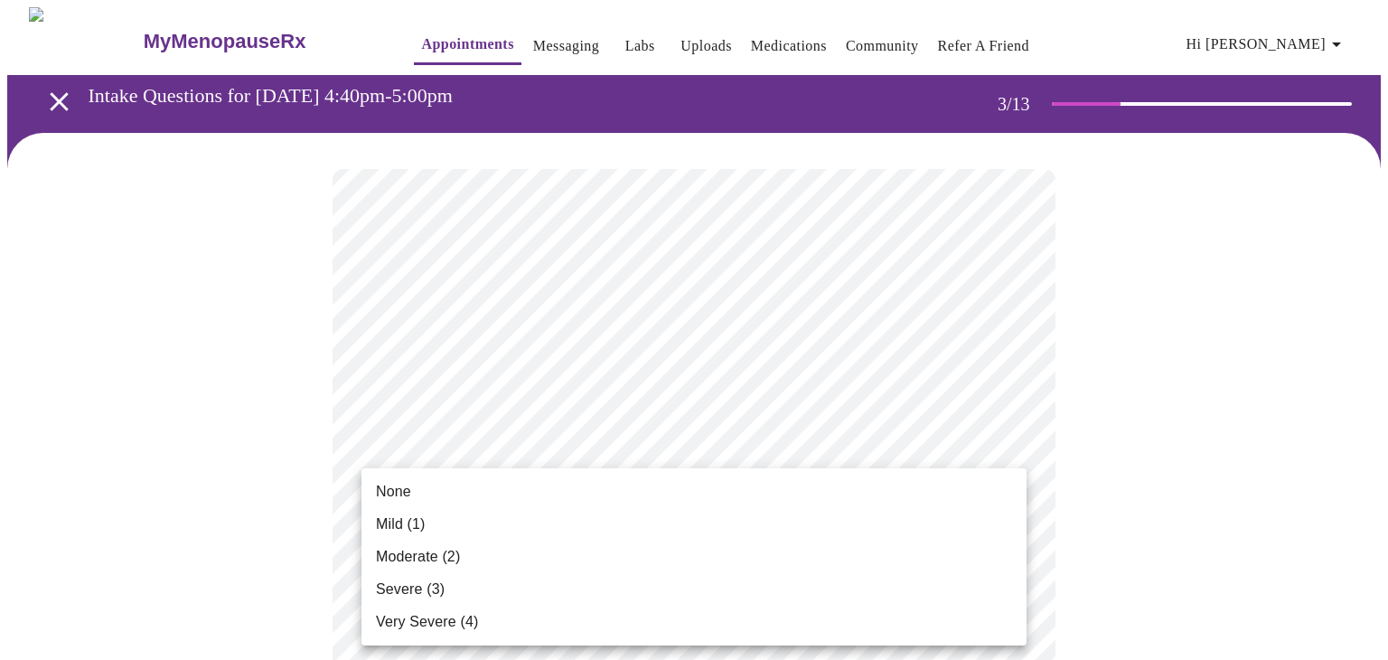
click at [295, 418] on div at bounding box center [694, 330] width 1388 height 660
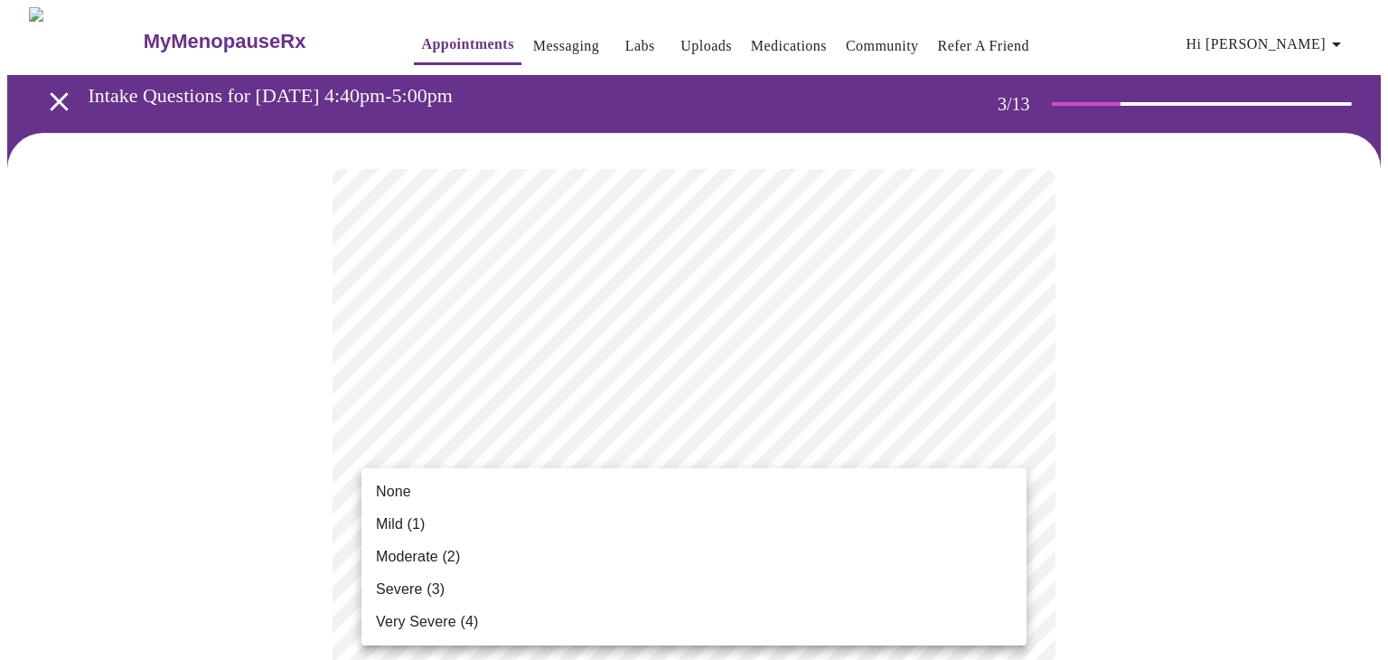
click at [397, 529] on span "Mild (1)" at bounding box center [401, 524] width 50 height 22
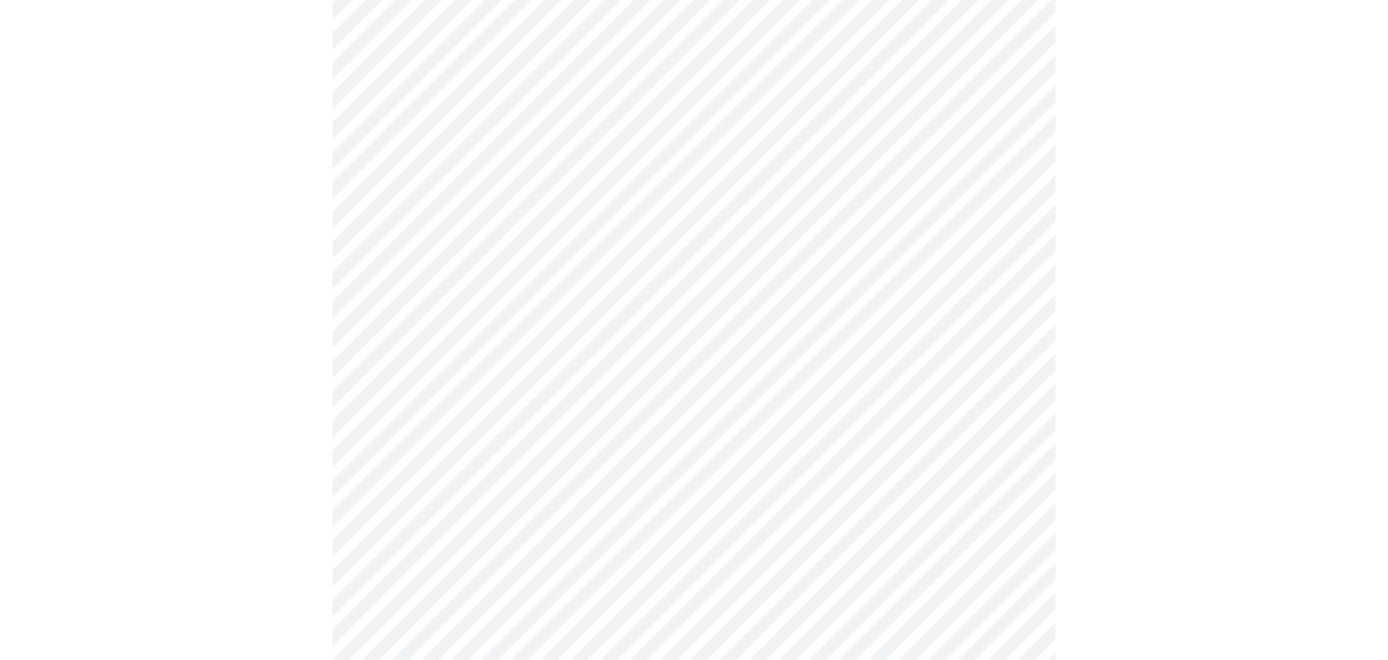
scroll to position [318, 0]
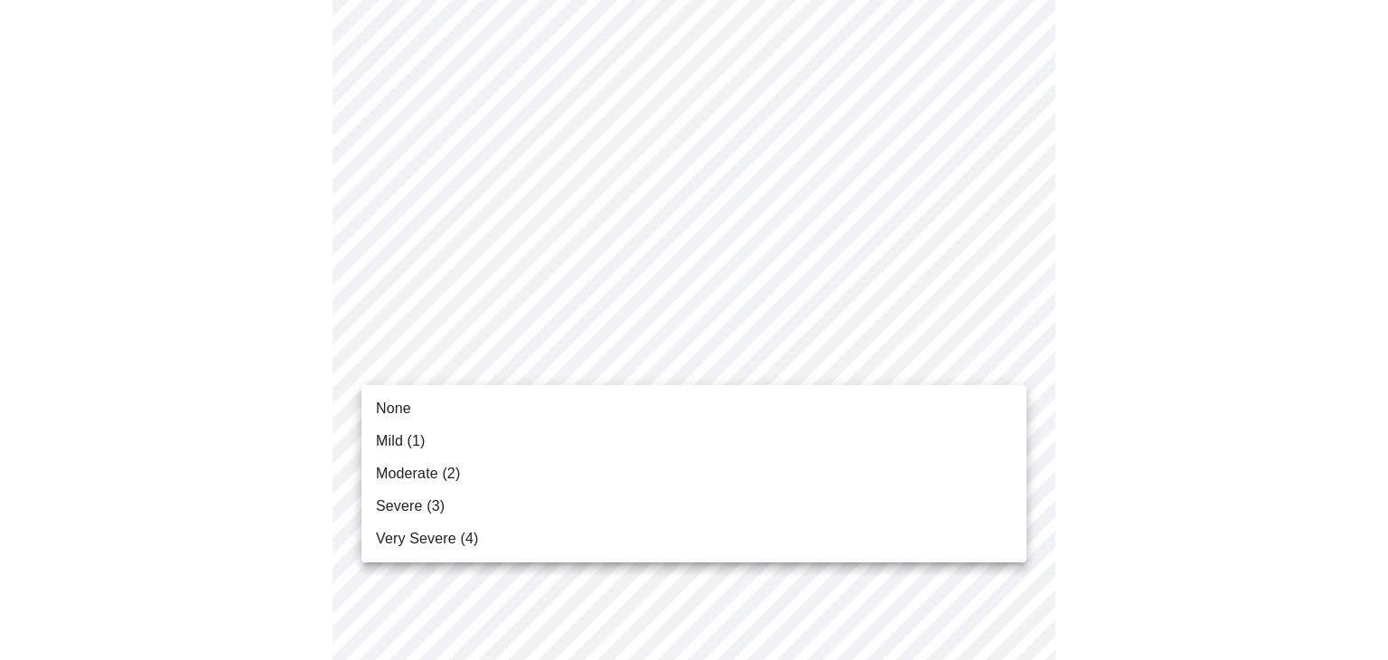
click at [383, 412] on span "None" at bounding box center [393, 409] width 35 height 22
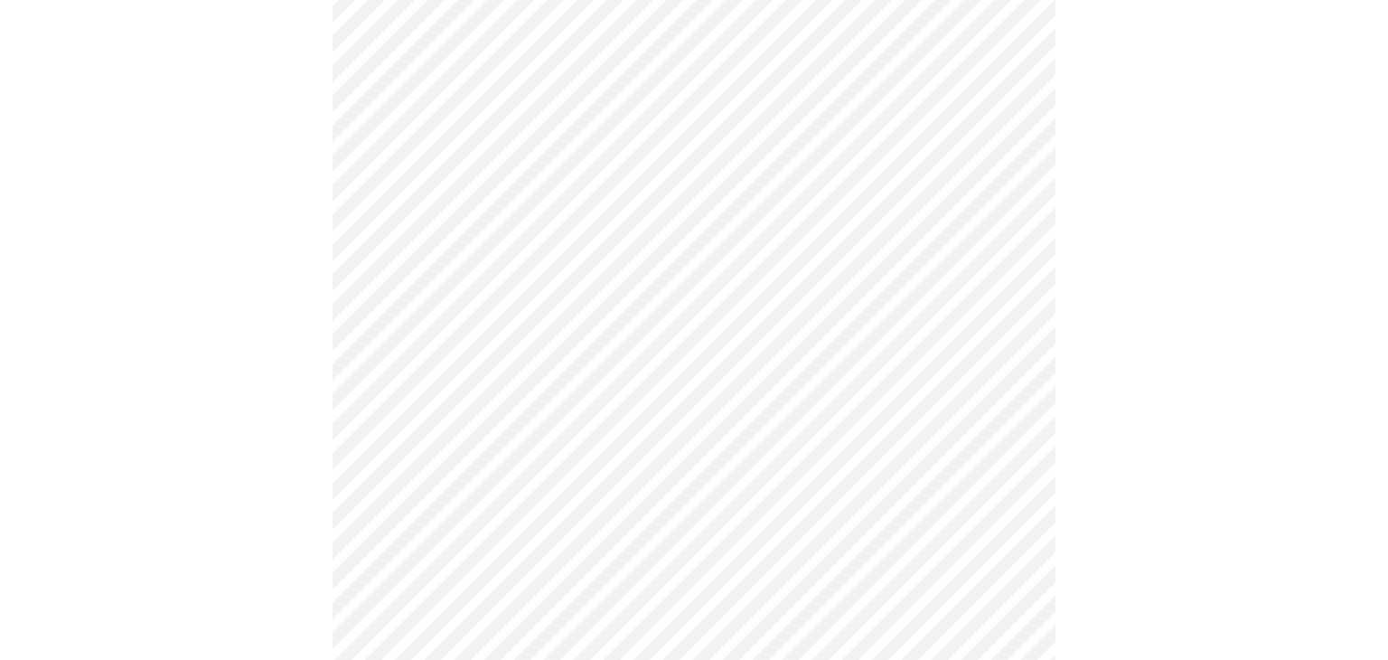
scroll to position [493, 0]
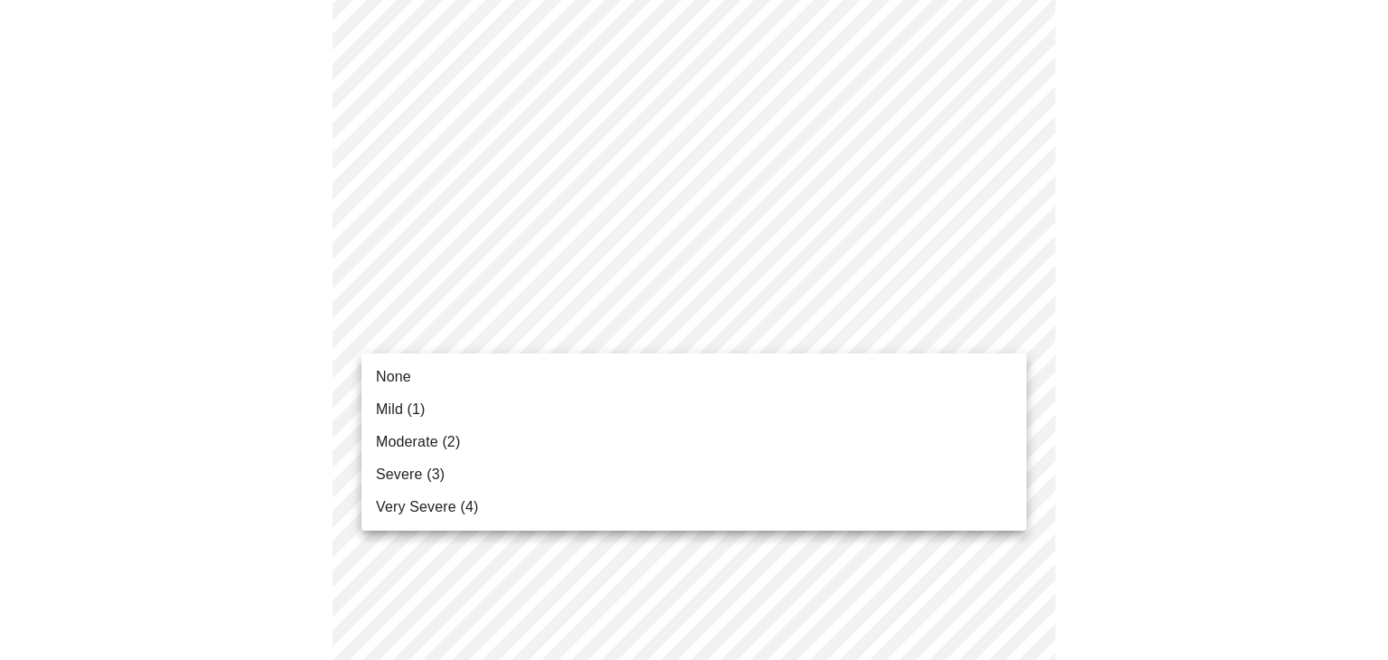
click at [389, 382] on span "None" at bounding box center [393, 377] width 35 height 22
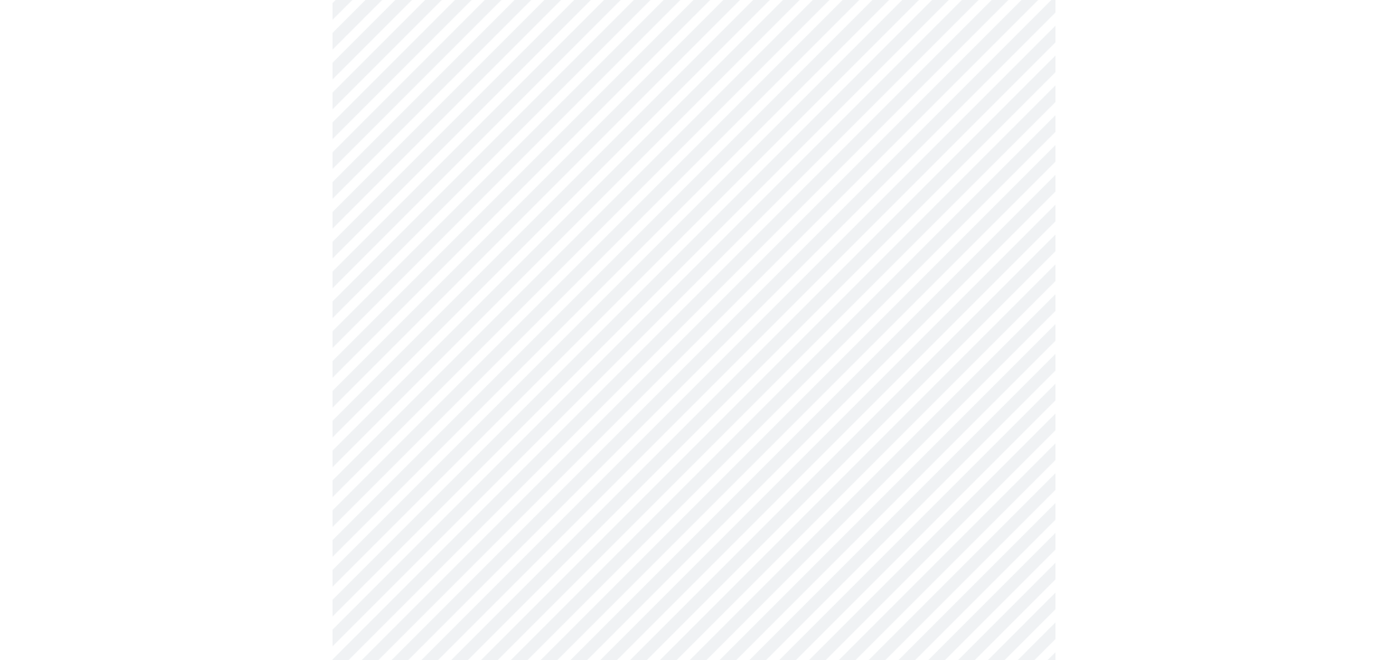
scroll to position [617, 0]
click at [402, 321] on body "MyMenopauseRx Appointments Messaging Labs Uploads Medications Community Refer a…" at bounding box center [694, 541] width 1374 height 2302
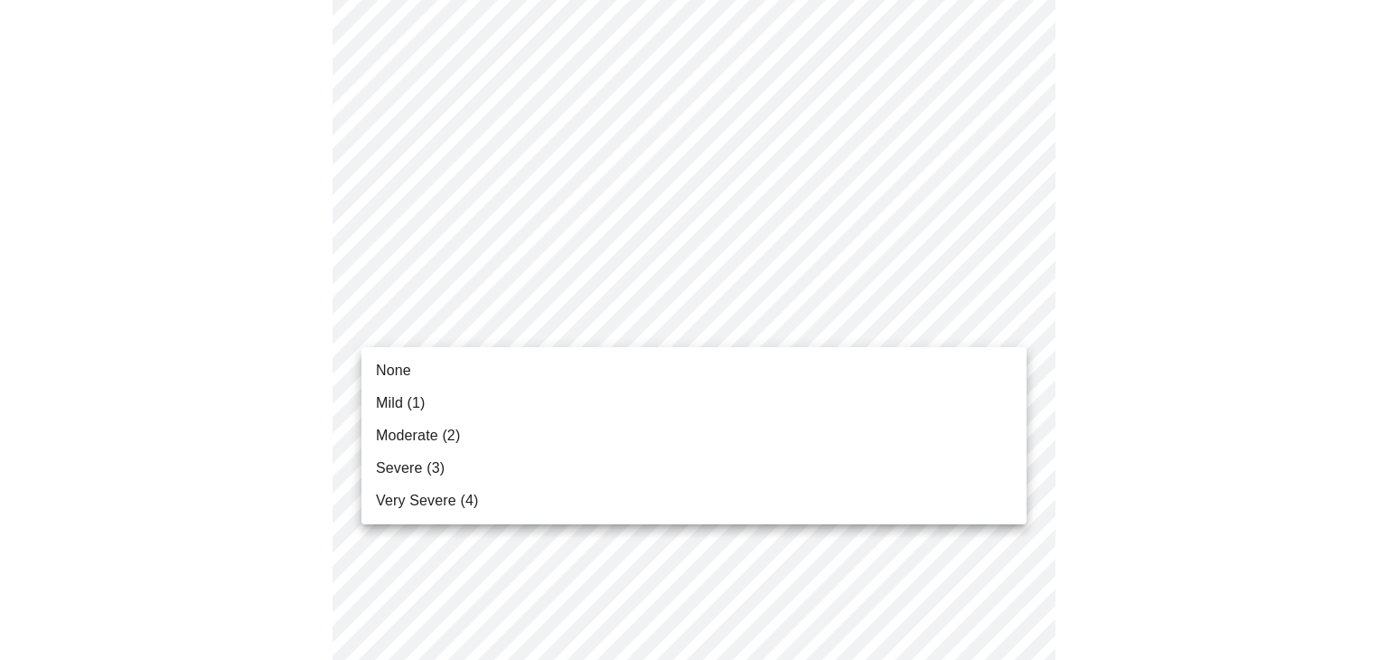
click at [387, 369] on span "None" at bounding box center [393, 371] width 35 height 22
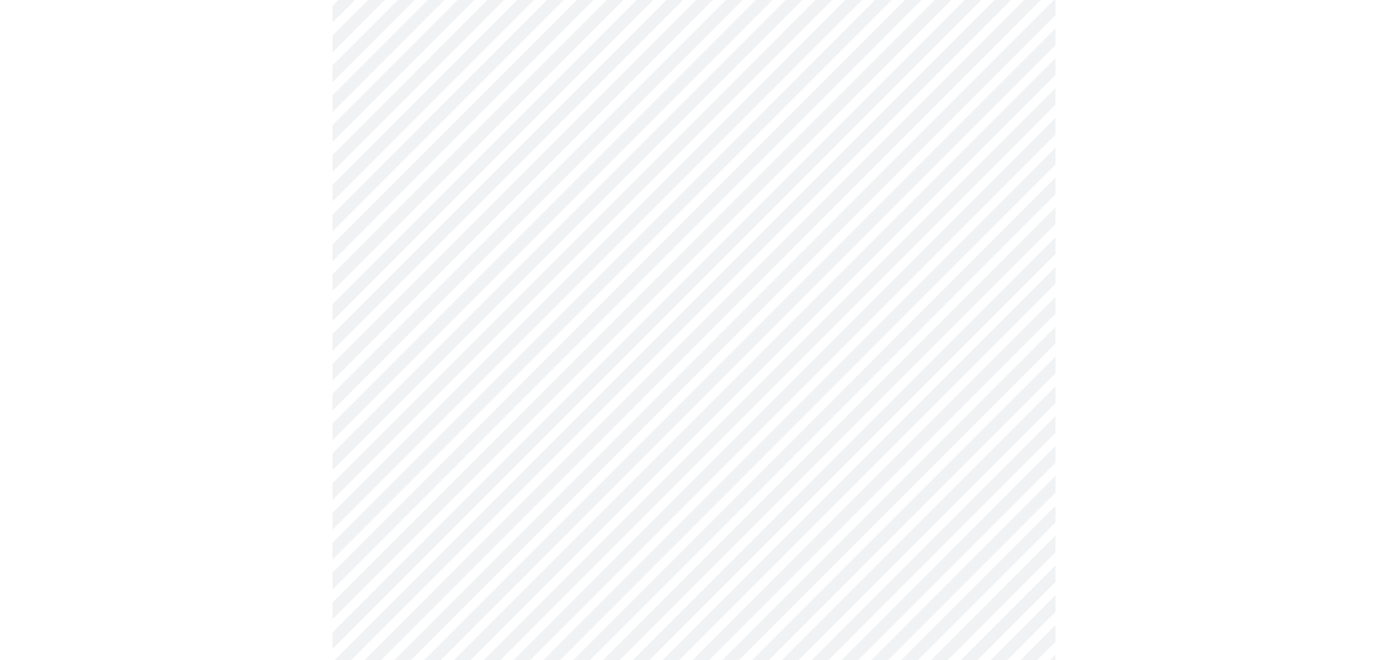
scroll to position [743, 0]
click at [401, 318] on body "MyMenopauseRx Appointments Messaging Labs Uploads Medications Community Refer a…" at bounding box center [694, 402] width 1374 height 2277
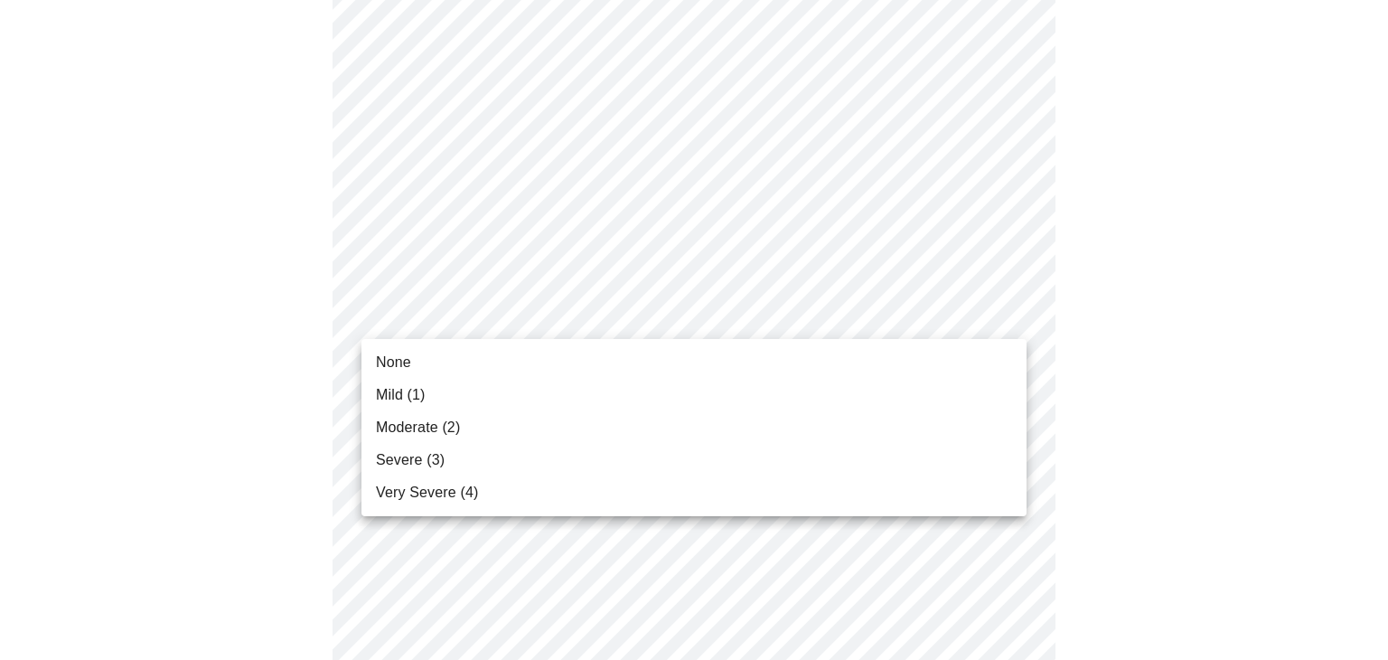
click at [390, 365] on span "None" at bounding box center [393, 363] width 35 height 22
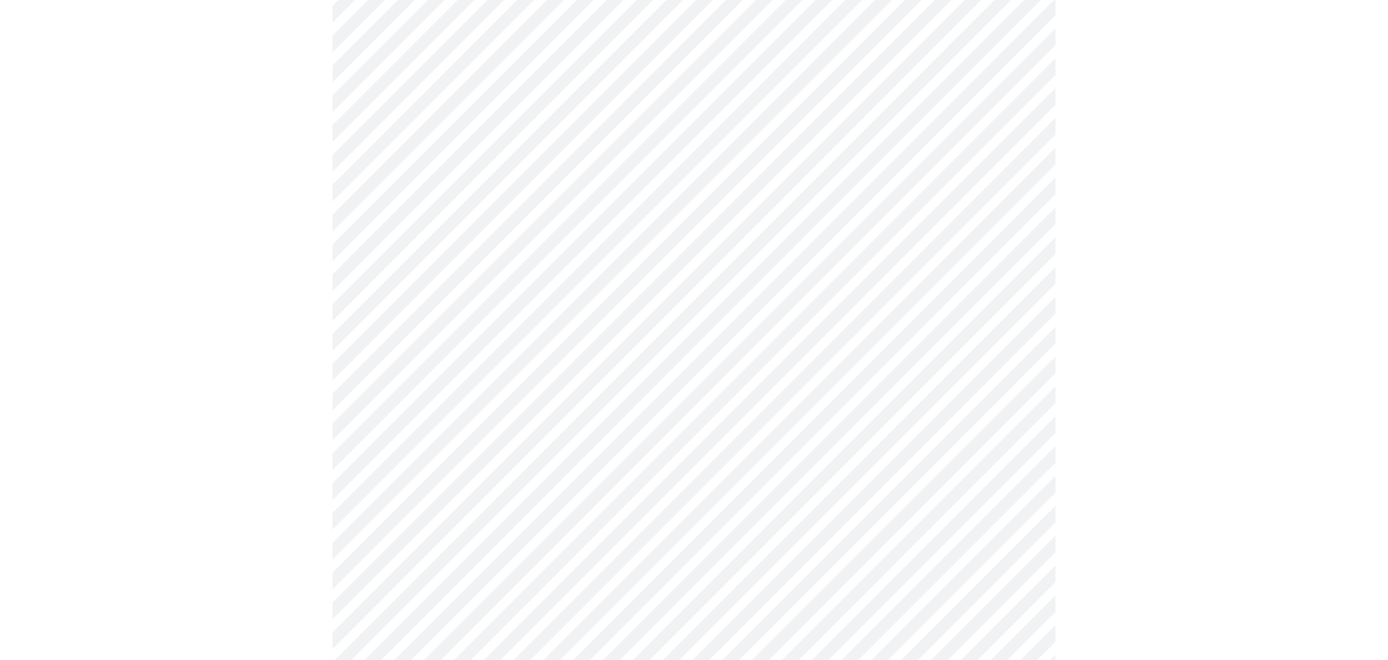
scroll to position [850, 0]
click at [398, 365] on body "MyMenopauseRx Appointments Messaging Labs Uploads Medications Community Refer a…" at bounding box center [694, 282] width 1374 height 2251
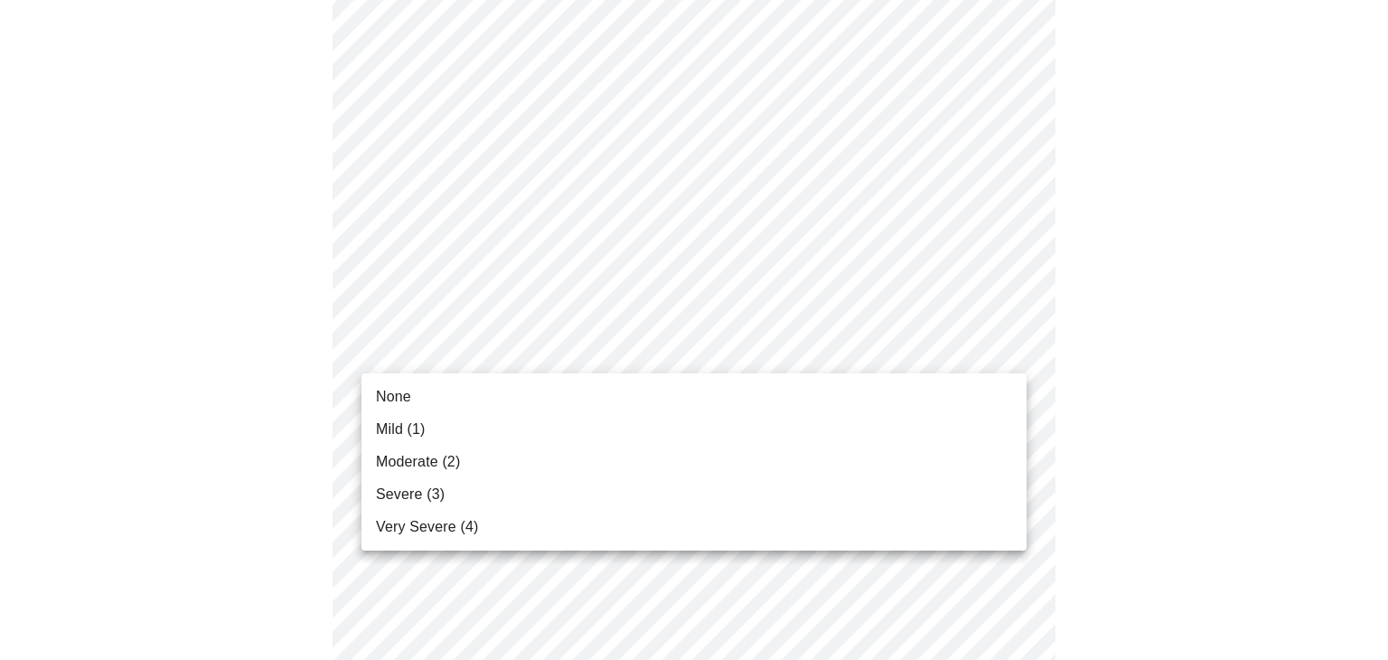
click at [388, 431] on span "Mild (1)" at bounding box center [401, 429] width 50 height 22
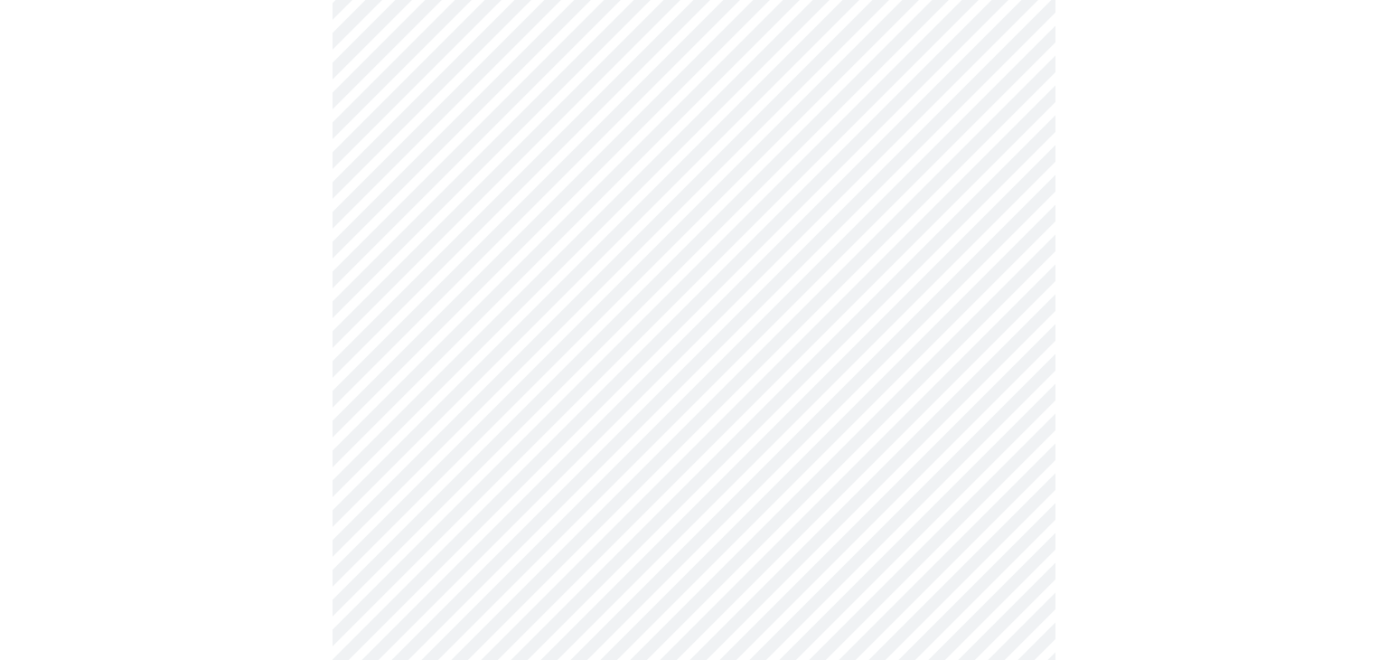
scroll to position [1002, 0]
click at [383, 343] on body "MyMenopauseRx Appointments Messaging Labs Uploads Medications Community Refer a…" at bounding box center [694, 118] width 1374 height 2226
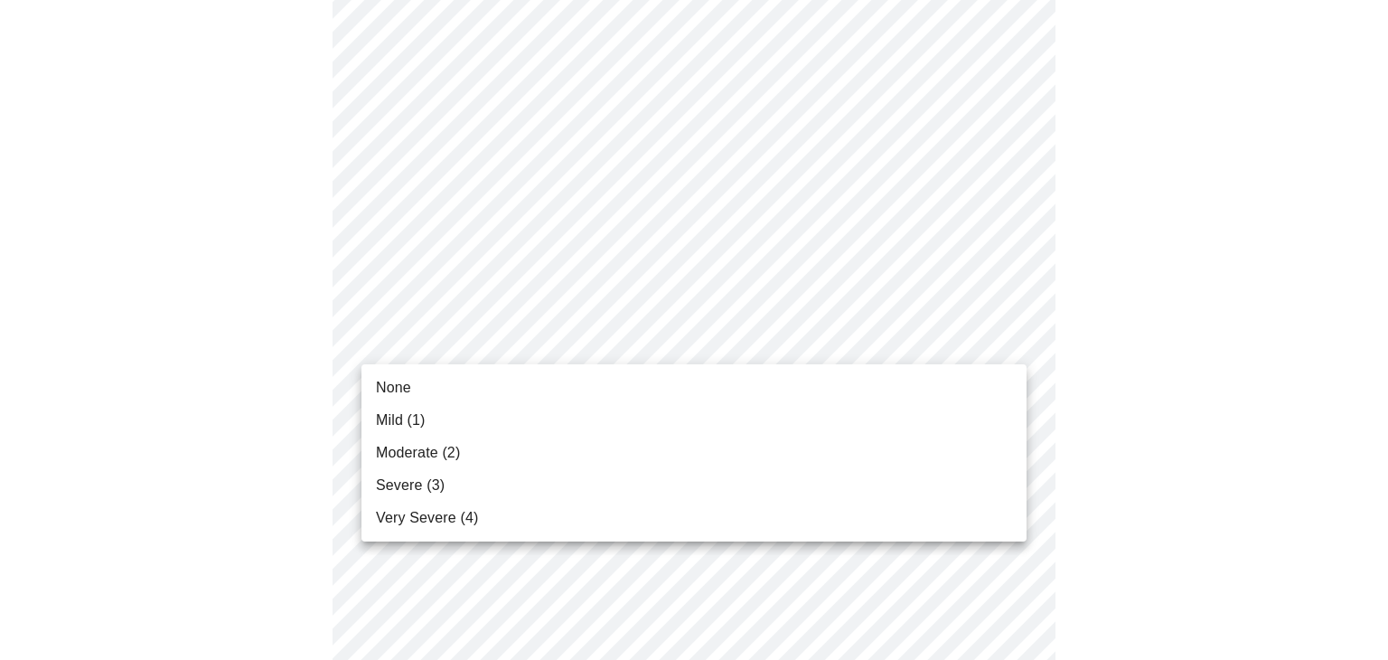
click at [395, 455] on span "Moderate (2)" at bounding box center [418, 453] width 84 height 22
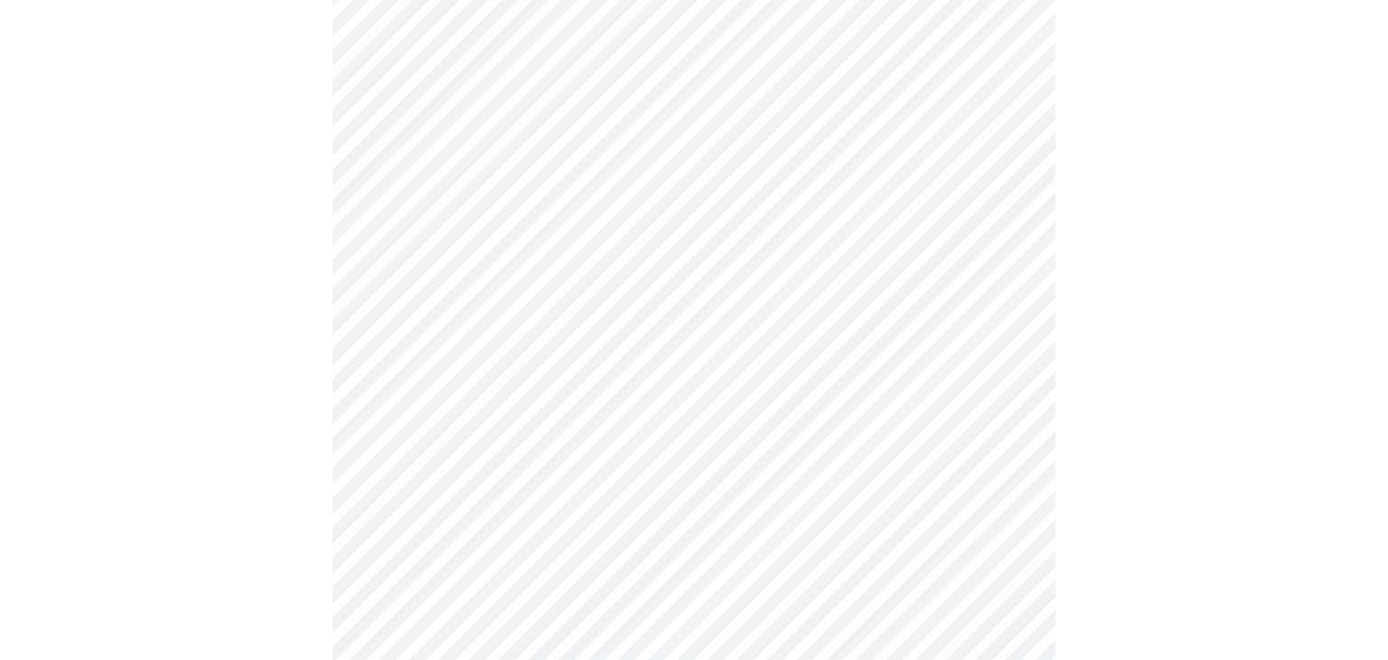
scroll to position [1165, 0]
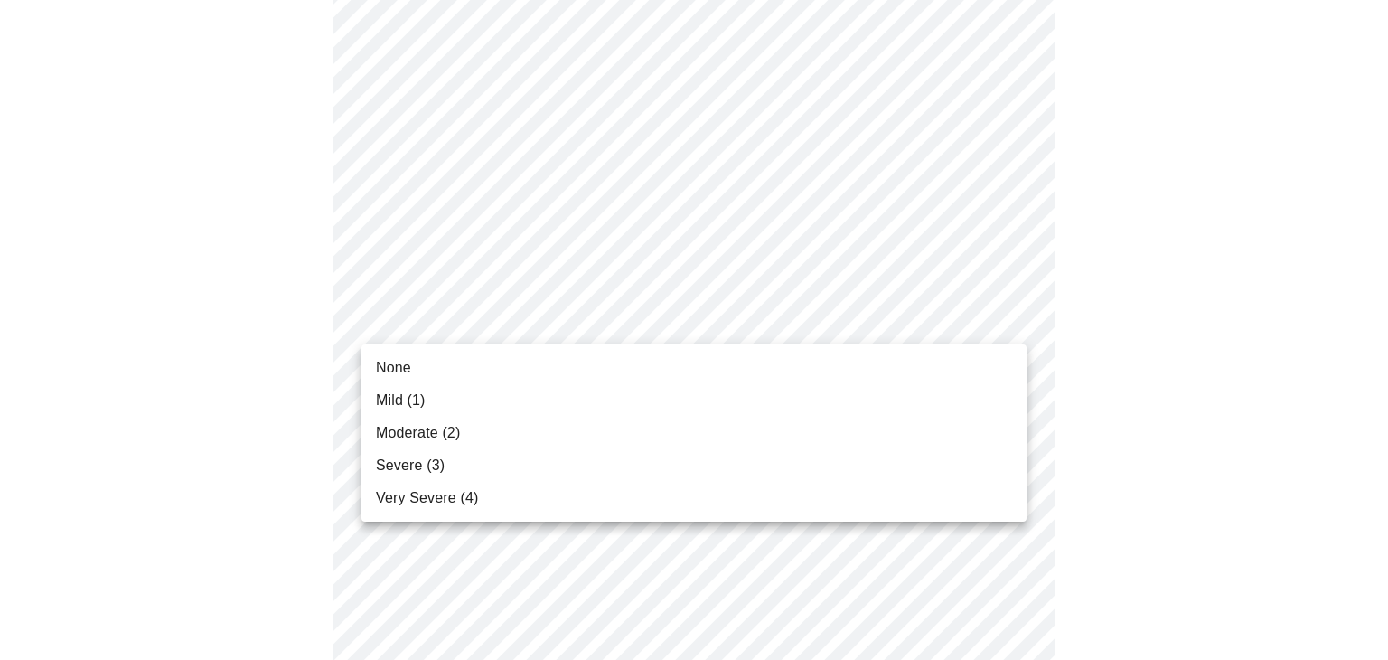
click at [389, 401] on span "Mild (1)" at bounding box center [401, 401] width 50 height 22
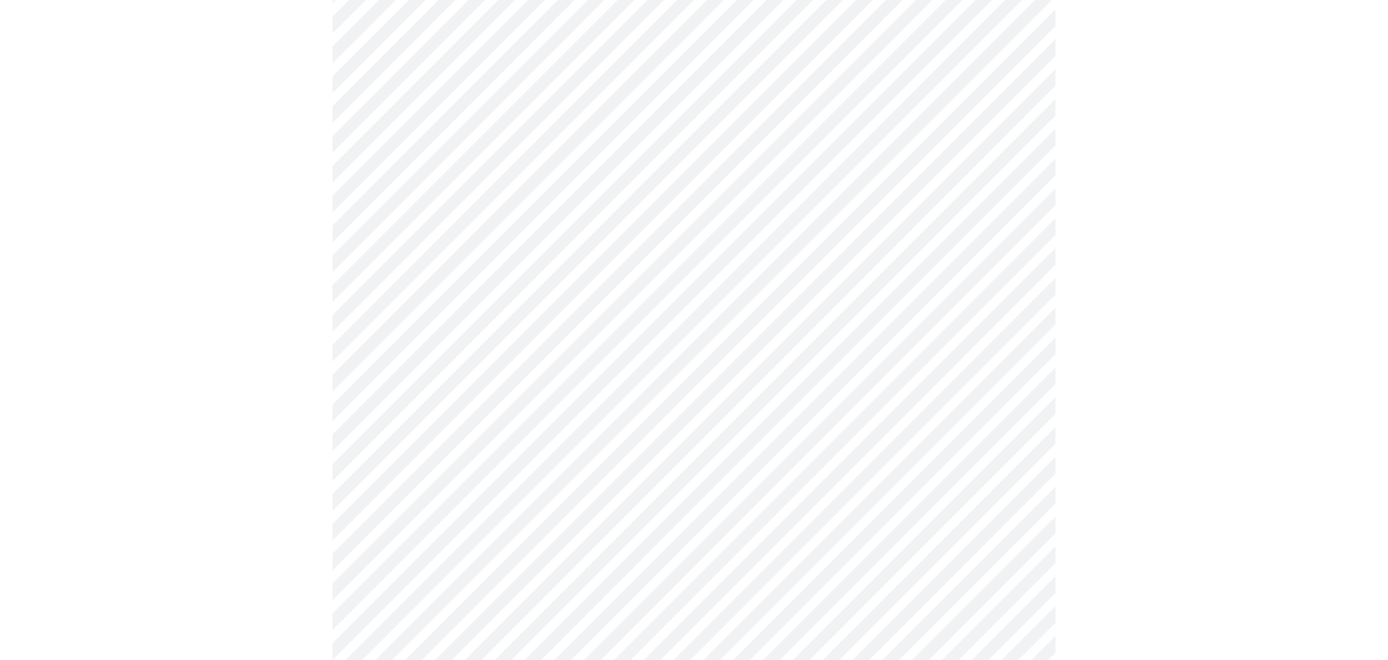
scroll to position [1317, 0]
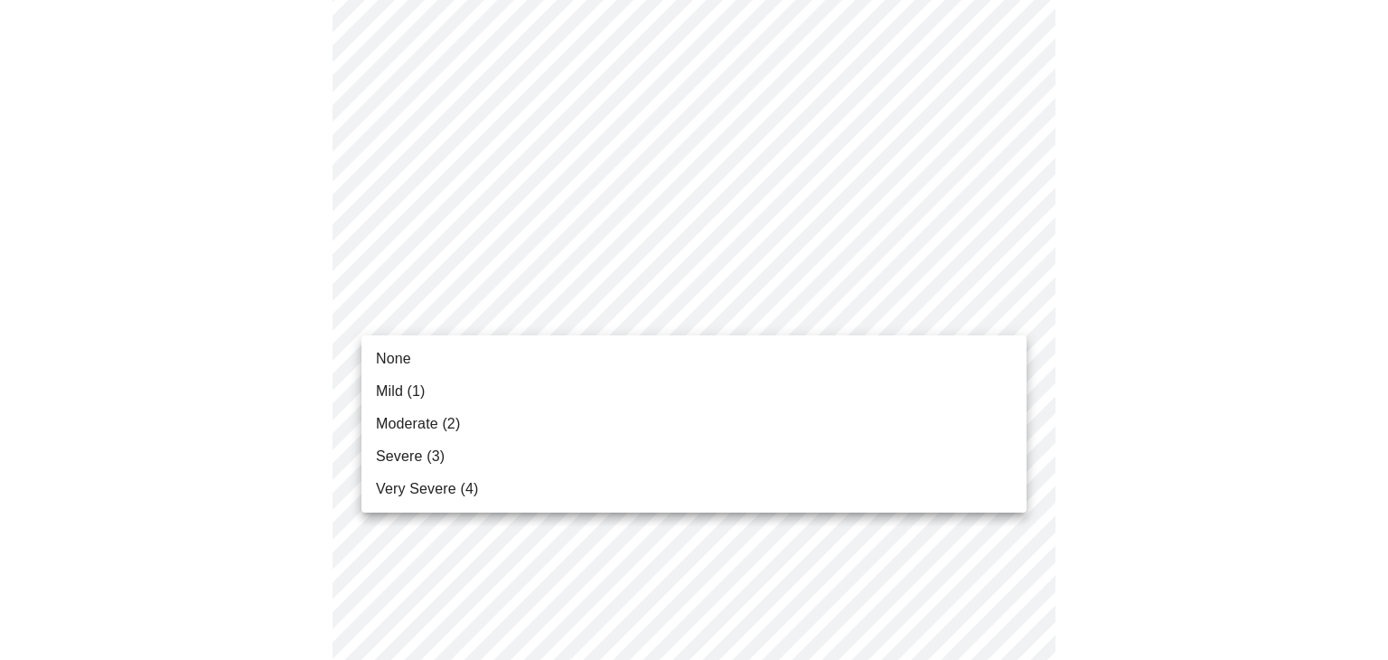
click at [389, 389] on span "Mild (1)" at bounding box center [401, 391] width 50 height 22
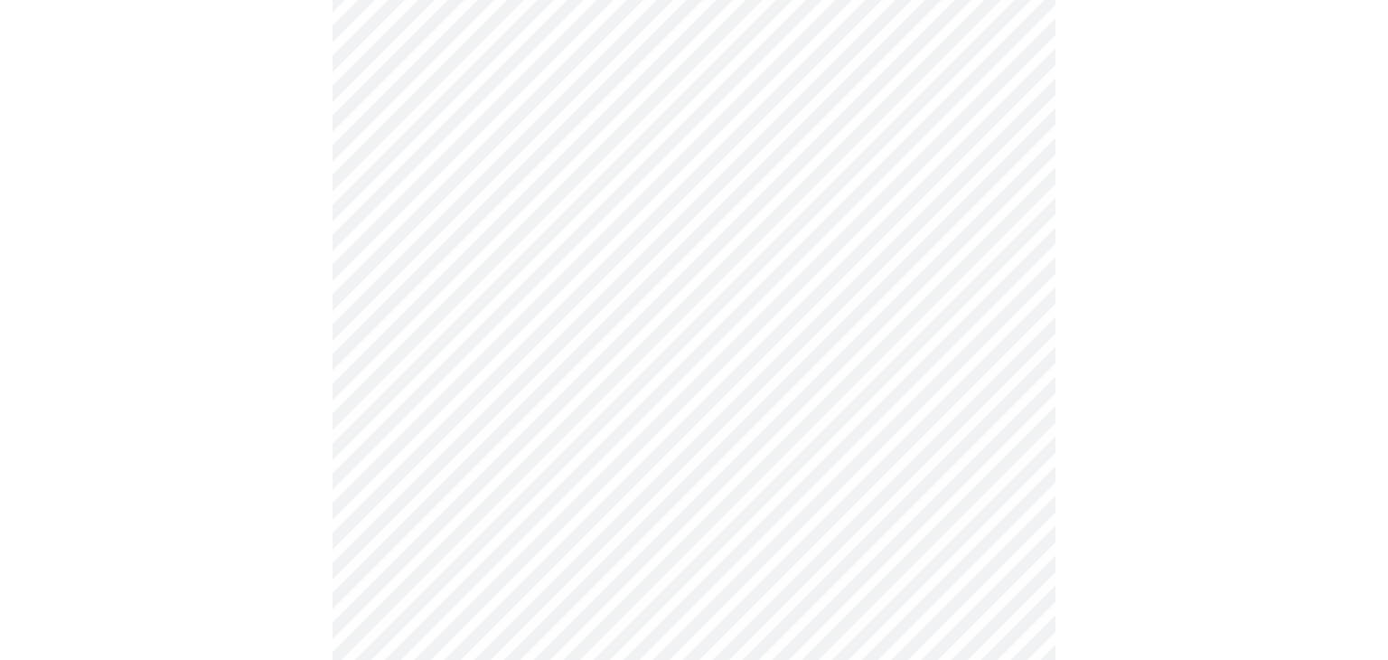
scroll to position [1434, 0]
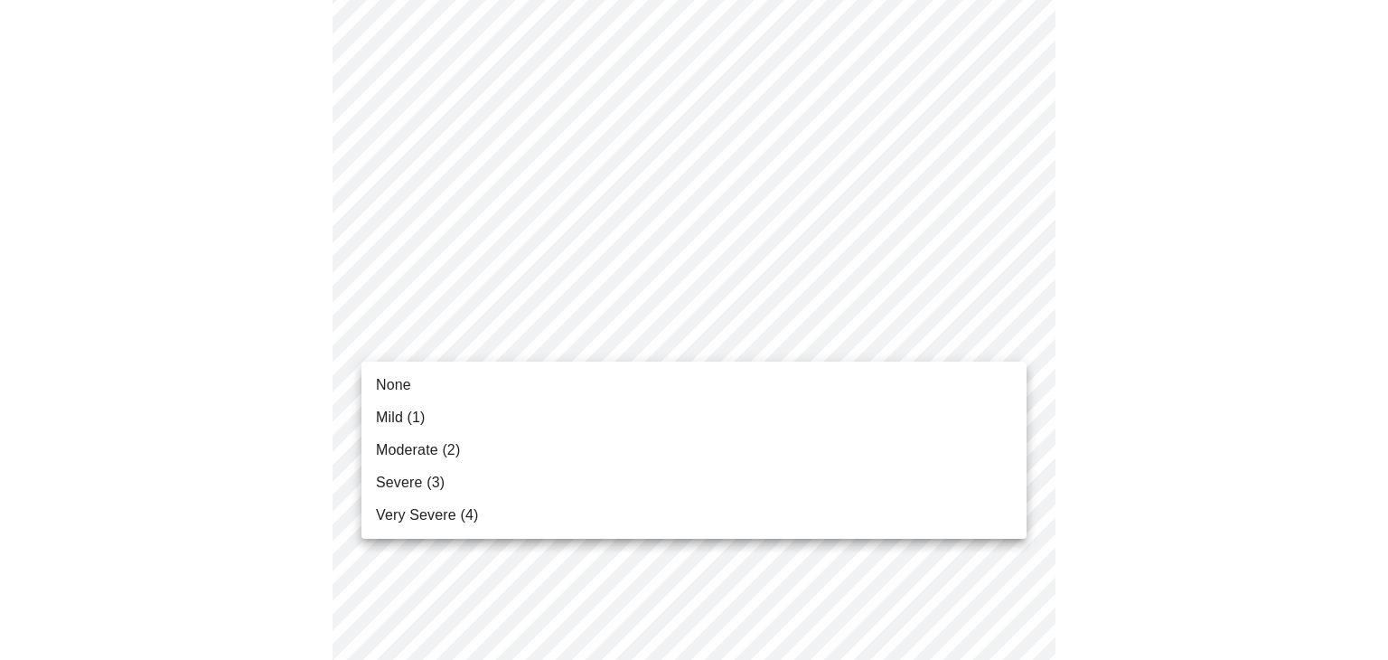
click at [387, 414] on span "Mild (1)" at bounding box center [401, 418] width 50 height 22
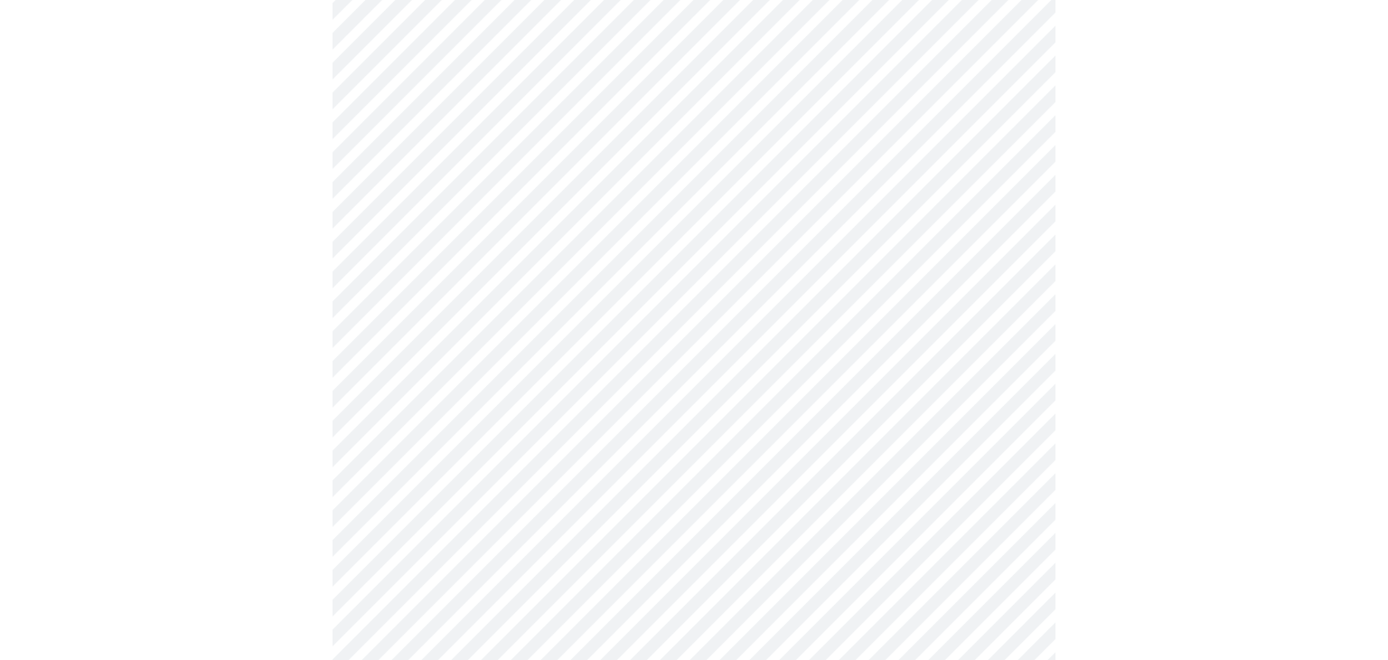
scroll to position [284, 0]
click at [395, 427] on body "MyMenopauseRx Appointments Messaging Labs Uploads Medications Community Refer a…" at bounding box center [694, 212] width 1374 height 1782
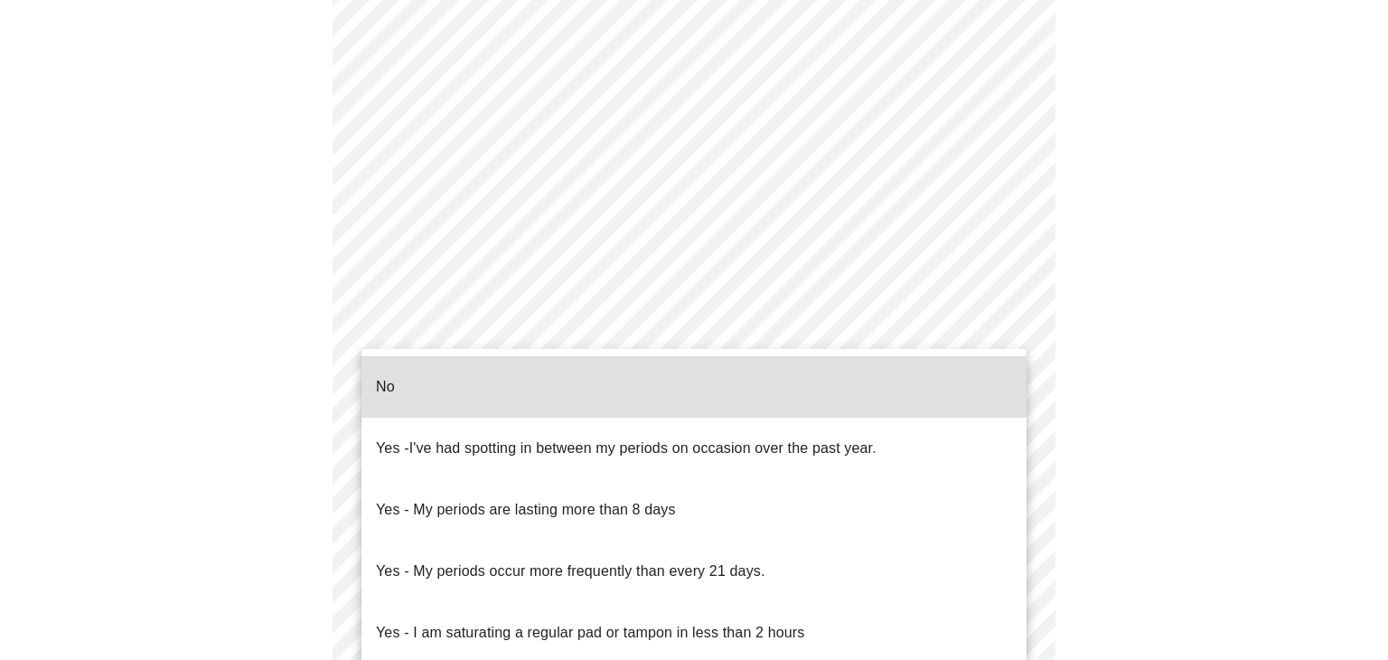
click at [386, 376] on p "No" at bounding box center [385, 387] width 19 height 22
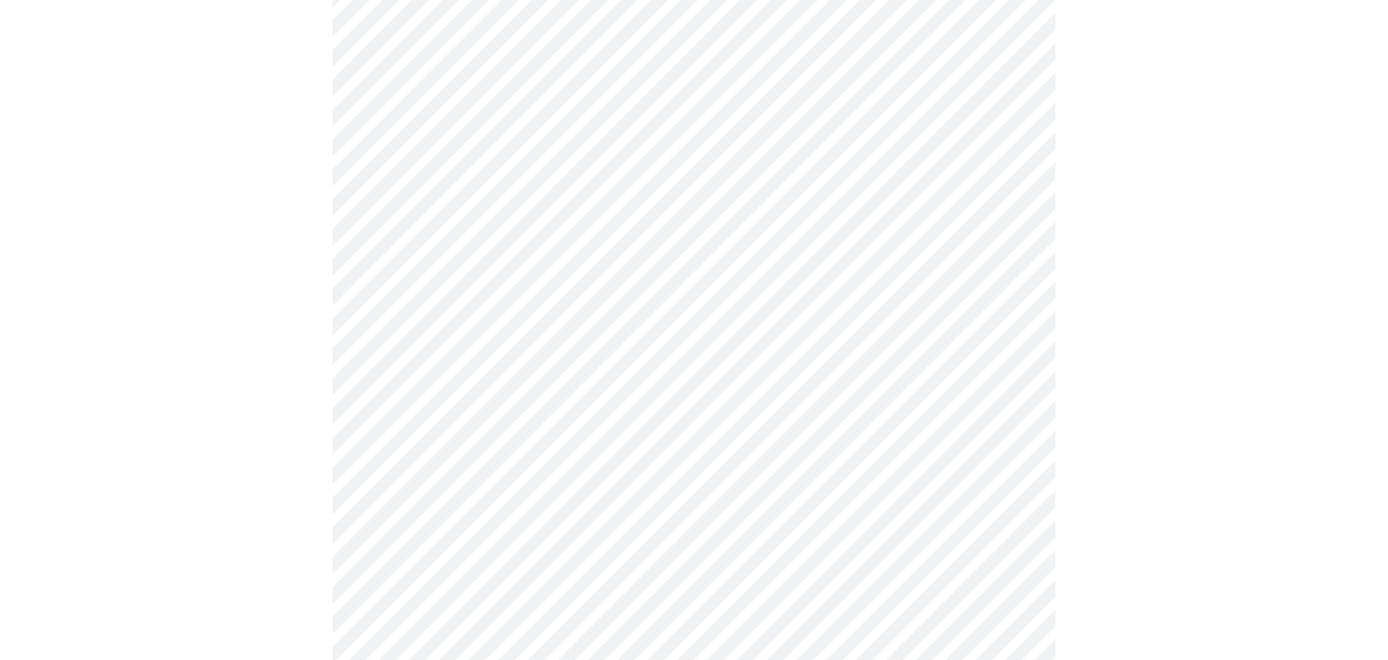
click at [392, 549] on body "MyMenopauseRx Appointments Messaging Labs Uploads Medications Community Refer a…" at bounding box center [694, 206] width 1374 height 1771
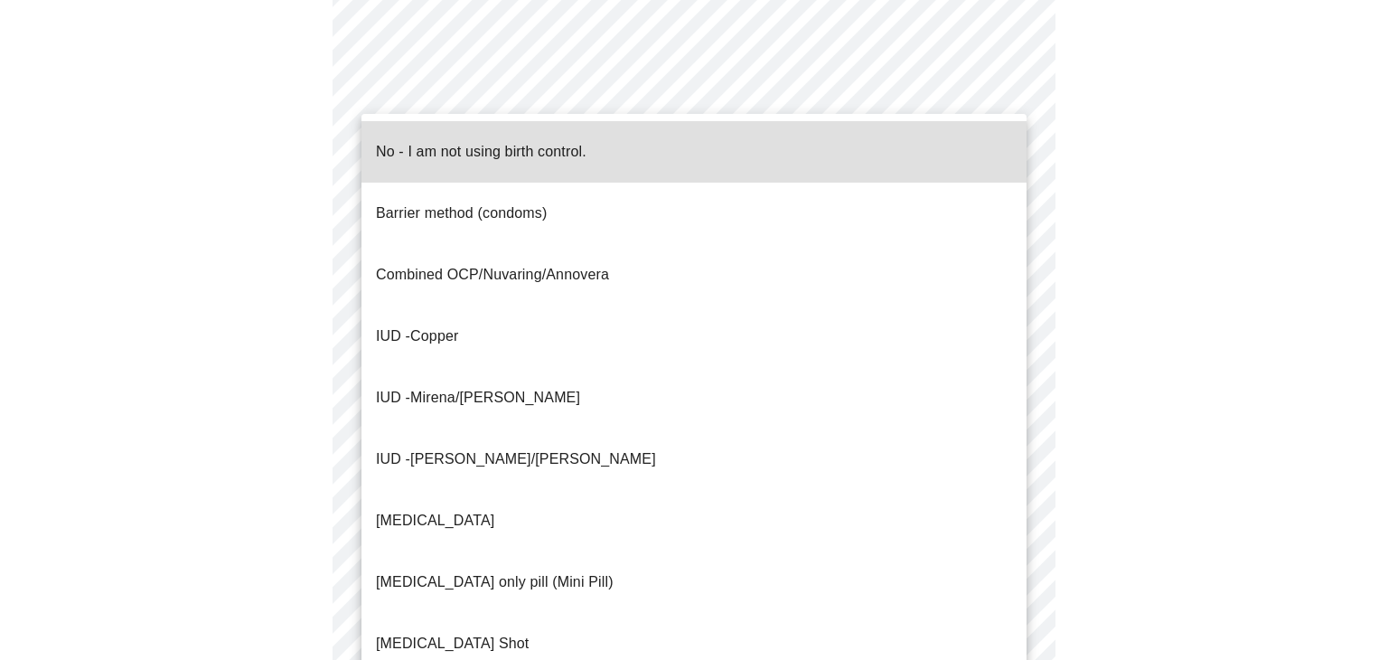
click at [385, 142] on p "No - I am not using birth control." at bounding box center [481, 152] width 211 height 22
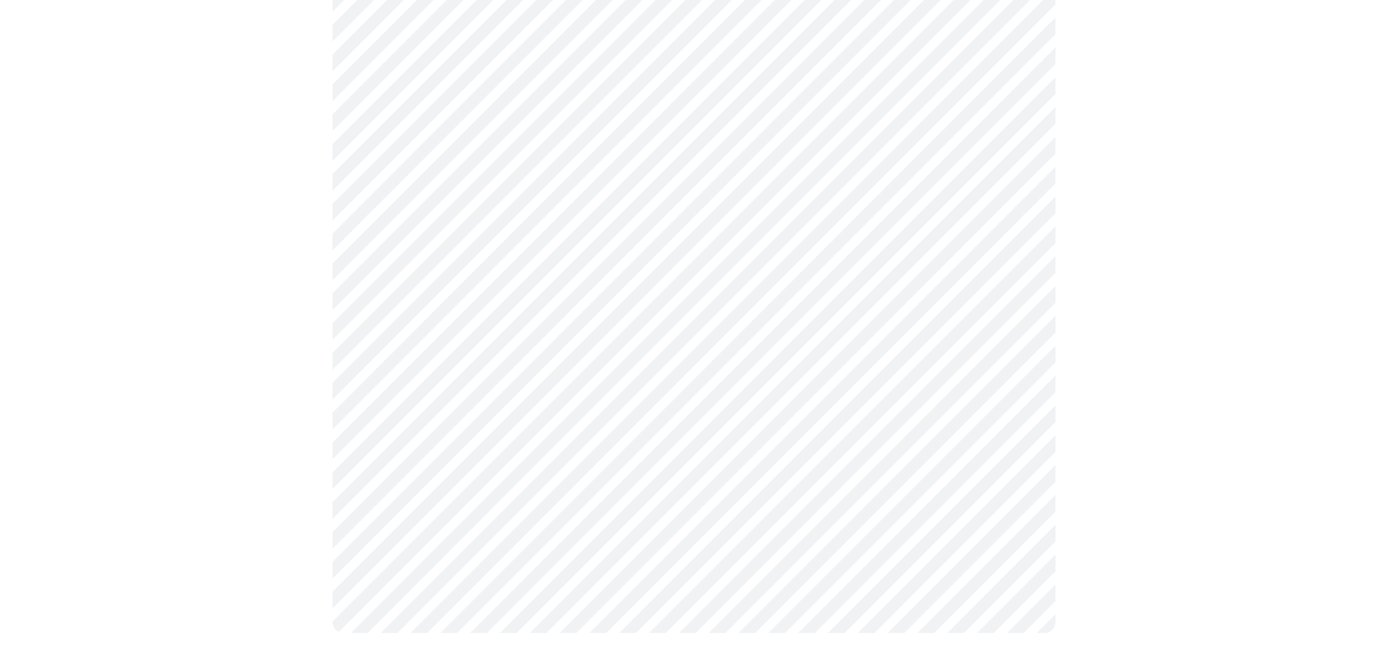
scroll to position [1101, 0]
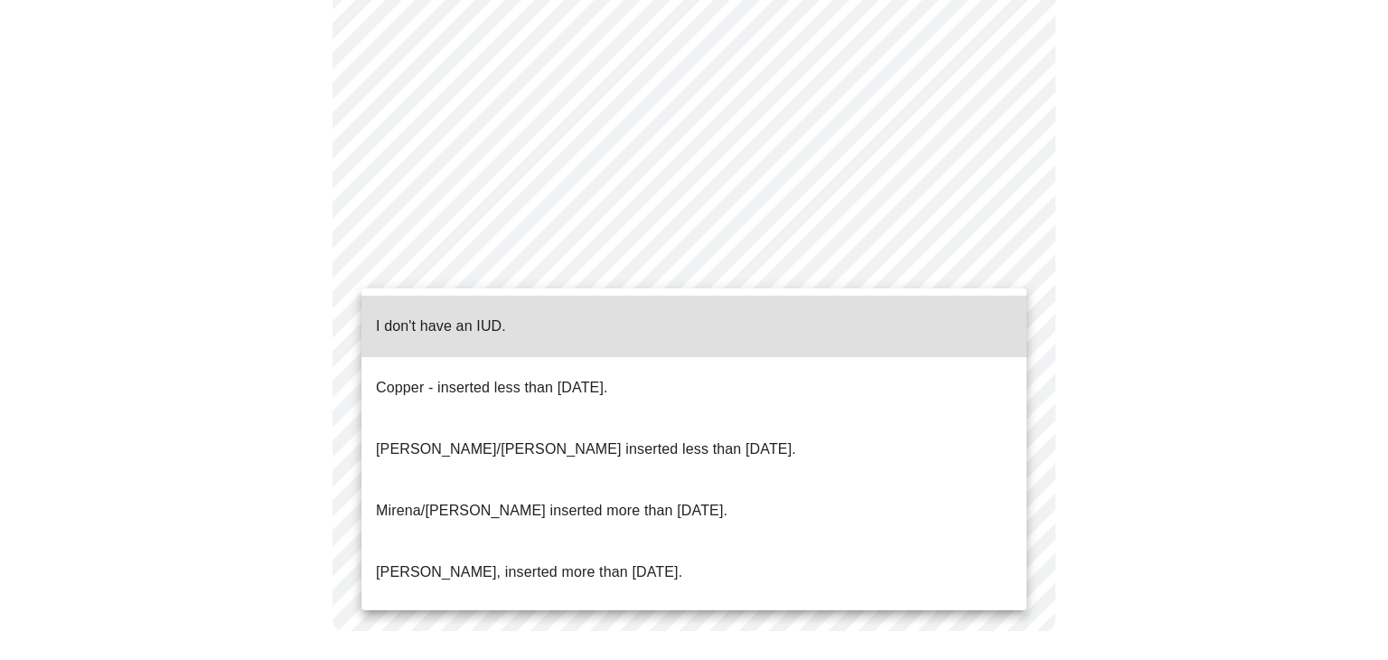
click at [397, 315] on p "I don't have an IUD." at bounding box center [441, 326] width 130 height 22
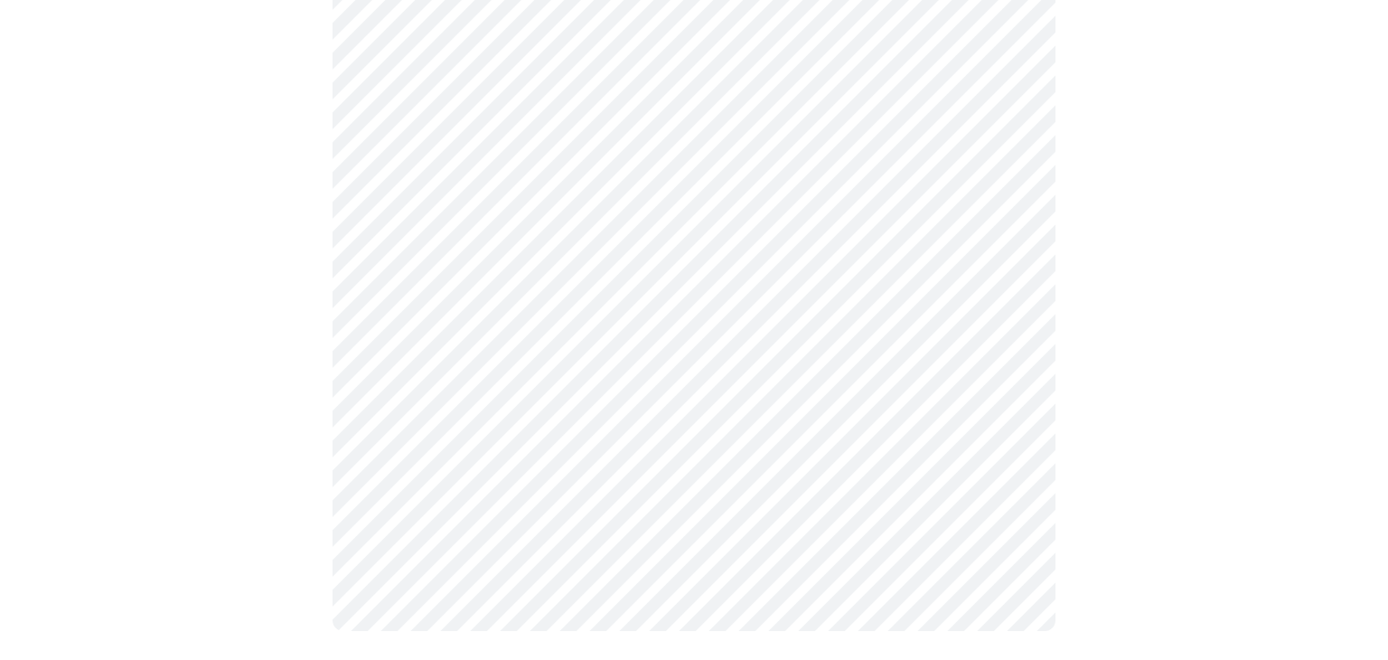
scroll to position [1090, 0]
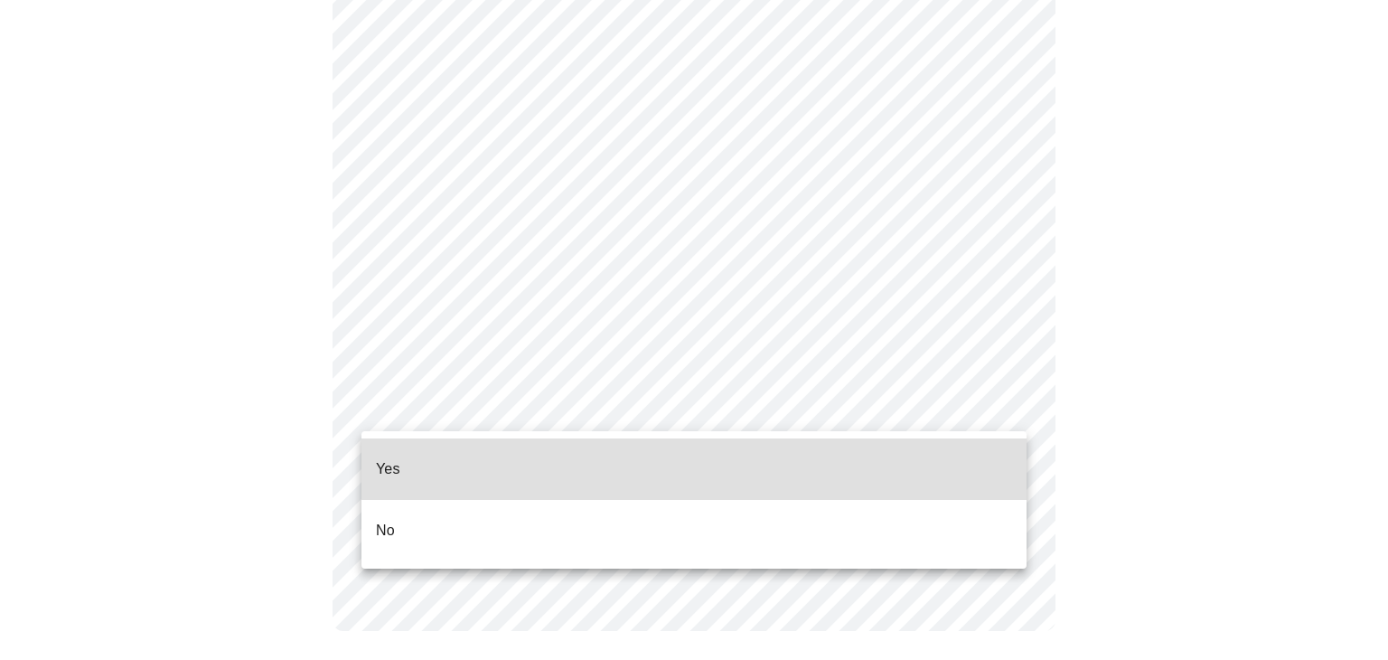
click at [385, 458] on p "Yes" at bounding box center [388, 469] width 24 height 22
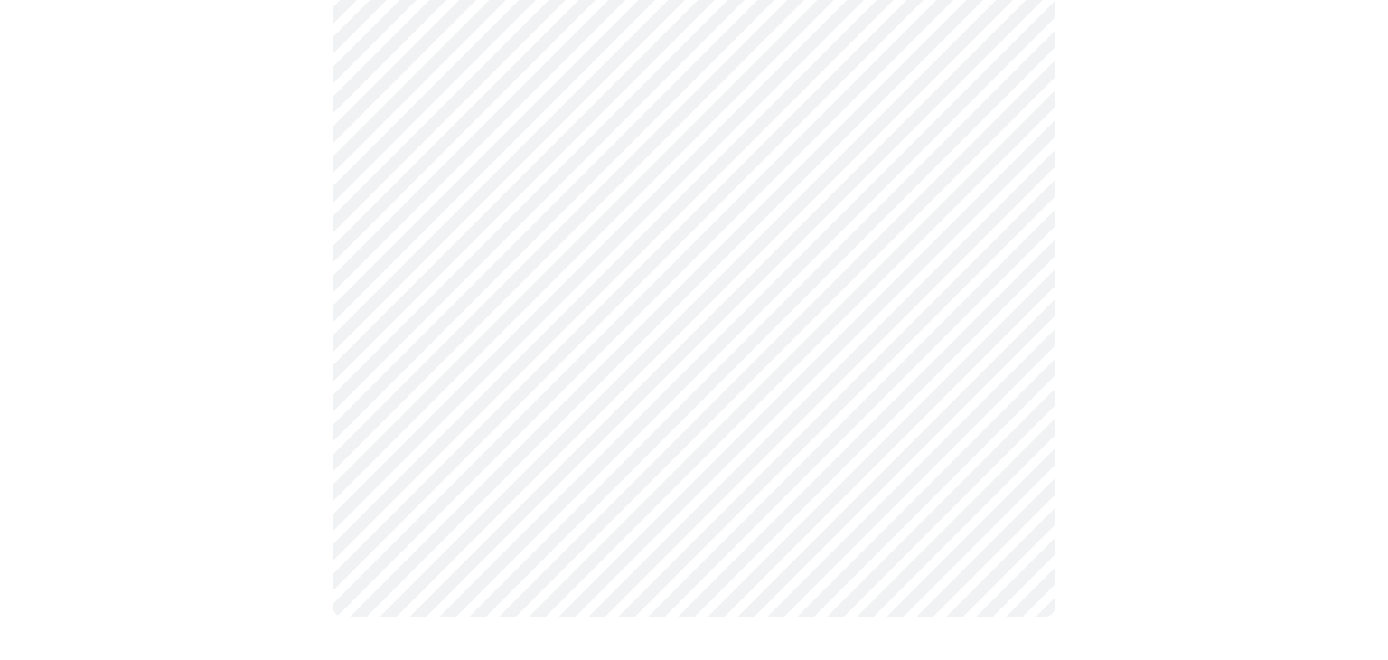
scroll to position [0, 0]
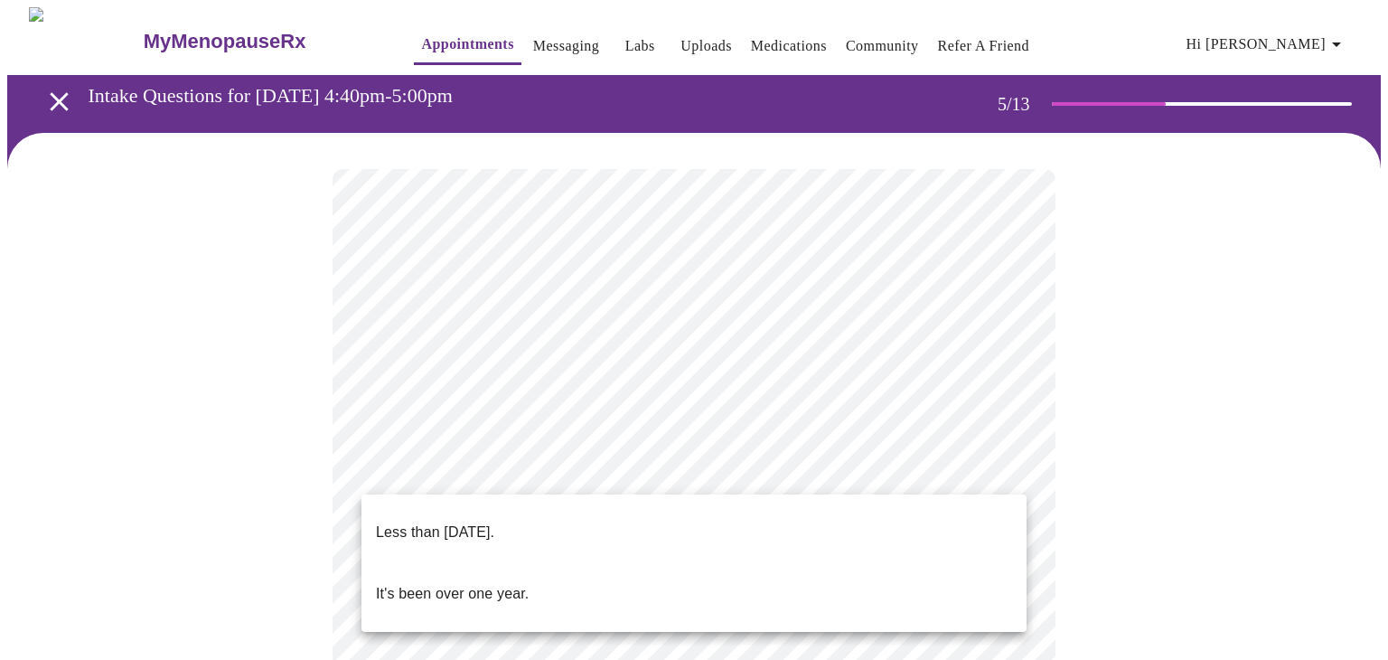
click at [401, 526] on p "Less than [DATE]." at bounding box center [435, 532] width 118 height 22
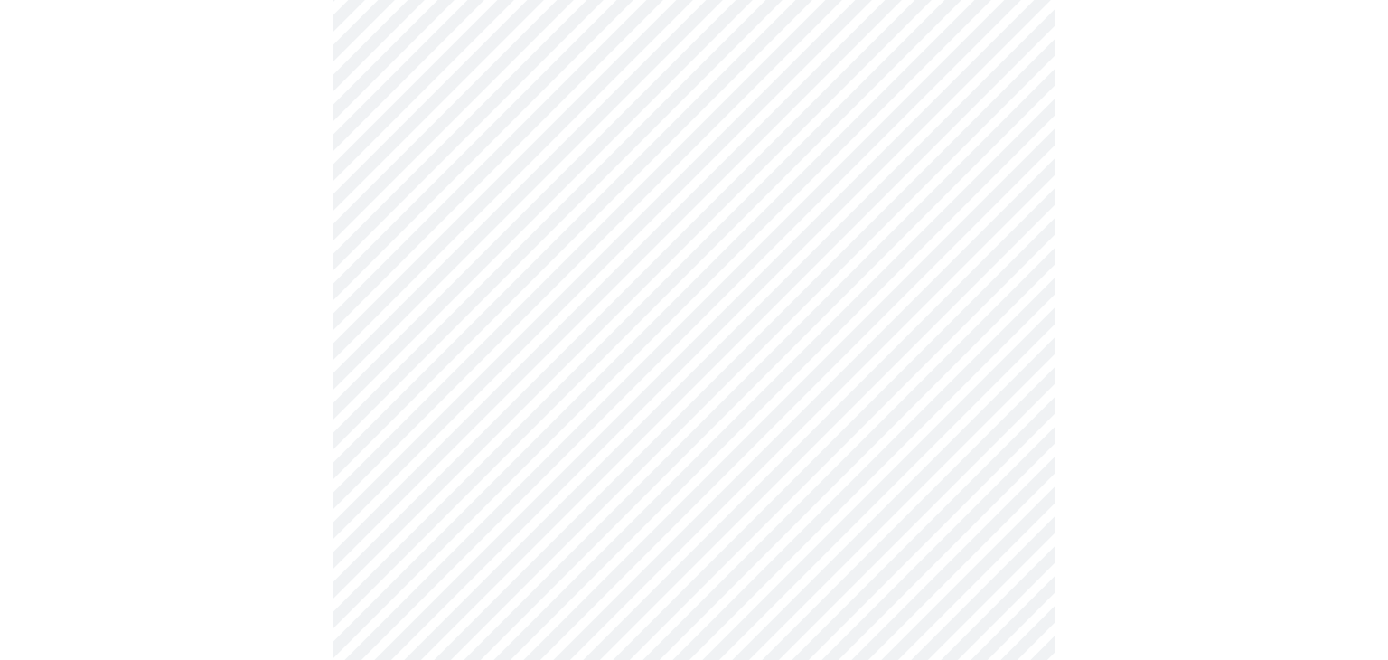
scroll to position [363, 0]
click at [419, 271] on body "MyMenopauseRx Appointments Messaging Labs Uploads Medications Community Refer a…" at bounding box center [694, 370] width 1374 height 1452
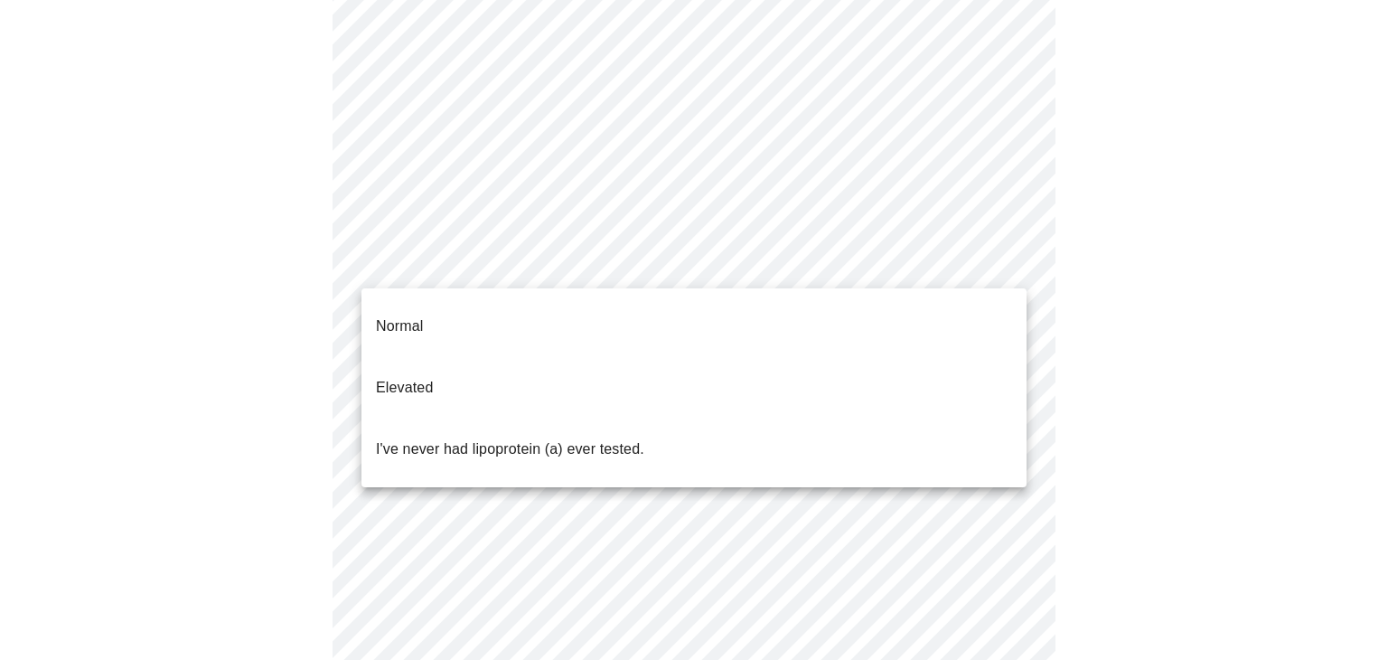
click at [281, 542] on div at bounding box center [694, 330] width 1388 height 660
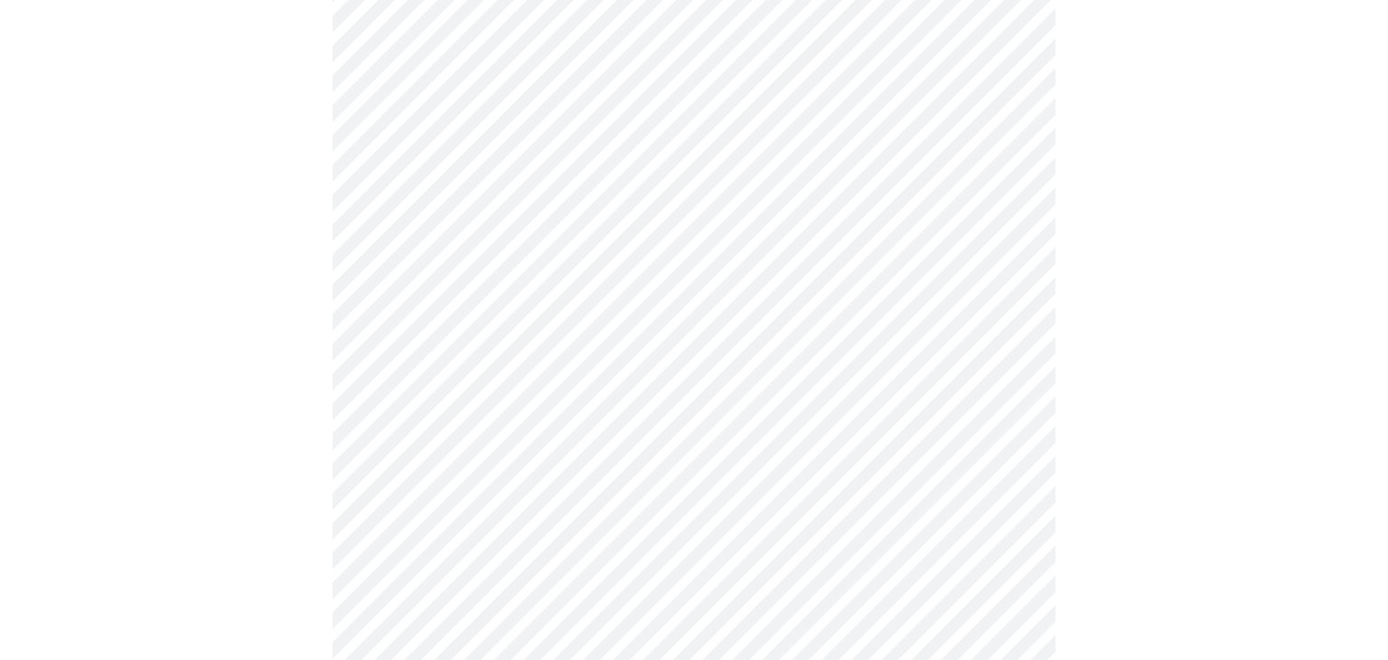
scroll to position [306, 0]
click at [421, 315] on body "MyMenopauseRx Appointments Messaging Labs Uploads Medications Community Refer a…" at bounding box center [694, 368] width 1374 height 1335
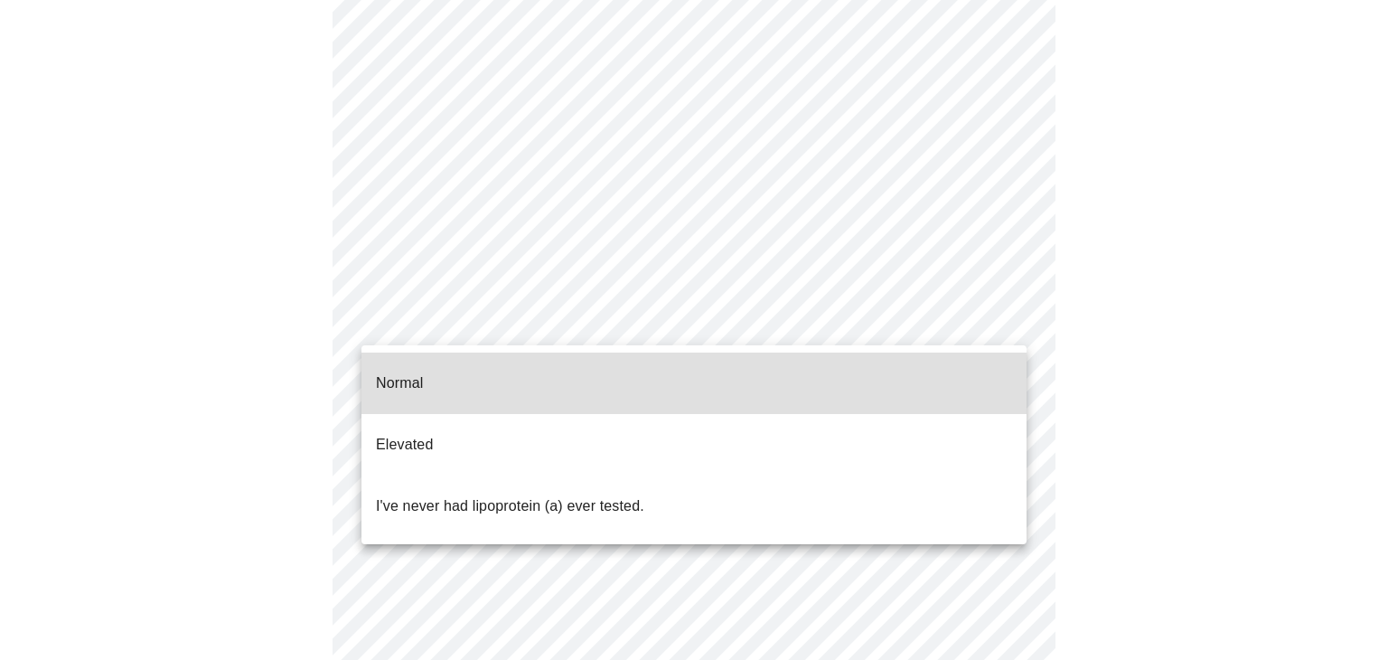
click at [436, 495] on p "I've never had lipoprotein (a) ever tested." at bounding box center [510, 506] width 268 height 22
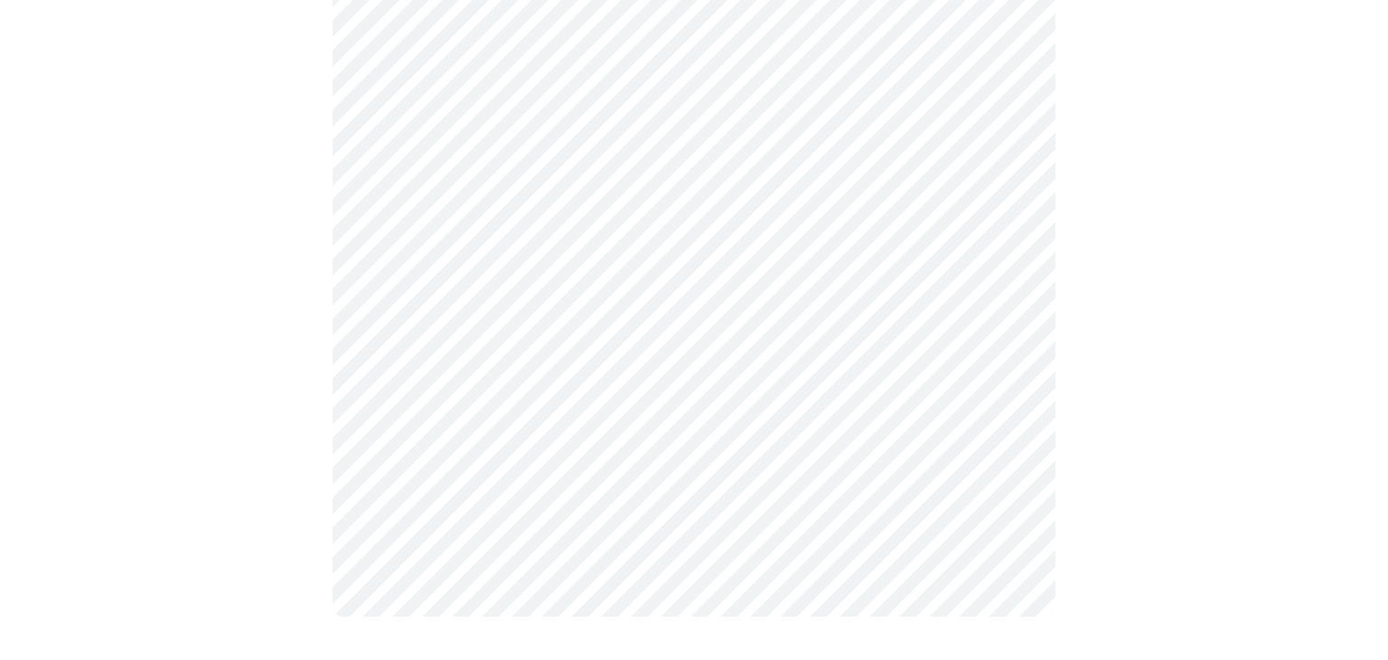
scroll to position [0, 0]
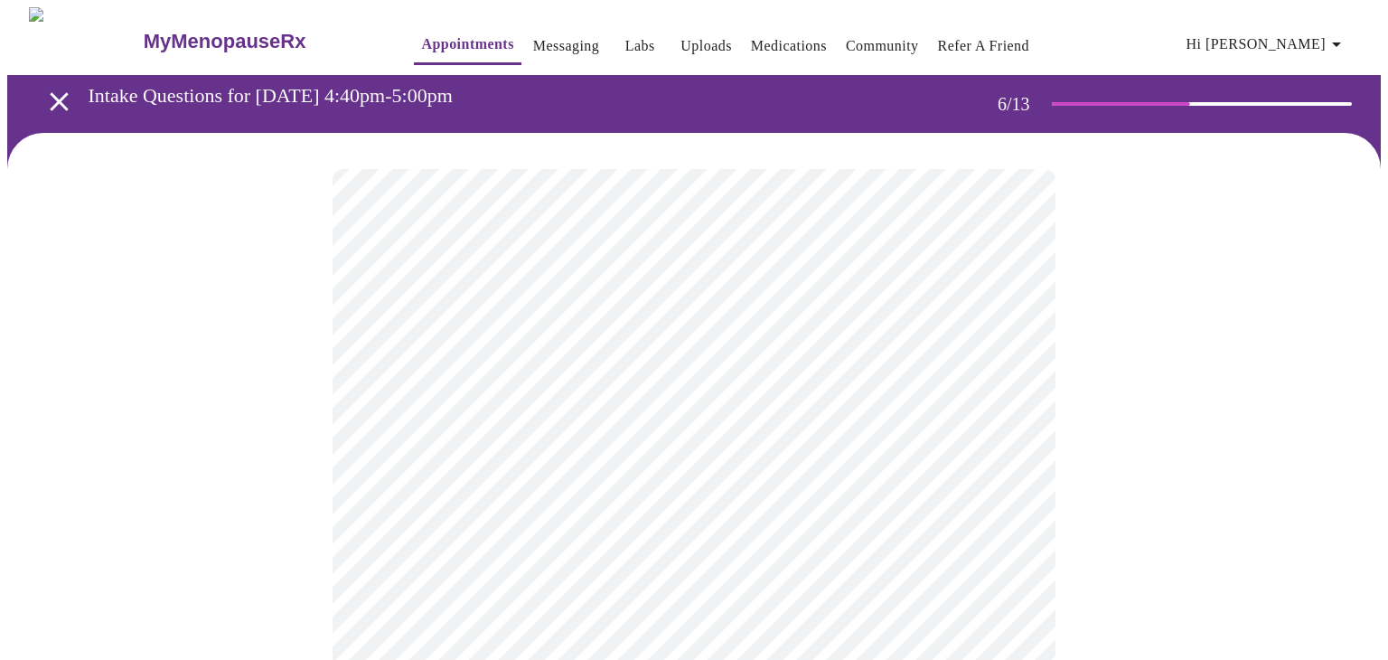
click at [390, 511] on body "MyMenopauseRx Appointments Messaging Labs Uploads Medications Community Refer a…" at bounding box center [694, 489] width 1374 height 964
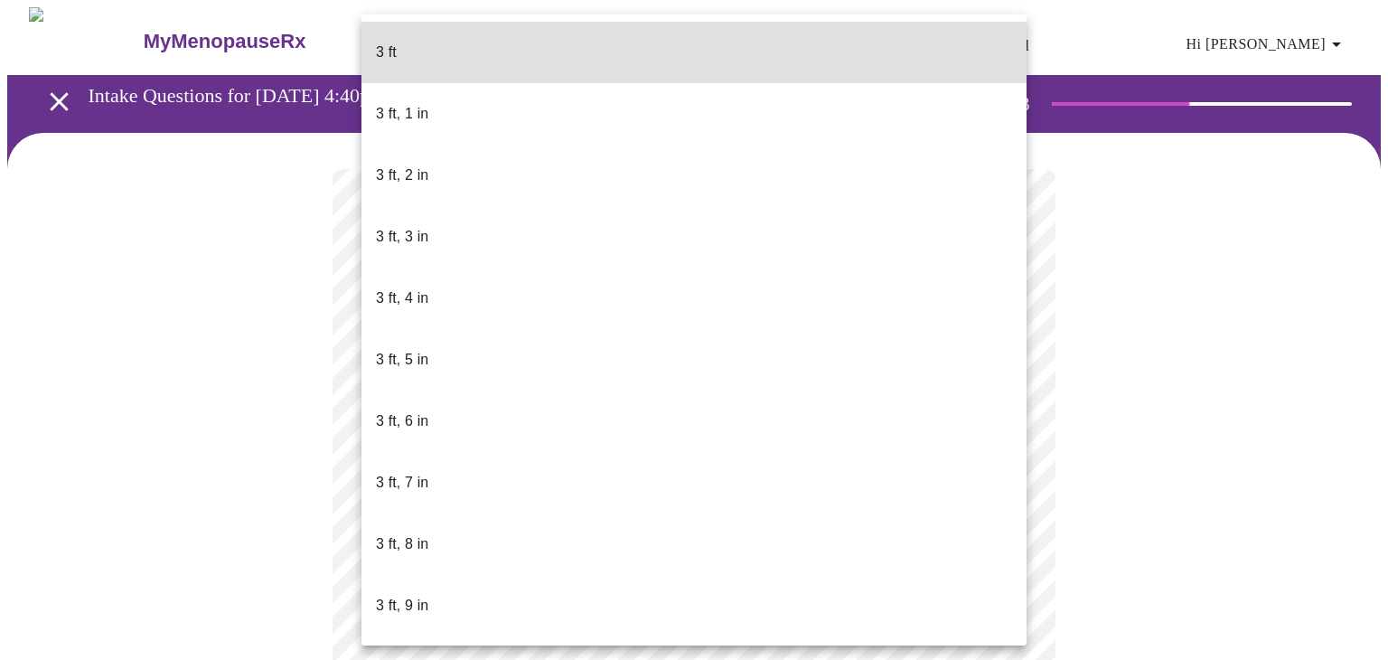
scroll to position [843, 0]
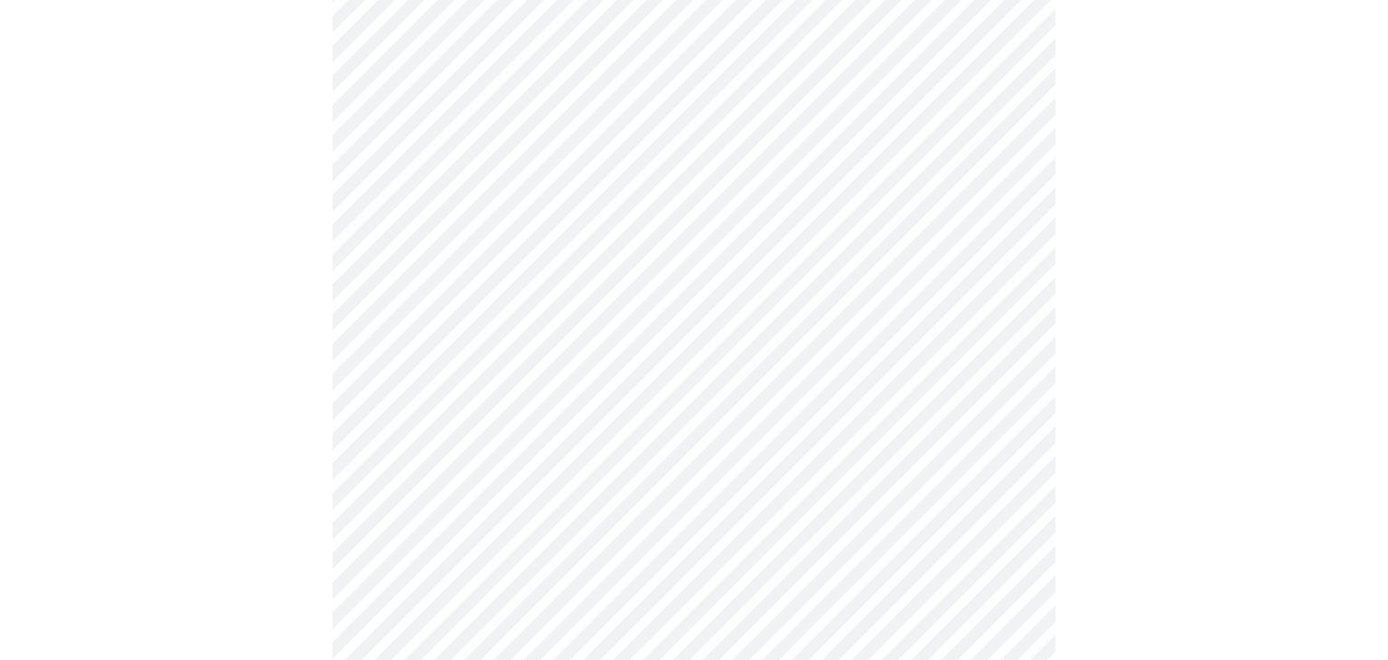
scroll to position [4540, 0]
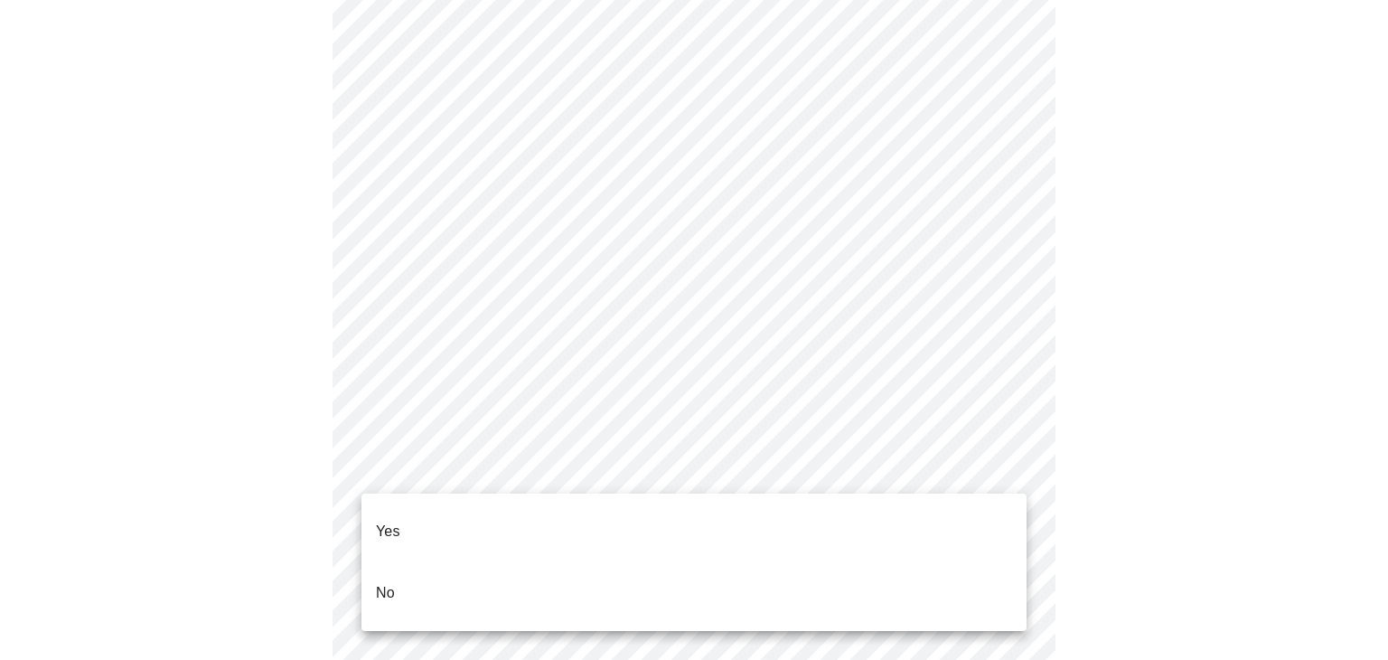
click at [383, 582] on p "No" at bounding box center [385, 593] width 19 height 22
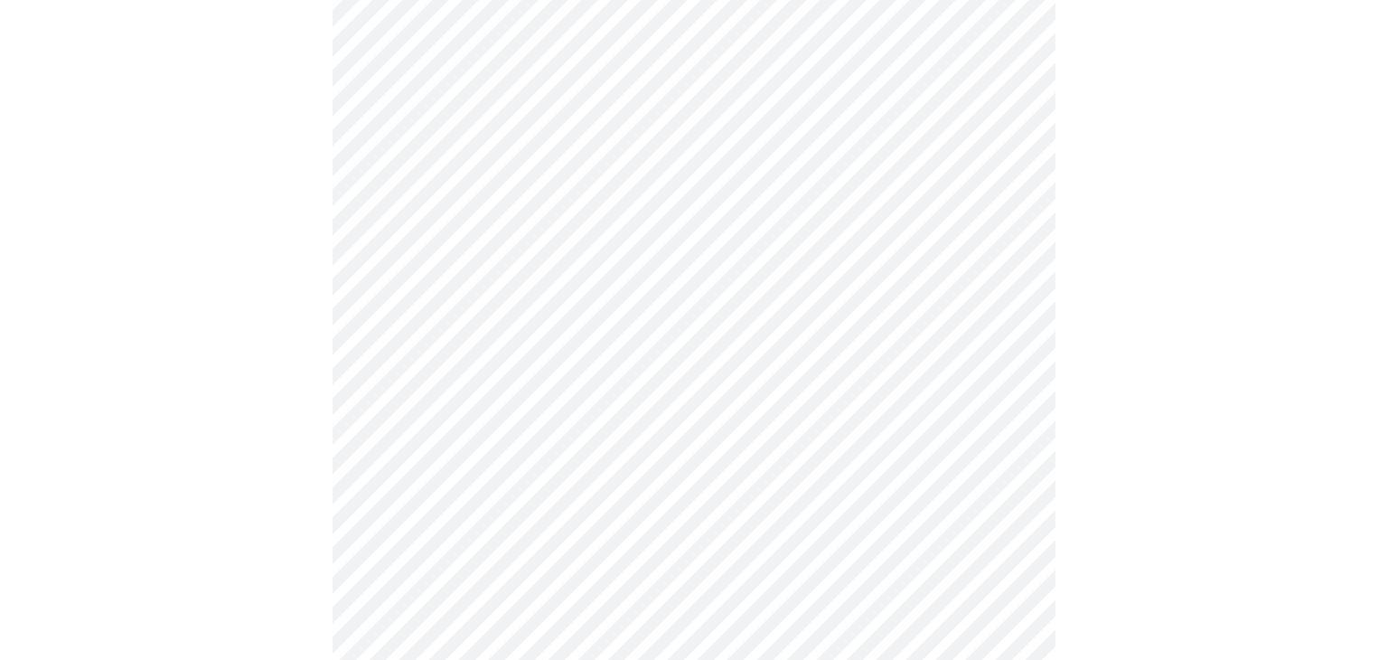
scroll to position [4935, 0]
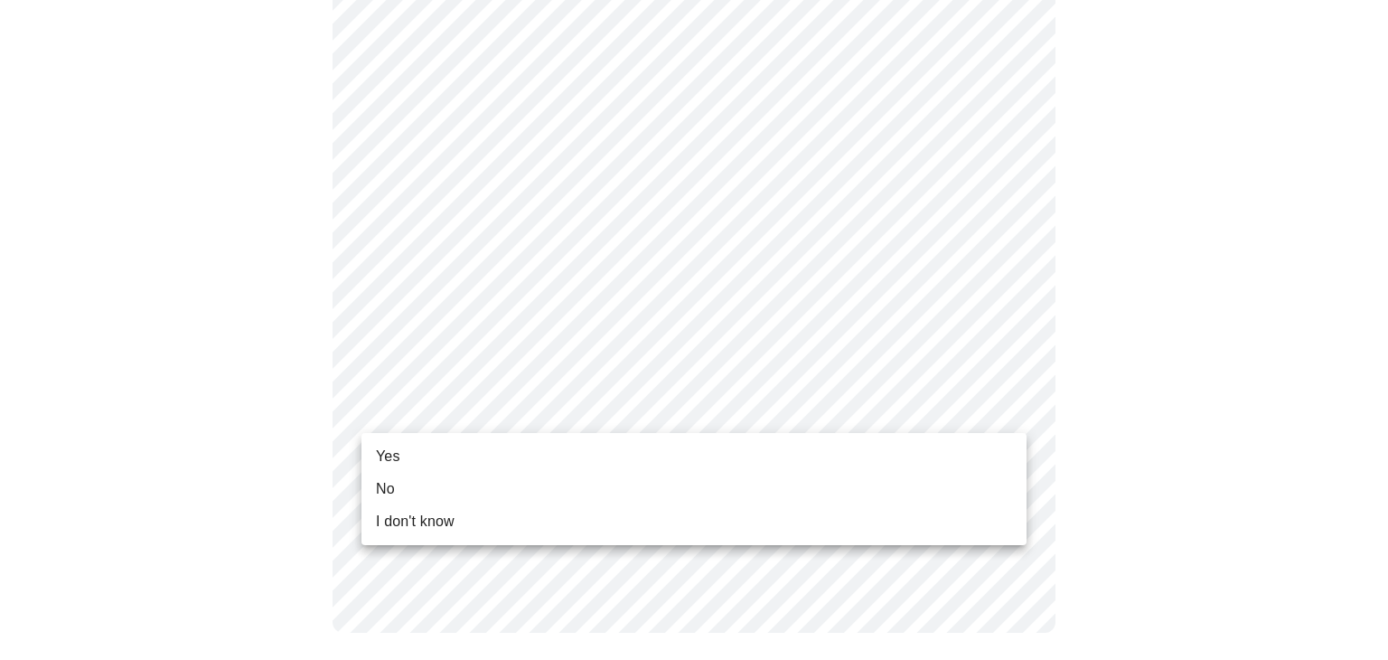
click at [383, 457] on span "Yes" at bounding box center [388, 457] width 24 height 22
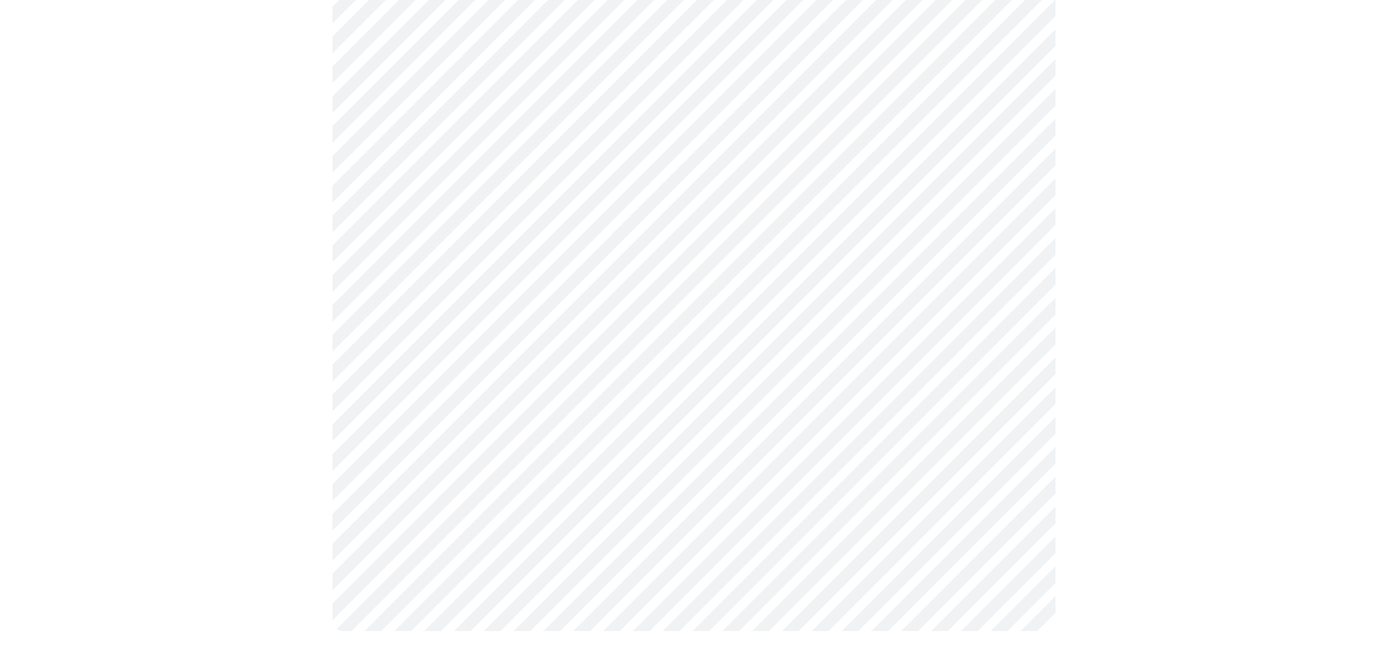
scroll to position [0, 0]
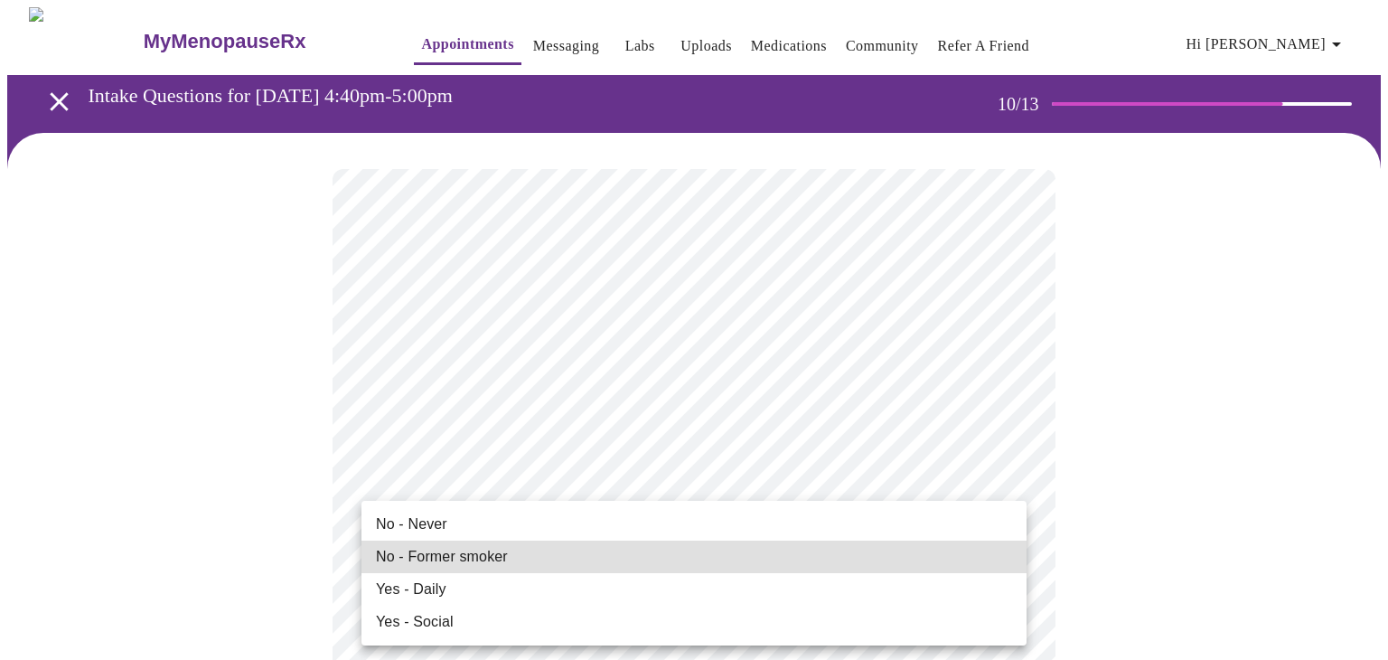
click at [395, 515] on span "No - Never" at bounding box center [411, 524] width 71 height 22
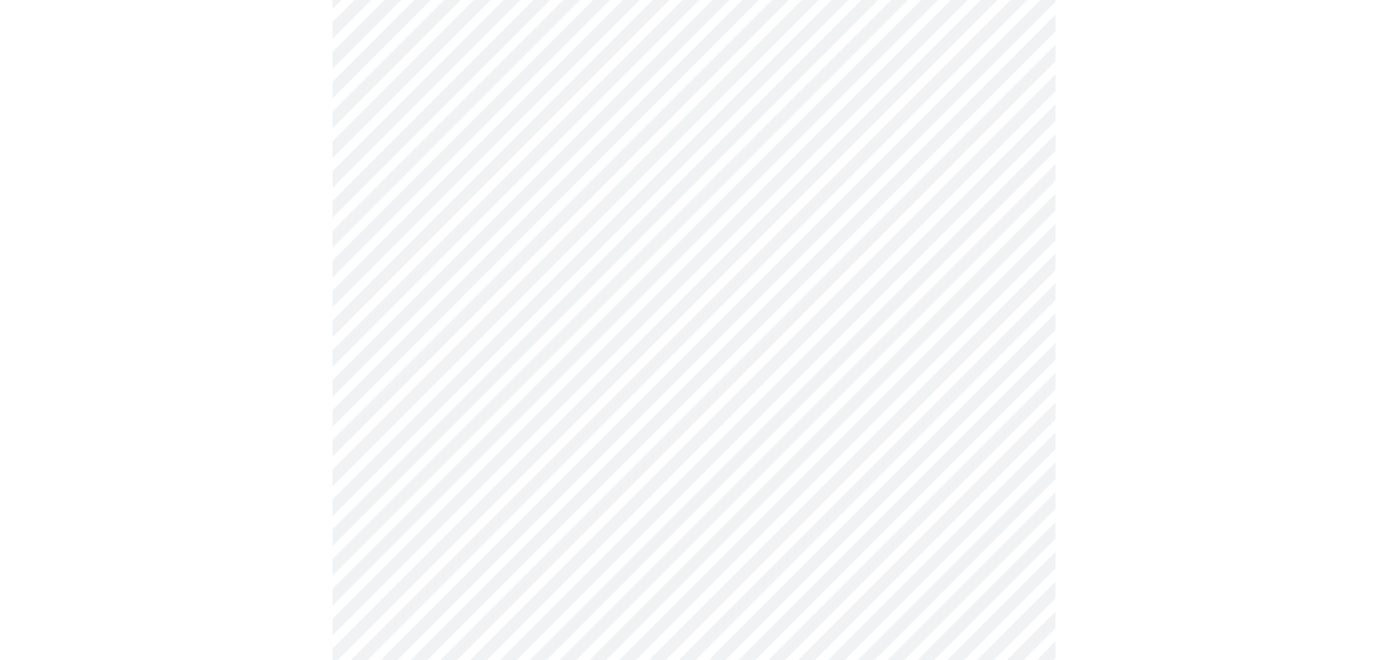
scroll to position [1490, 0]
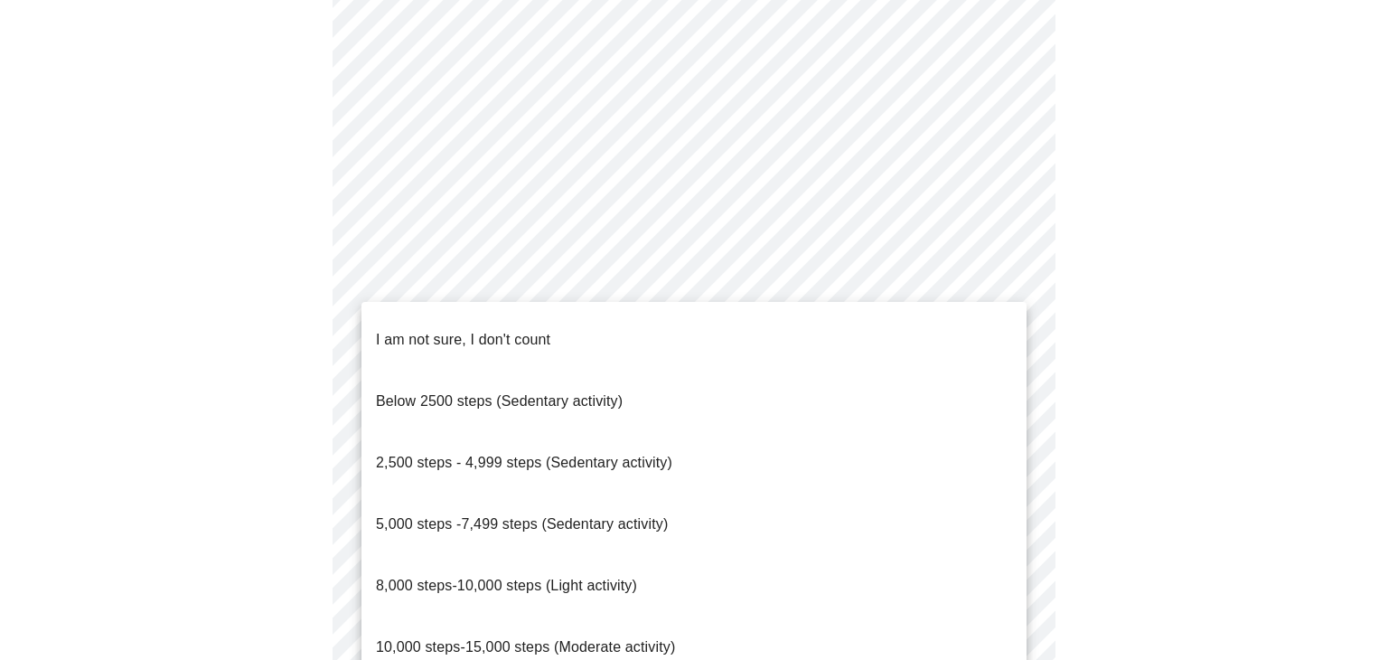
click at [401, 516] on span "5,000 steps -7,499 steps (Sedentary activity)" at bounding box center [522, 523] width 292 height 15
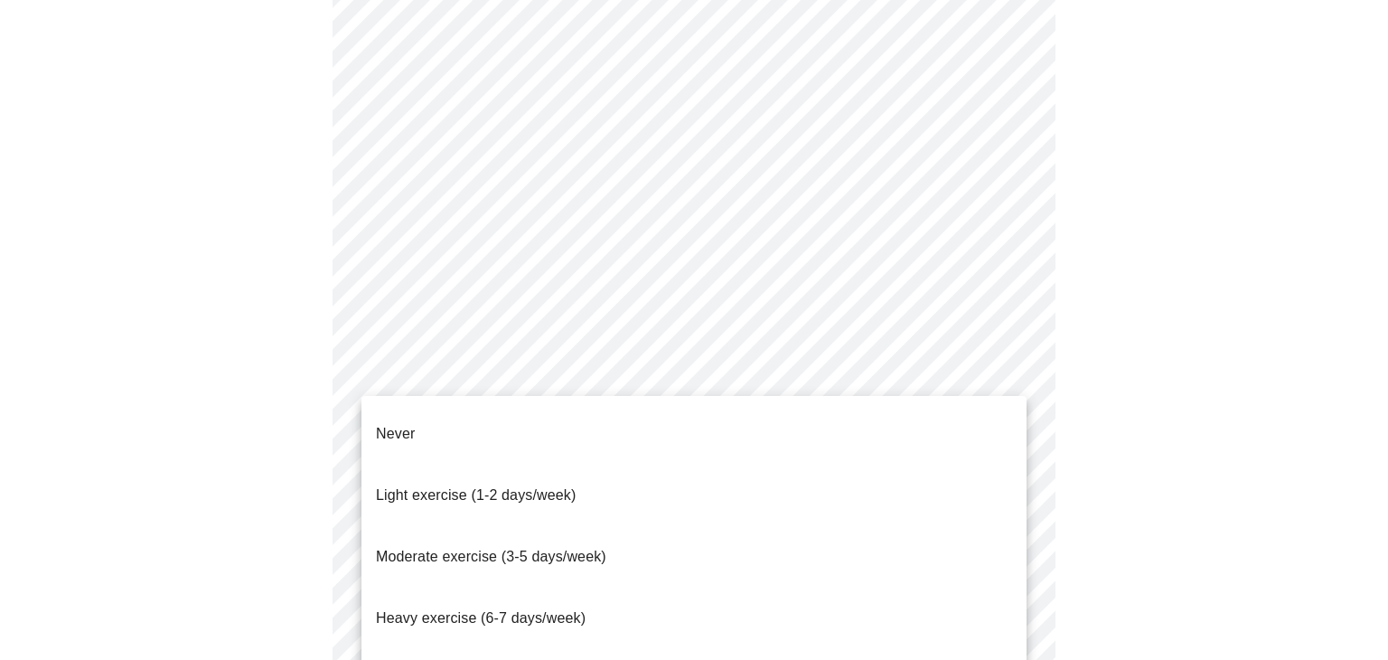
click at [401, 549] on span "Moderate exercise (3-5 days/week)" at bounding box center [491, 556] width 230 height 15
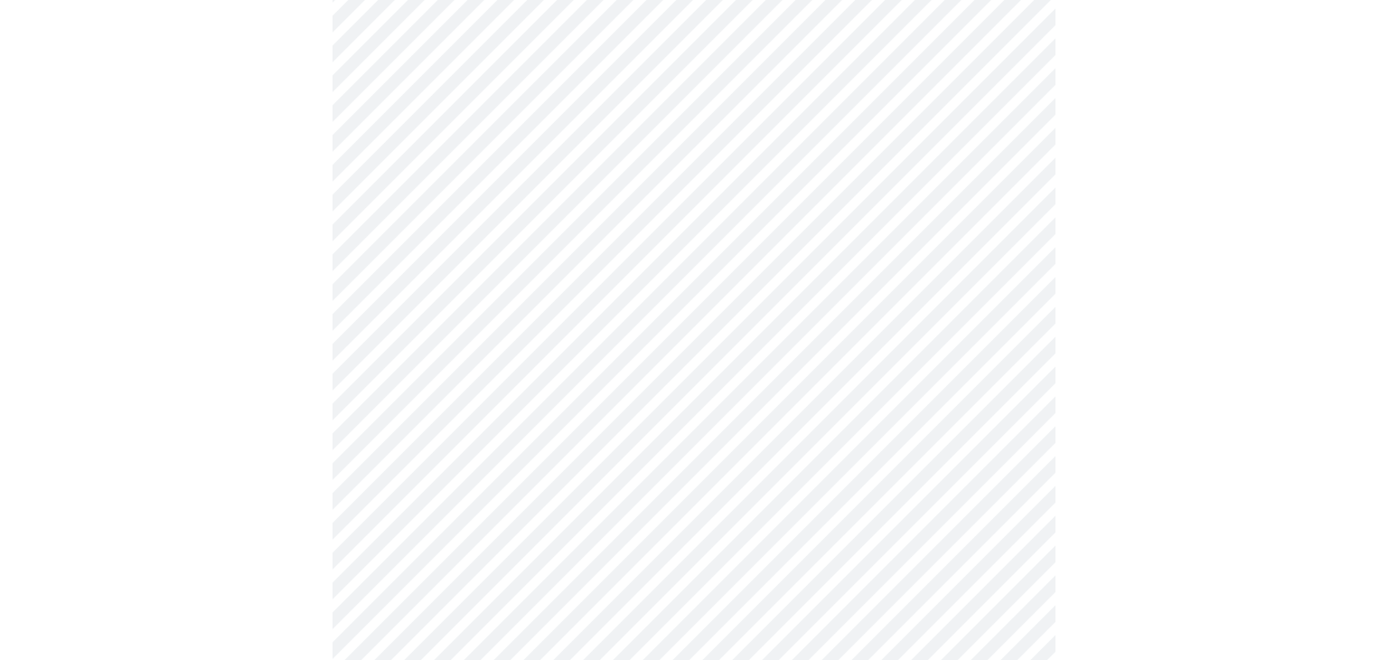
scroll to position [1683, 0]
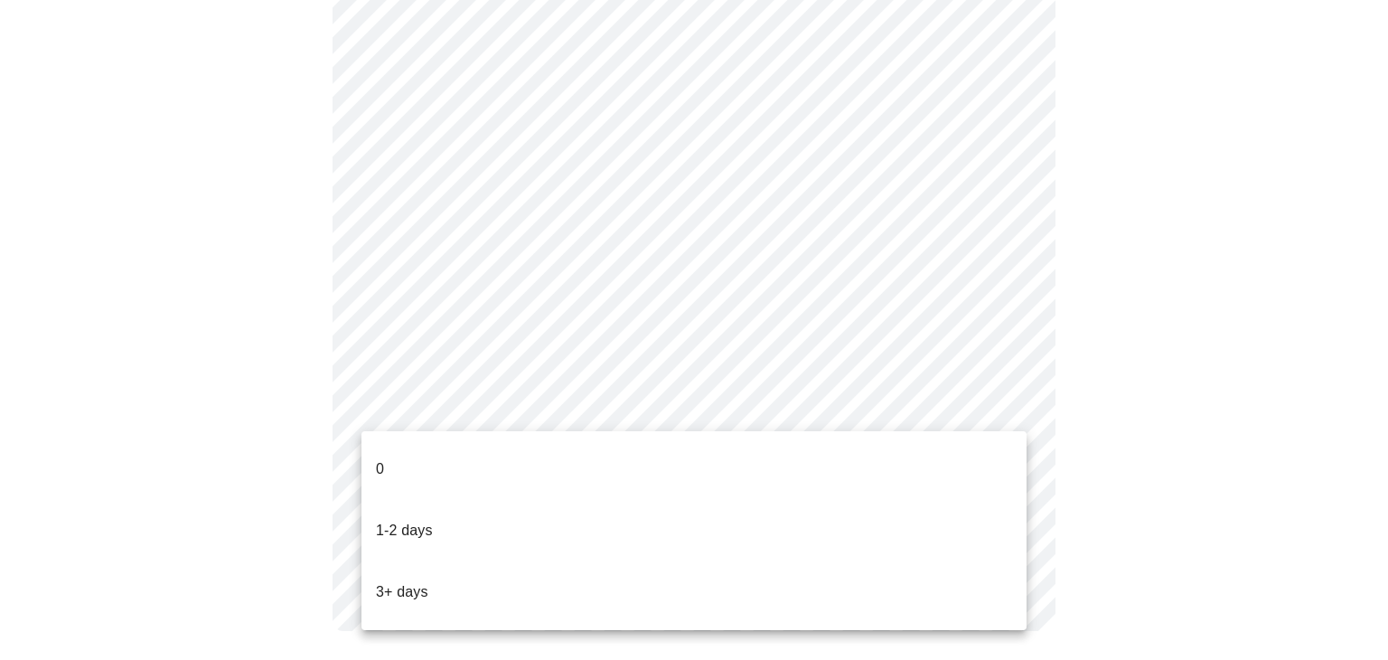
click at [385, 465] on li "0" at bounding box center [694, 468] width 665 height 61
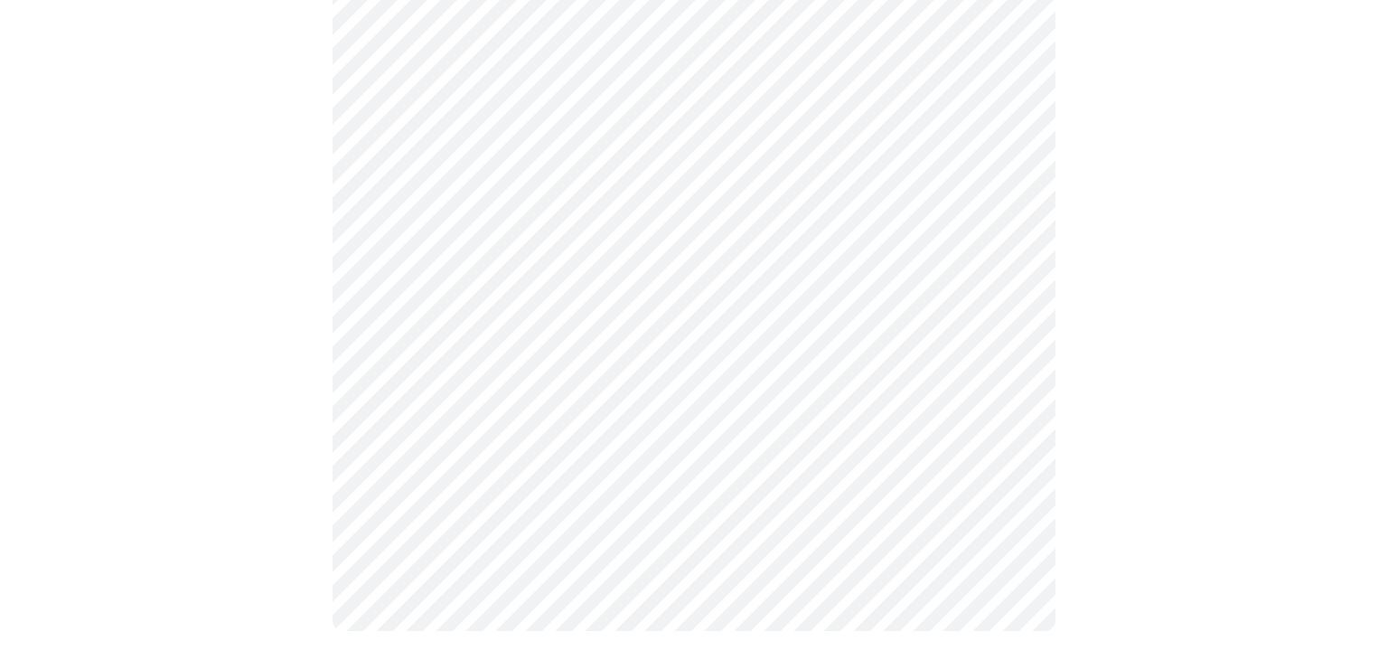
scroll to position [0, 0]
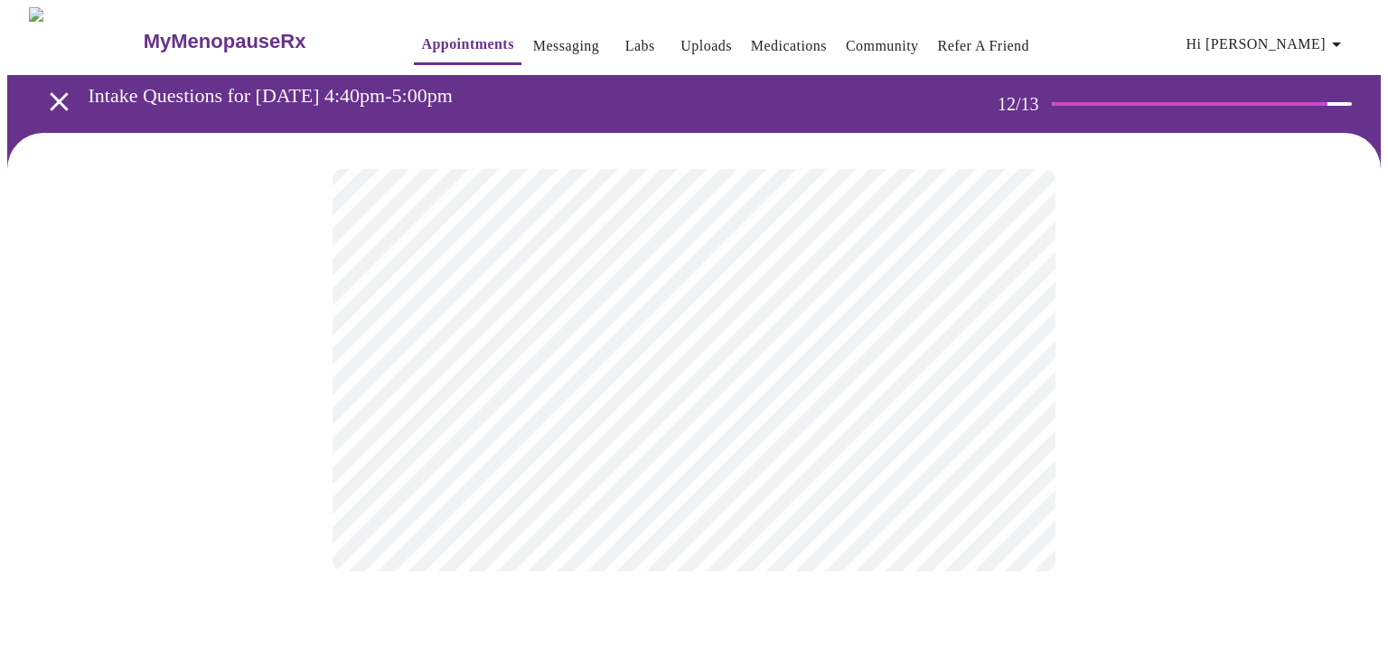
click at [382, 372] on body "MyMenopauseRx Appointments Messaging Labs Uploads Medications Community Refer a…" at bounding box center [694, 307] width 1374 height 600
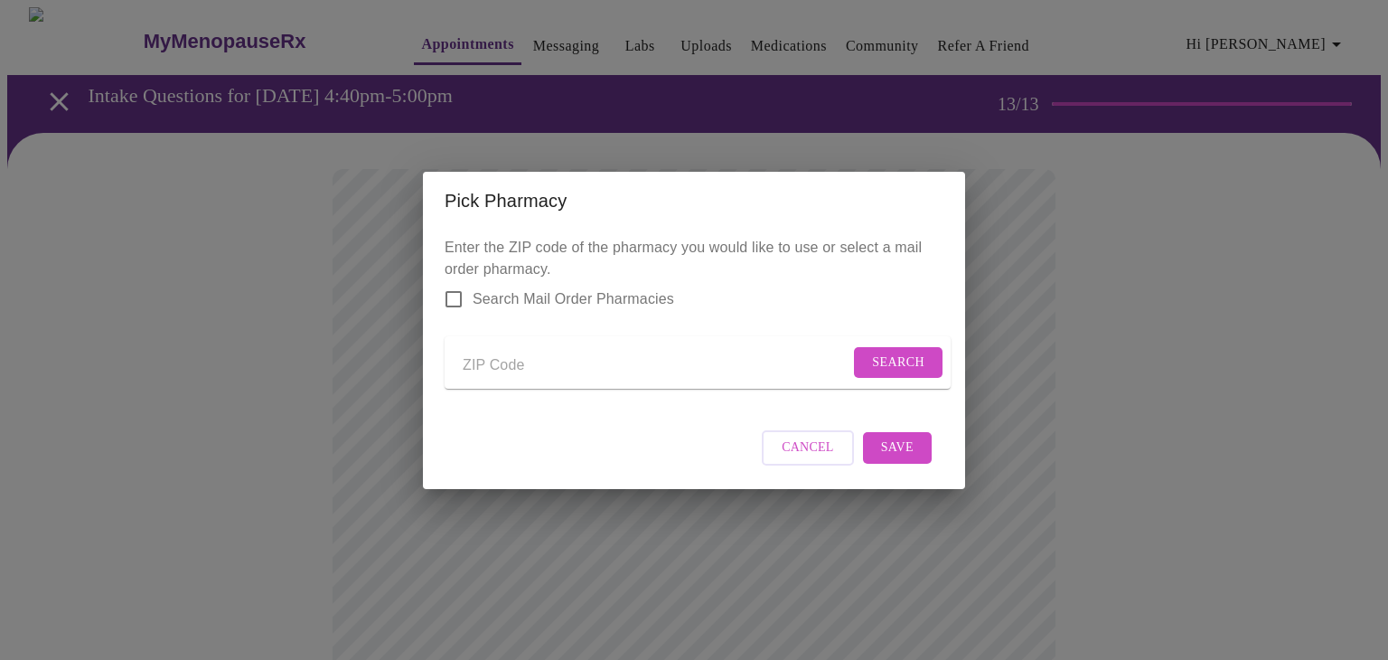
click at [474, 364] on input "Send a message to your care team" at bounding box center [656, 366] width 387 height 29
click at [268, 408] on div "Pick Pharmacy Enter the ZIP code of the pharmacy you would like to use or selec…" at bounding box center [694, 330] width 1388 height 660
click at [474, 360] on input "Send a message to your care team" at bounding box center [656, 366] width 387 height 29
type input "60175"
click at [902, 352] on span "Search" at bounding box center [898, 363] width 52 height 23
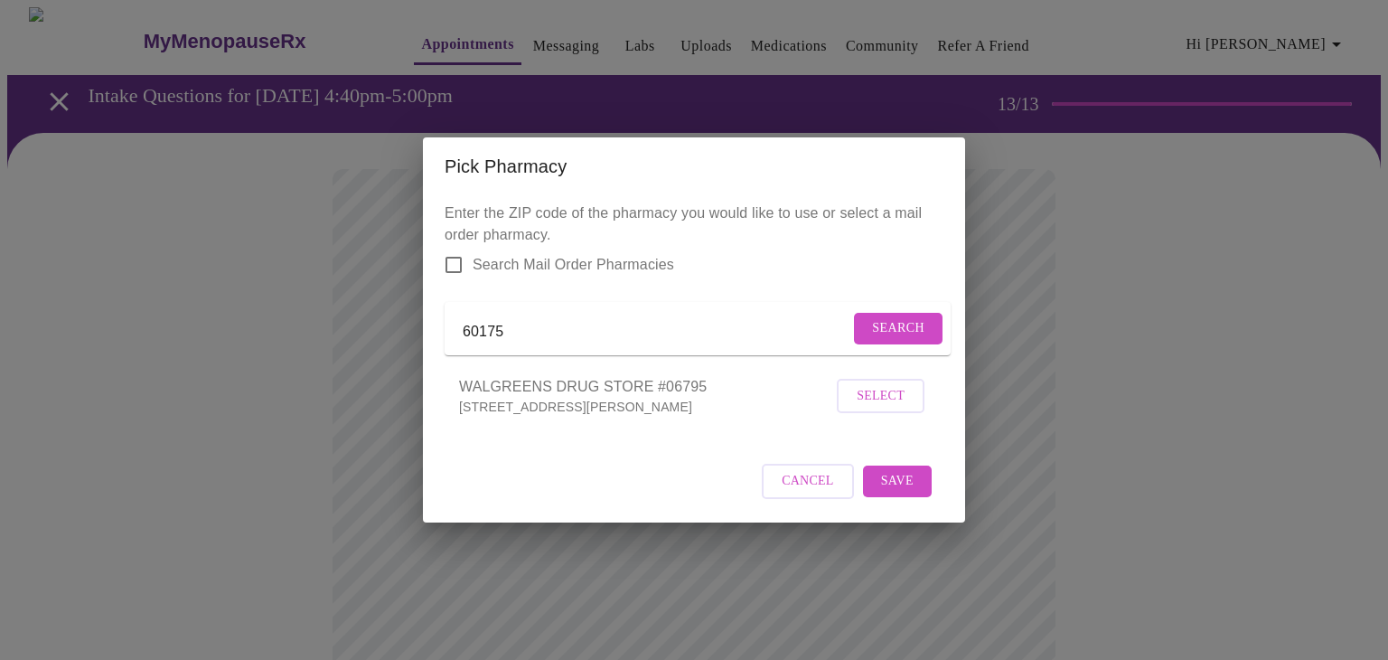
click at [455, 257] on input "Search Mail Order Pharmacies" at bounding box center [454, 265] width 38 height 38
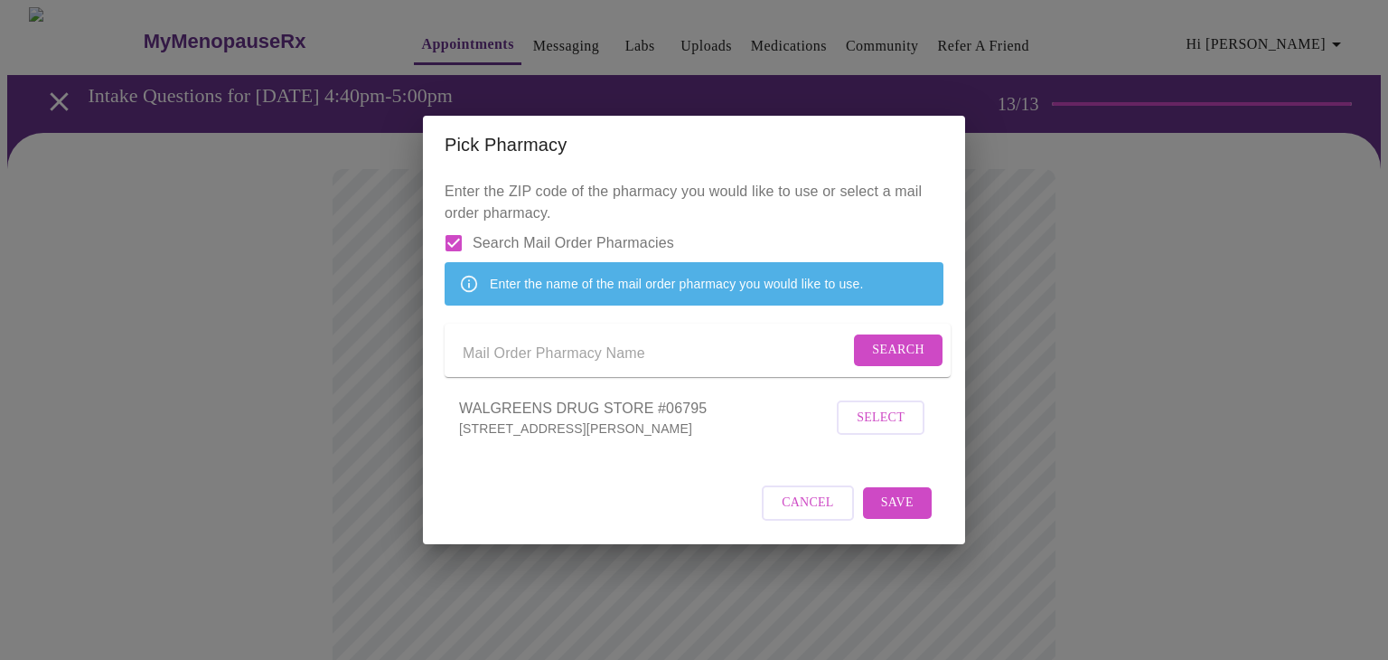
click at [450, 224] on input "Search Mail Order Pharmacies" at bounding box center [454, 243] width 38 height 38
checkbox input "false"
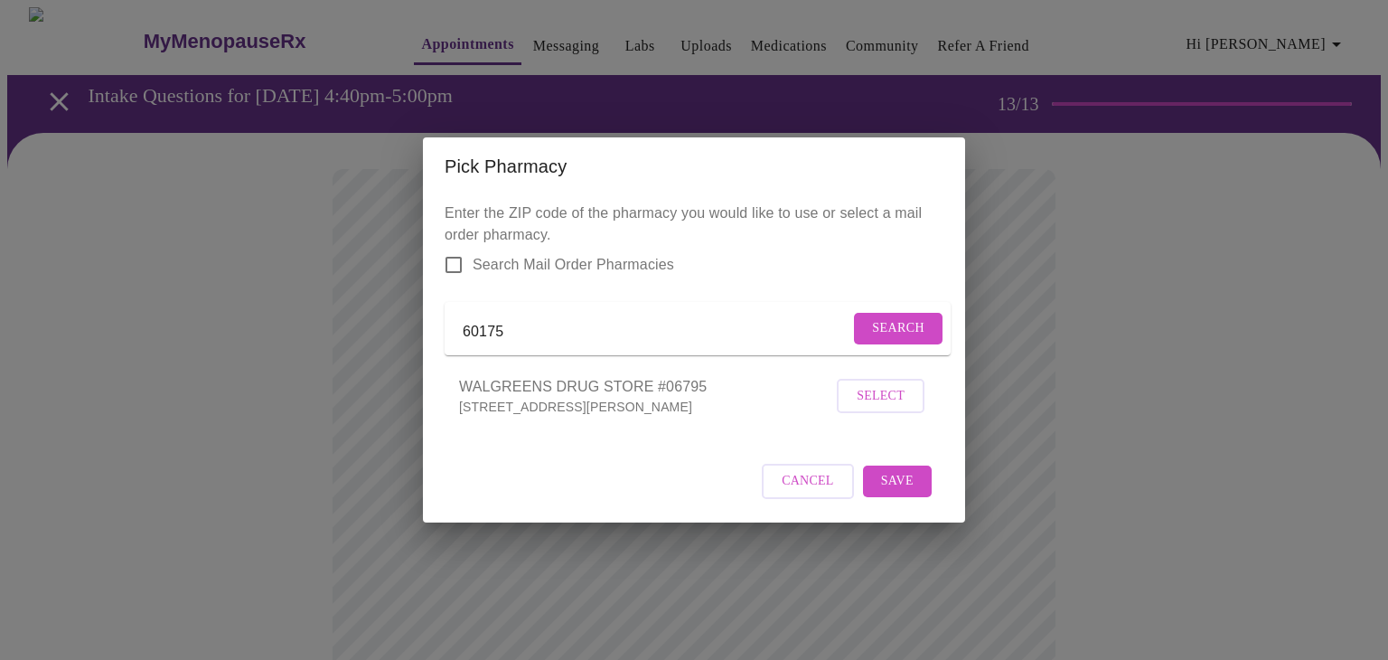
click at [790, 493] on span "Cancel" at bounding box center [808, 481] width 52 height 23
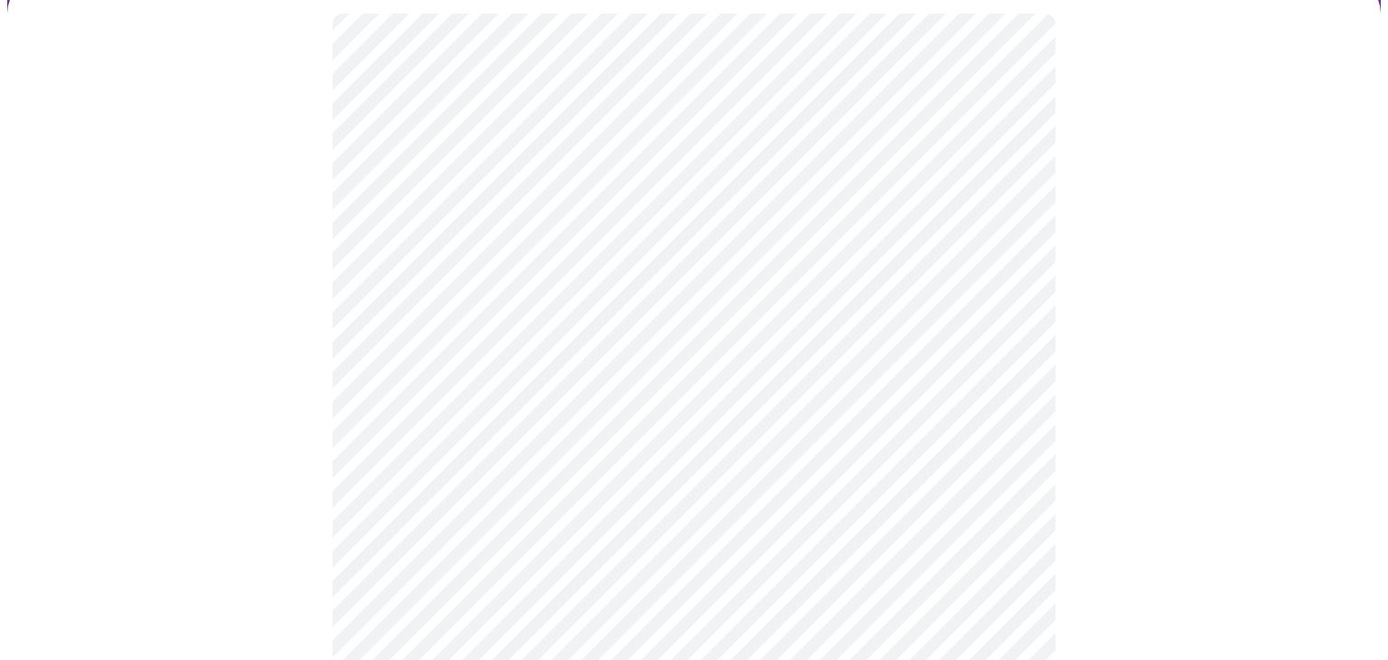
scroll to position [155, 0]
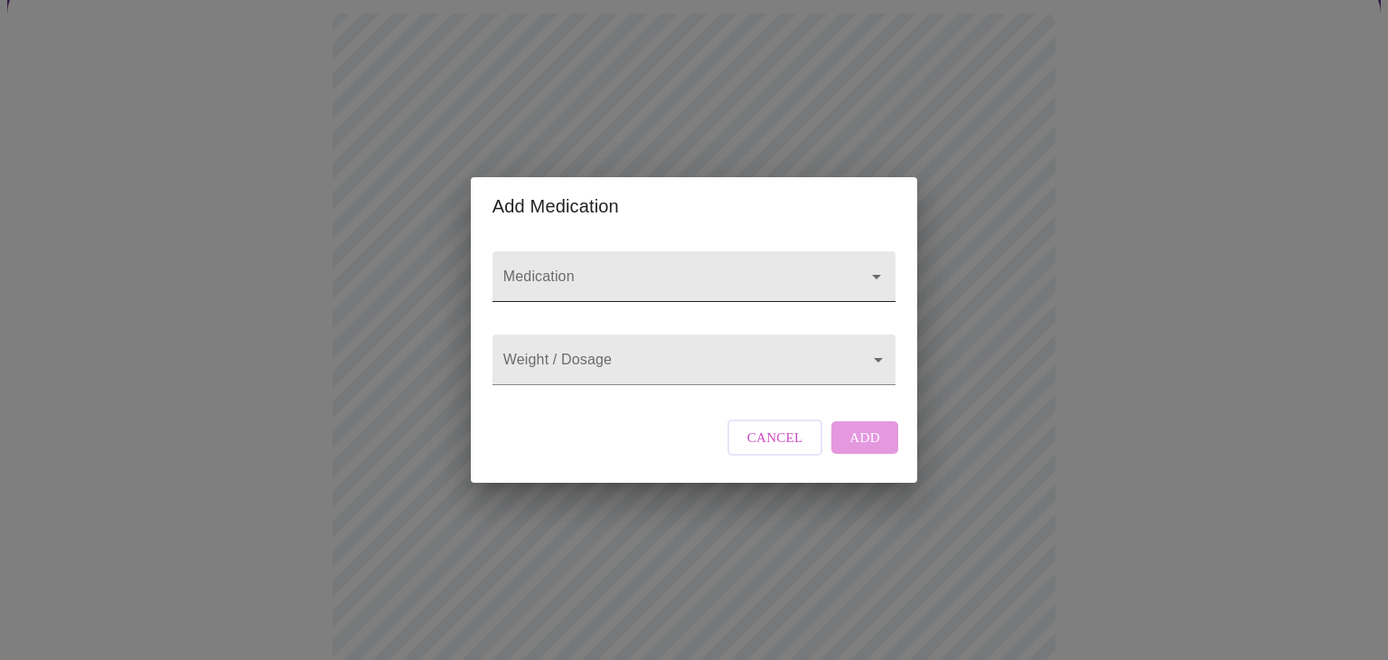
click at [521, 270] on input "Medication" at bounding box center [668, 284] width 337 height 33
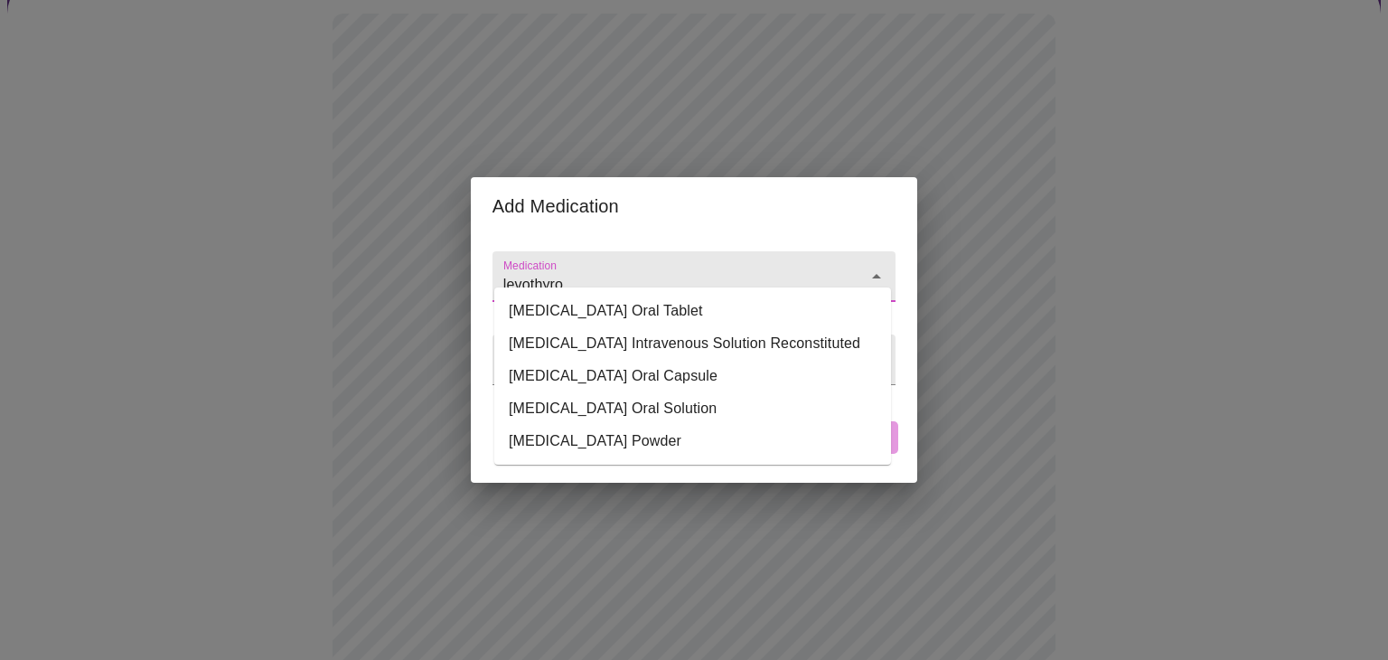
click at [537, 315] on li "[MEDICAL_DATA] Oral Tablet" at bounding box center [692, 311] width 397 height 33
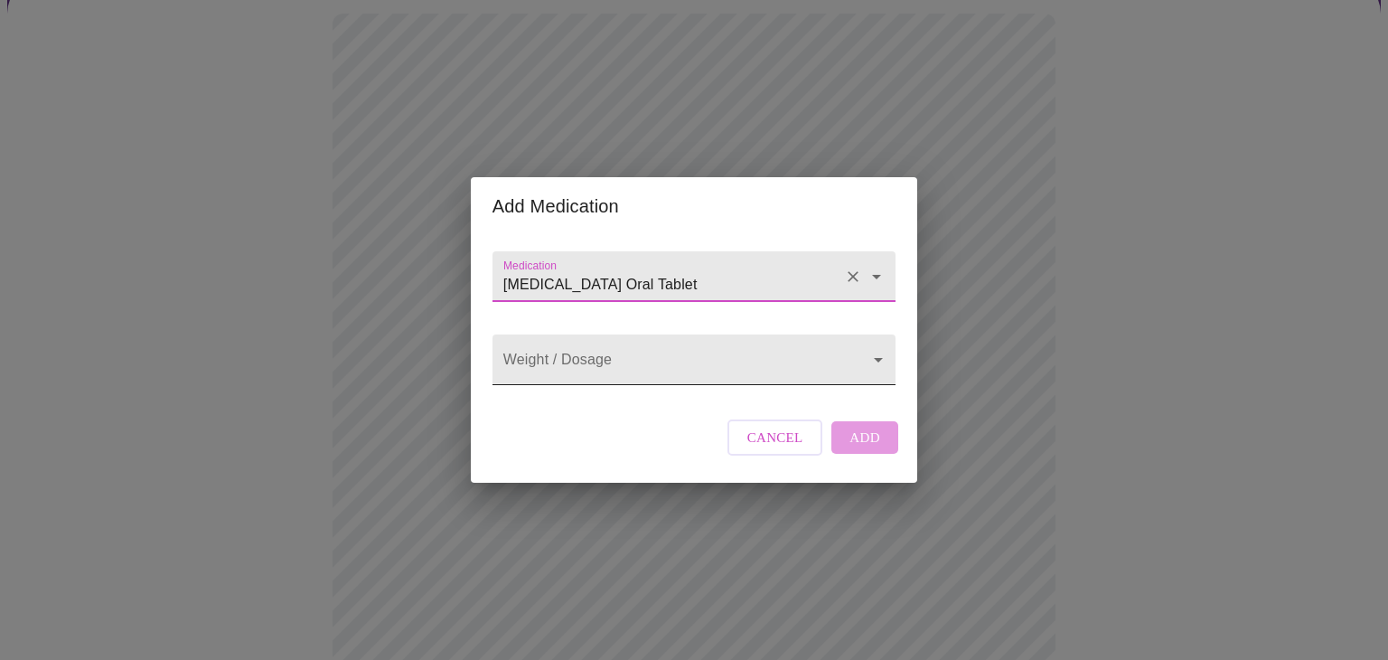
type input "[MEDICAL_DATA] Oral Tablet"
click at [517, 364] on body "MyMenopauseRx Appointments Messaging Labs Uploads Medications Community Refer a…" at bounding box center [694, 530] width 1374 height 1357
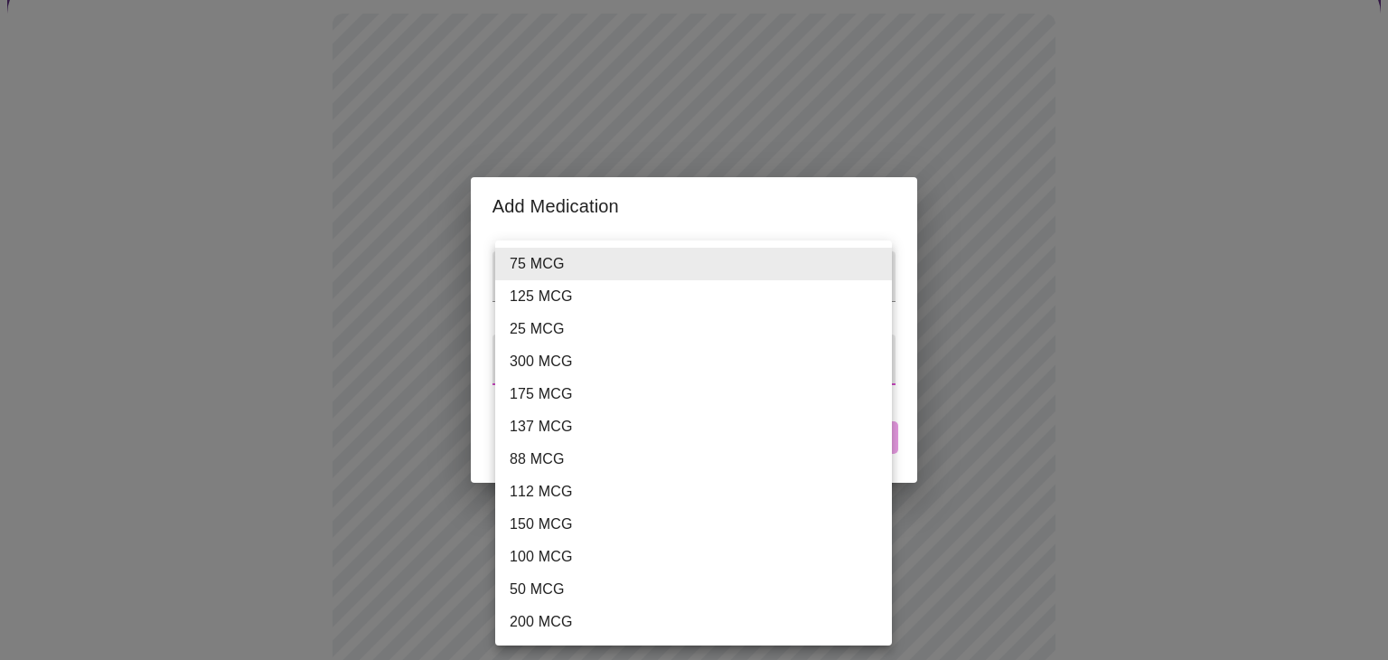
click at [521, 497] on li "112 MCG" at bounding box center [693, 491] width 397 height 33
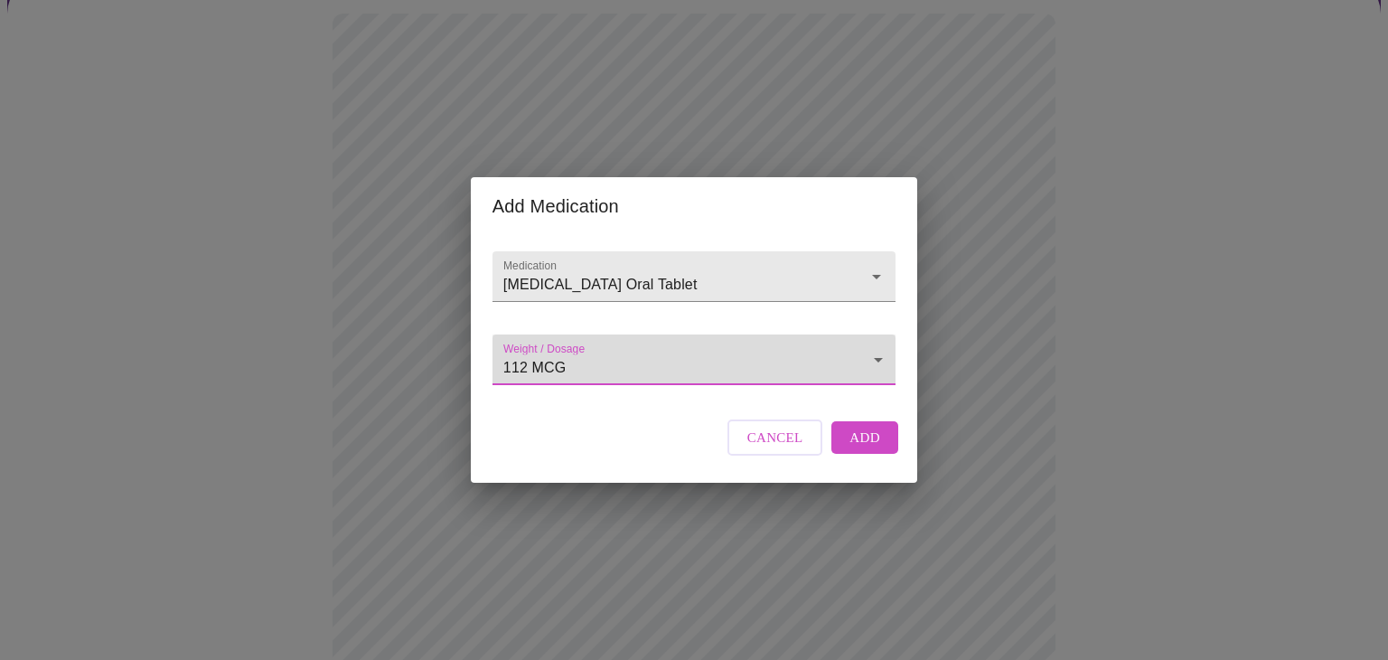
type input "112 MCG"
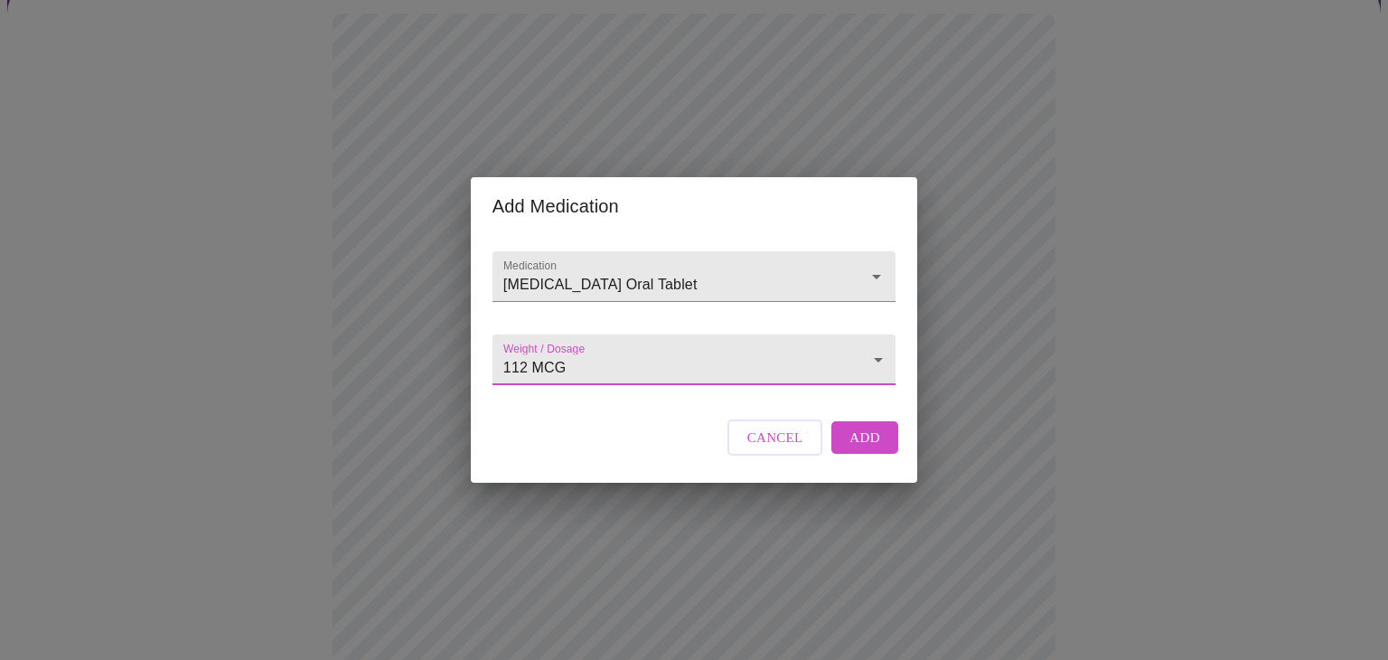
click at [856, 449] on span "Add" at bounding box center [865, 437] width 31 height 23
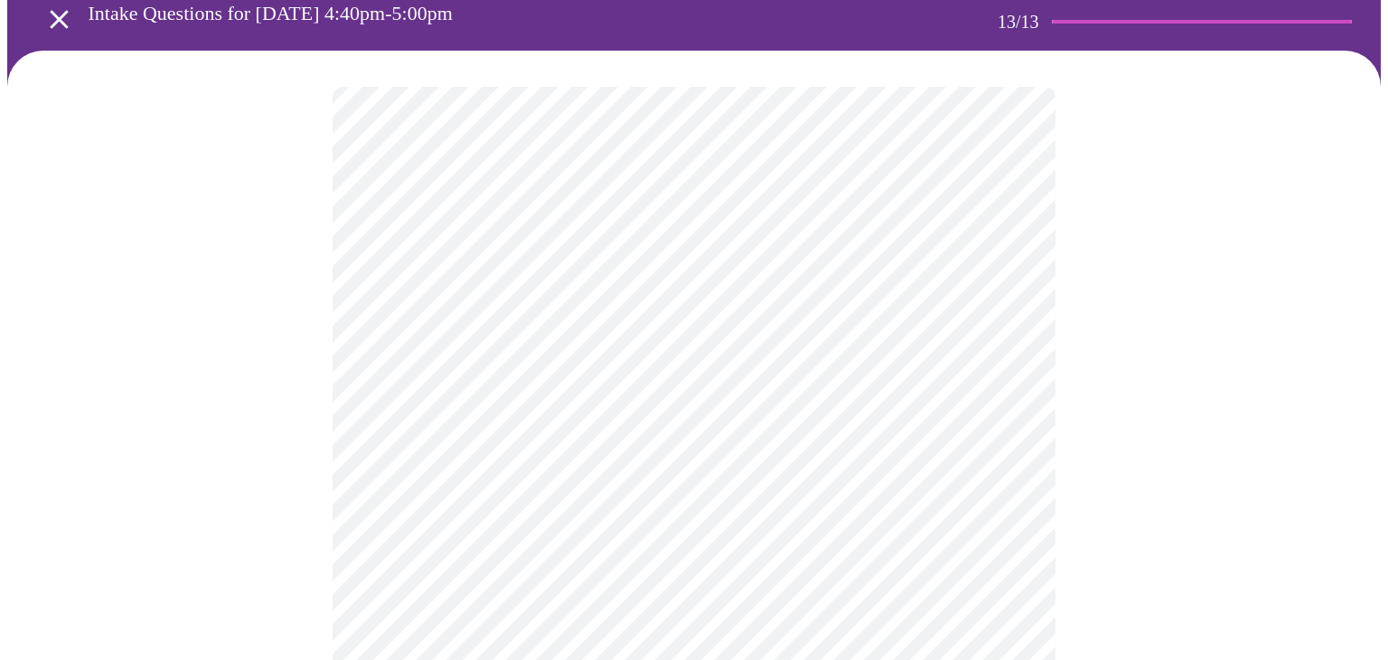
scroll to position [83, 0]
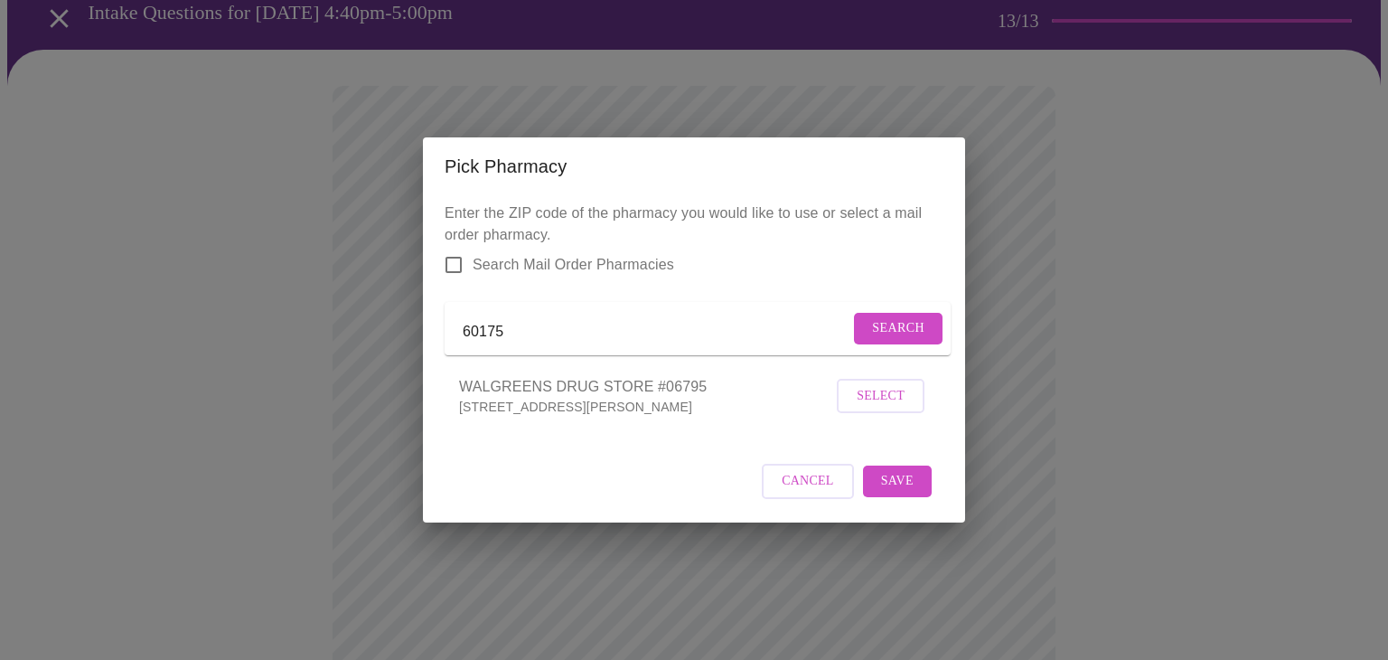
click at [521, 330] on input "60175" at bounding box center [656, 332] width 387 height 29
type input "6"
click at [488, 455] on div "Enter the ZIP code of the pharmacy you would like to use or select a mail order…" at bounding box center [694, 358] width 542 height 327
click at [793, 493] on span "Cancel" at bounding box center [808, 481] width 52 height 23
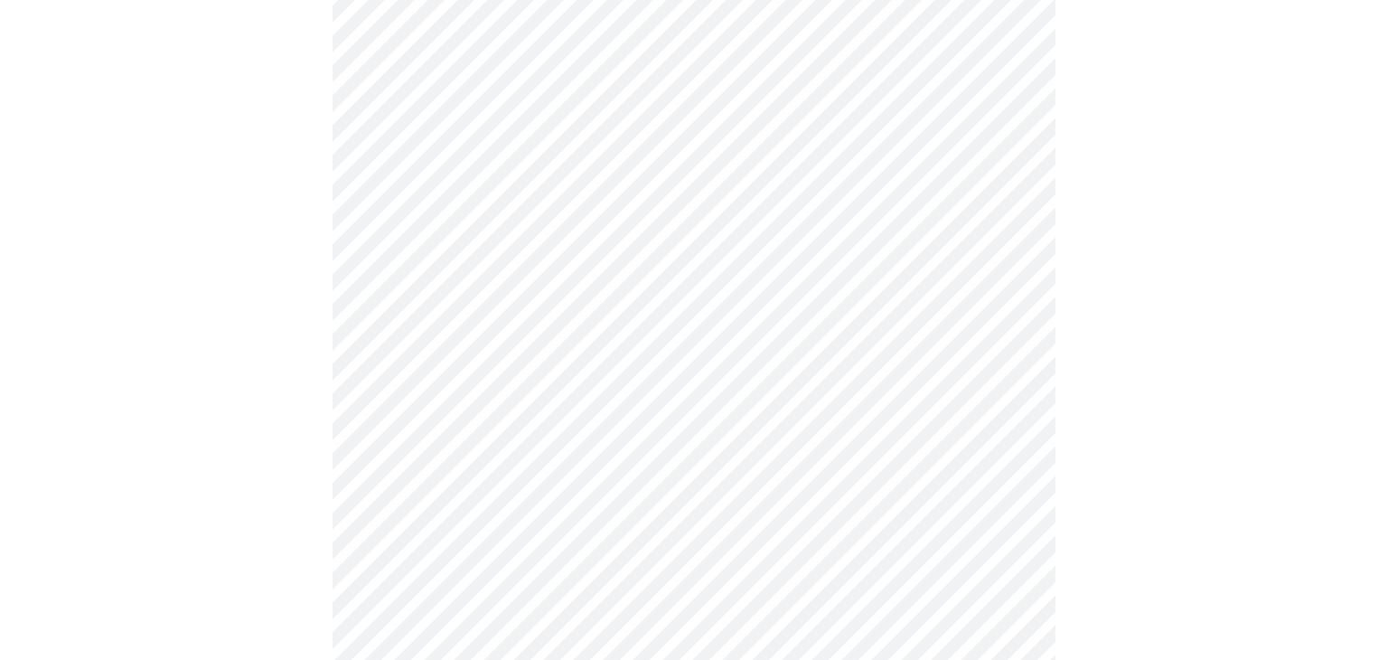
scroll to position [465, 0]
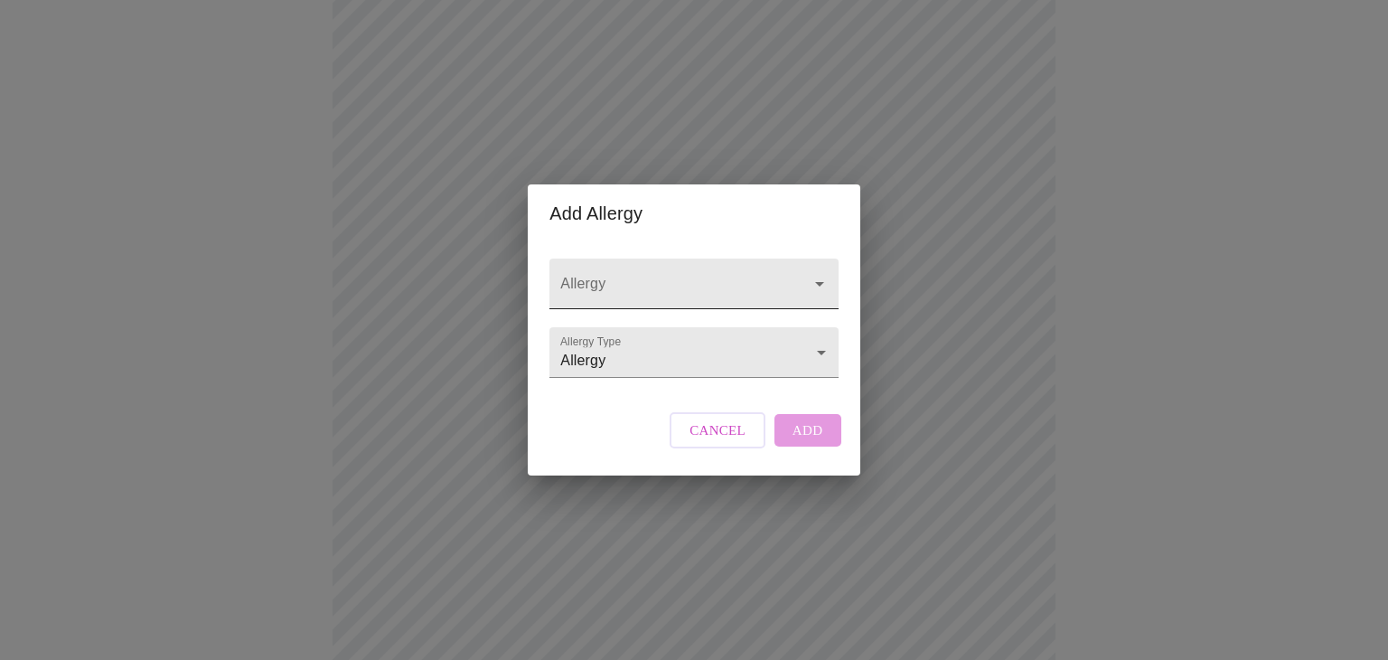
click at [577, 278] on input "Allergy" at bounding box center [668, 292] width 222 height 33
click at [578, 281] on input "Allergy" at bounding box center [668, 292] width 222 height 33
type input "none"
click at [796, 457] on div "Cancel Add" at bounding box center [755, 430] width 180 height 54
click at [568, 277] on input "Allergy" at bounding box center [668, 292] width 222 height 33
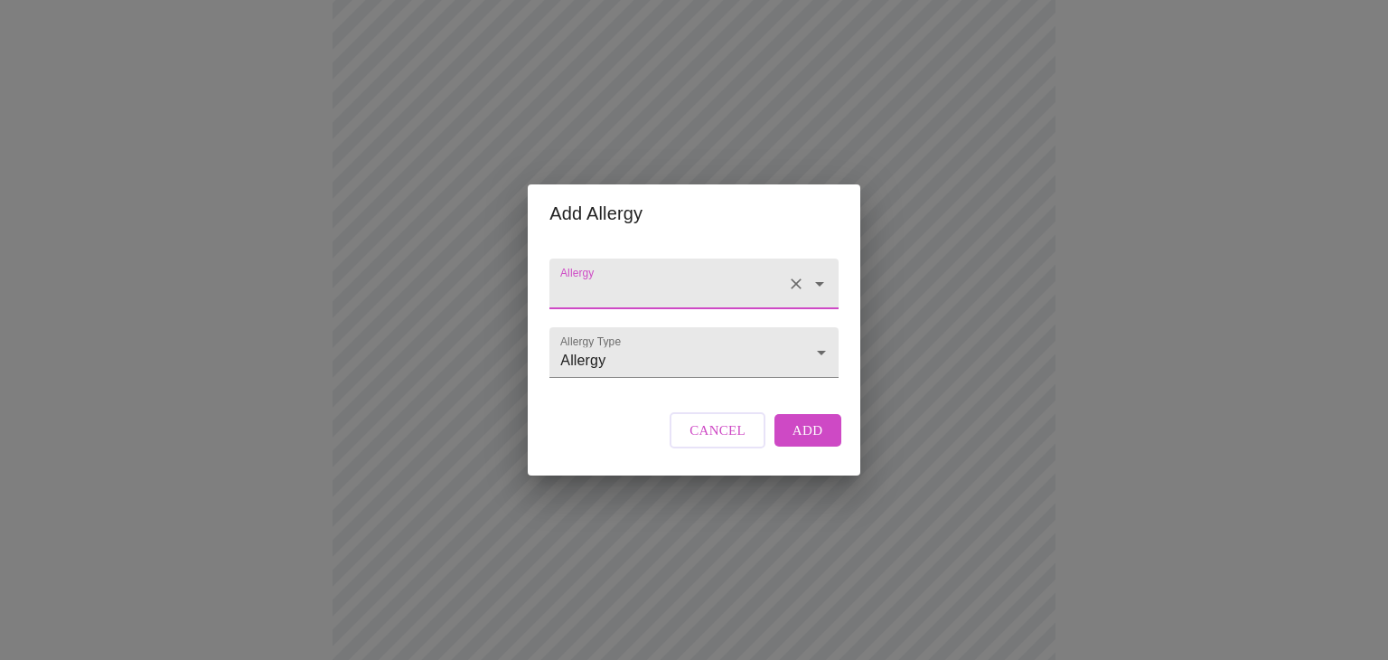
type input "Edetic Acid/Hydroquinone"
click at [716, 442] on span "Cancel" at bounding box center [718, 429] width 56 height 23
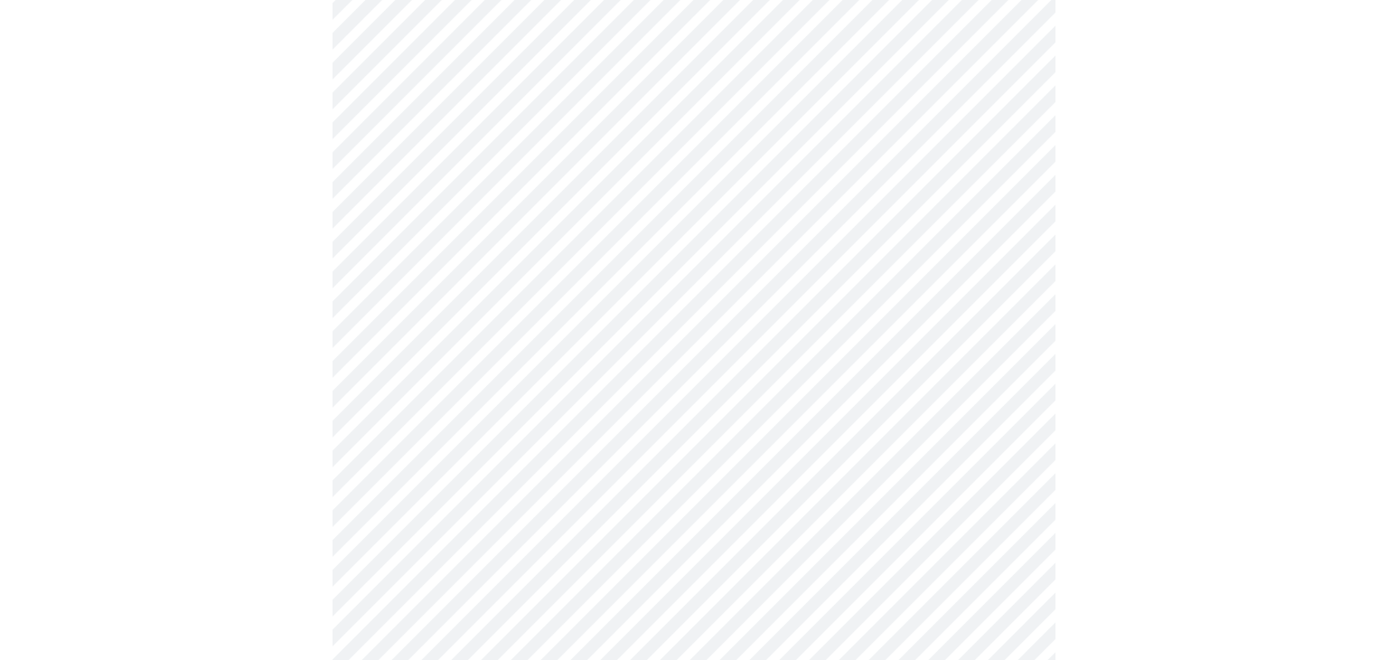
scroll to position [183, 0]
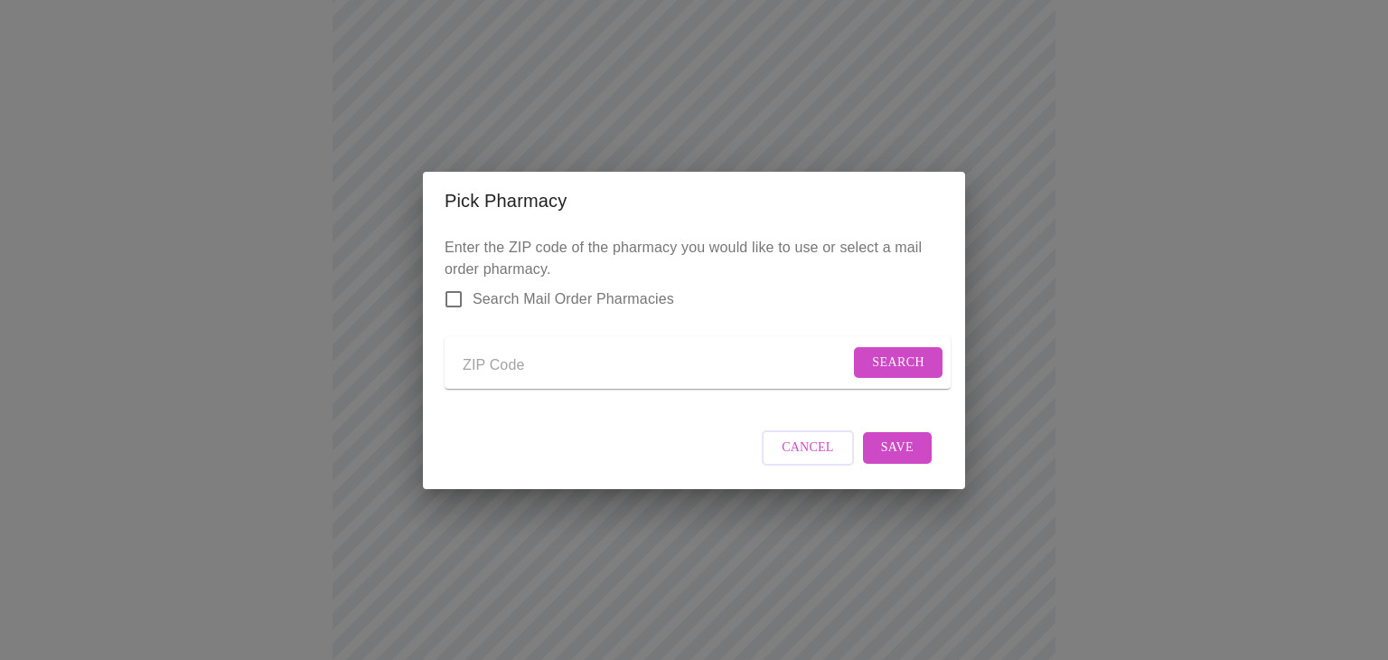
click at [448, 297] on input "Search Mail Order Pharmacies" at bounding box center [454, 299] width 38 height 38
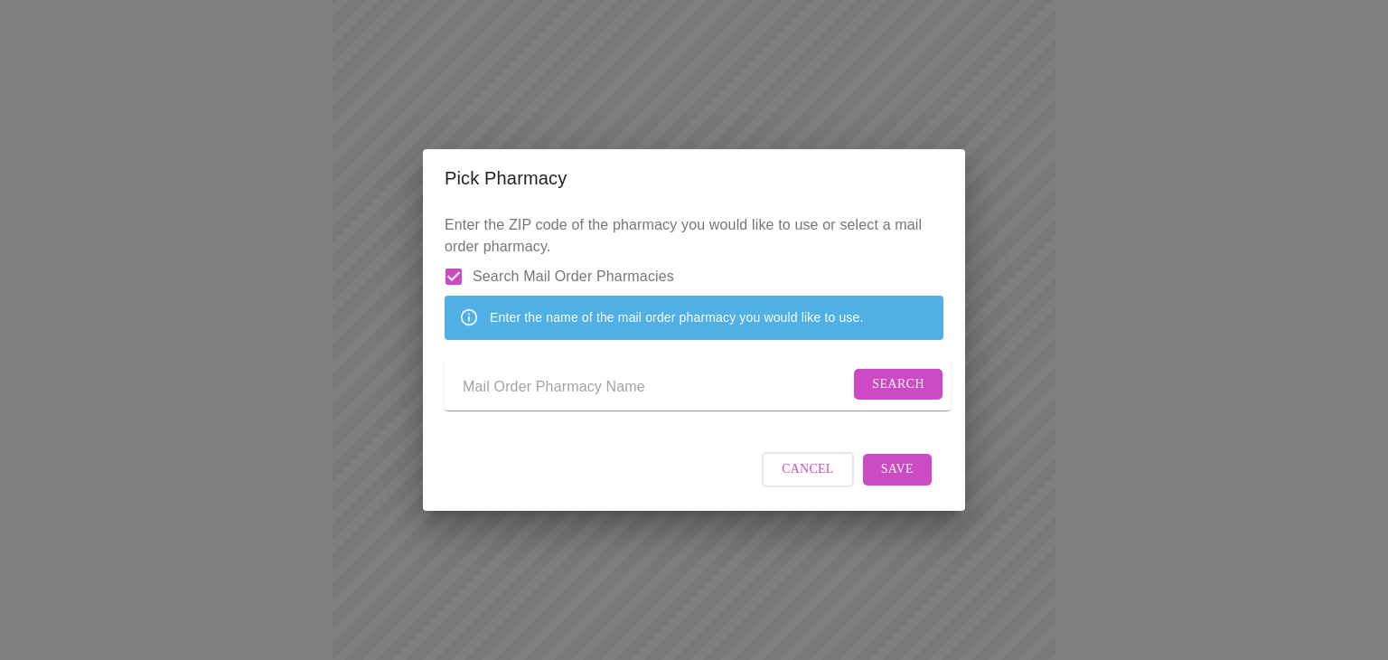
click at [484, 390] on input "Send a message to your care team" at bounding box center [656, 387] width 387 height 29
click at [451, 258] on input "Search Mail Order Pharmacies" at bounding box center [454, 277] width 38 height 38
checkbox input "false"
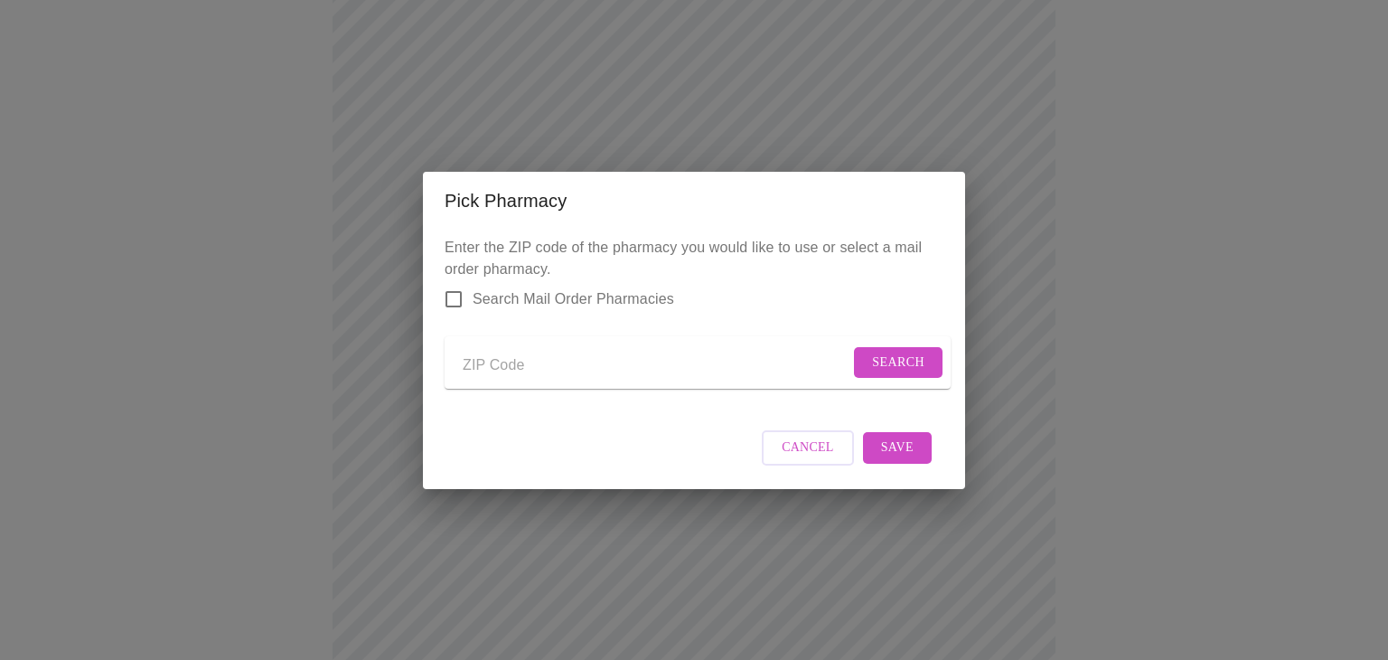
click at [648, 368] on input "Send a message to your care team" at bounding box center [656, 366] width 387 height 29
type input "60175"
click at [879, 357] on span "Search" at bounding box center [898, 363] width 52 height 23
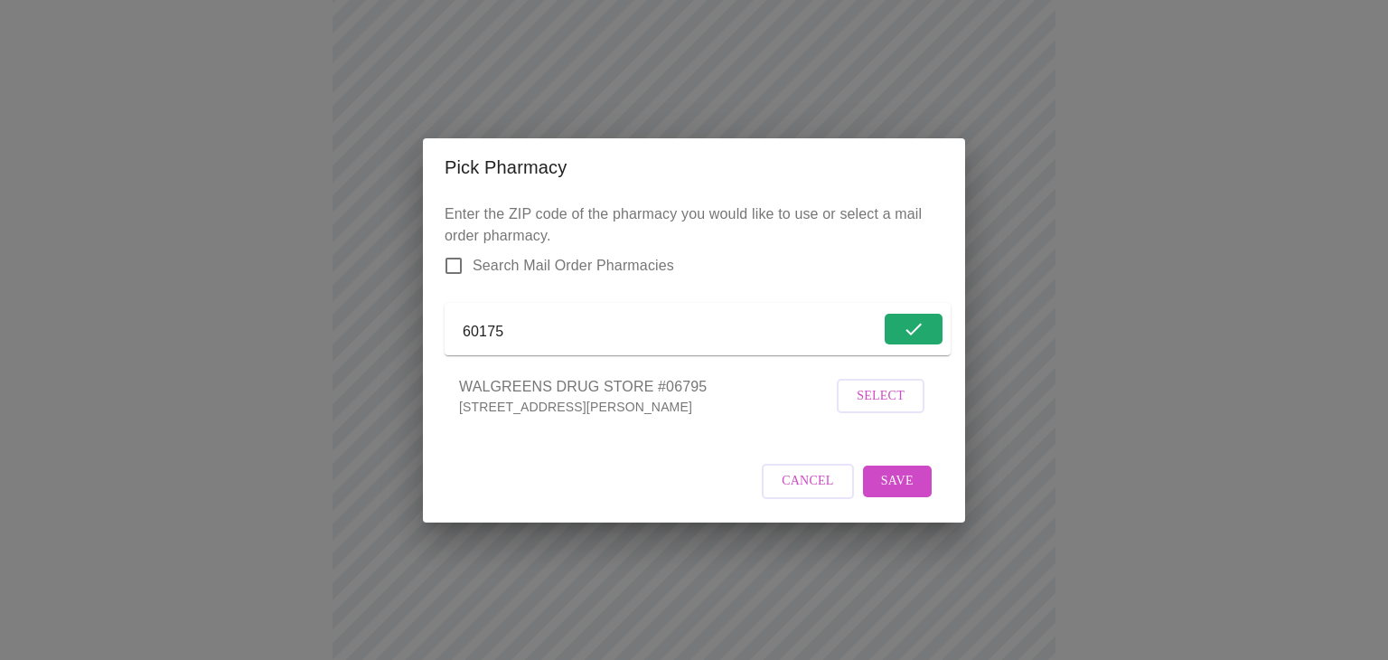
click at [868, 408] on span "Select" at bounding box center [881, 396] width 48 height 23
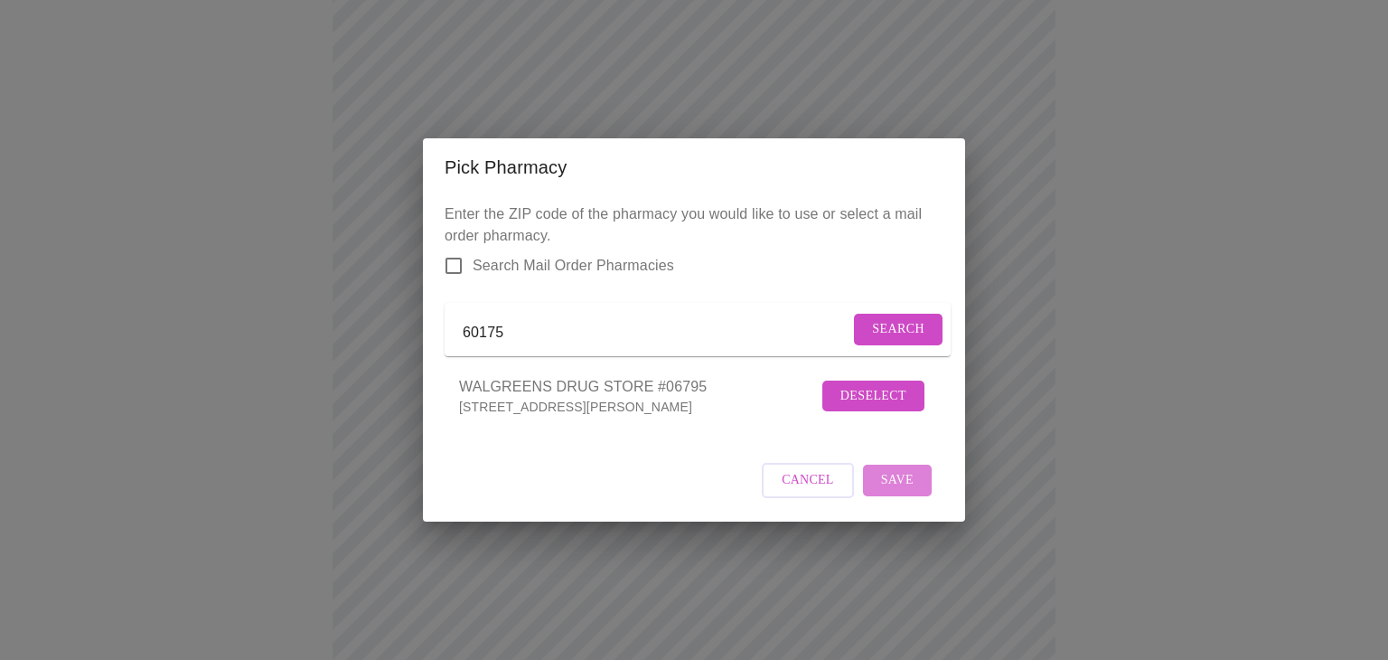
click at [892, 492] on span "Save" at bounding box center [897, 480] width 33 height 23
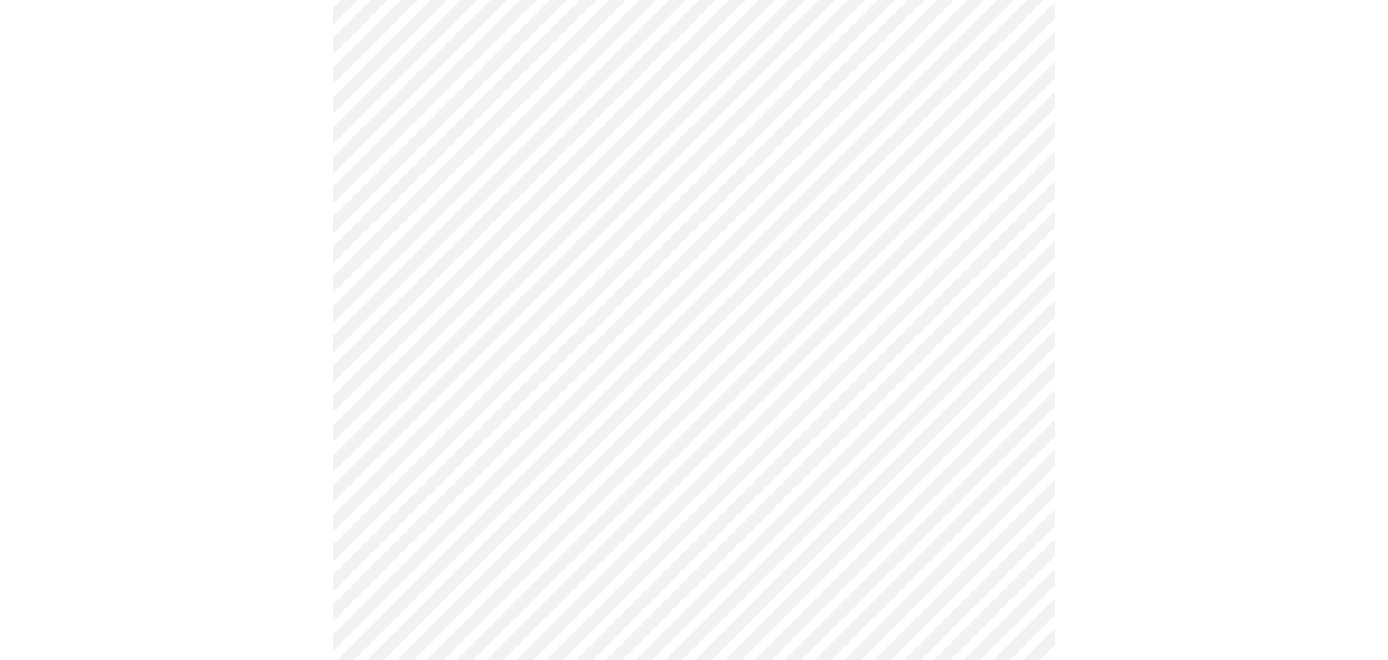
scroll to position [736, 0]
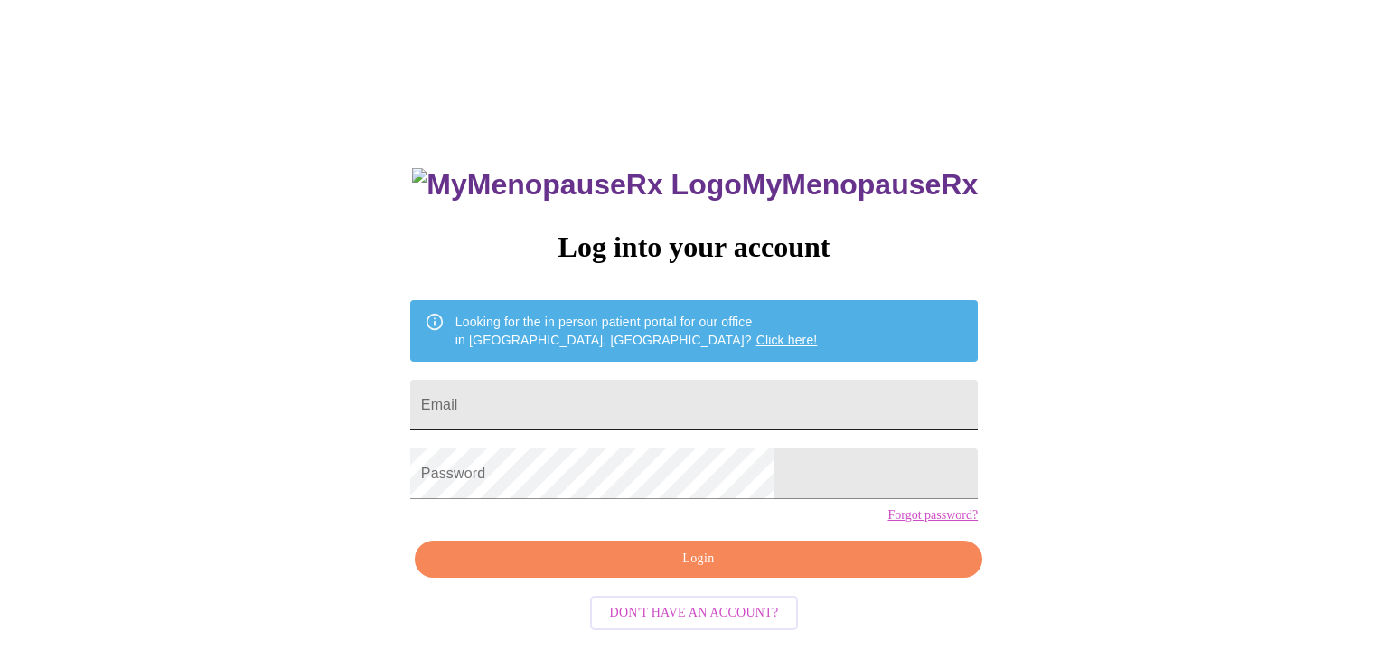
click at [548, 396] on input "Email" at bounding box center [694, 405] width 568 height 51
type input "[EMAIL_ADDRESS][DOMAIN_NAME]"
